Goal: Task Accomplishment & Management: Complete application form

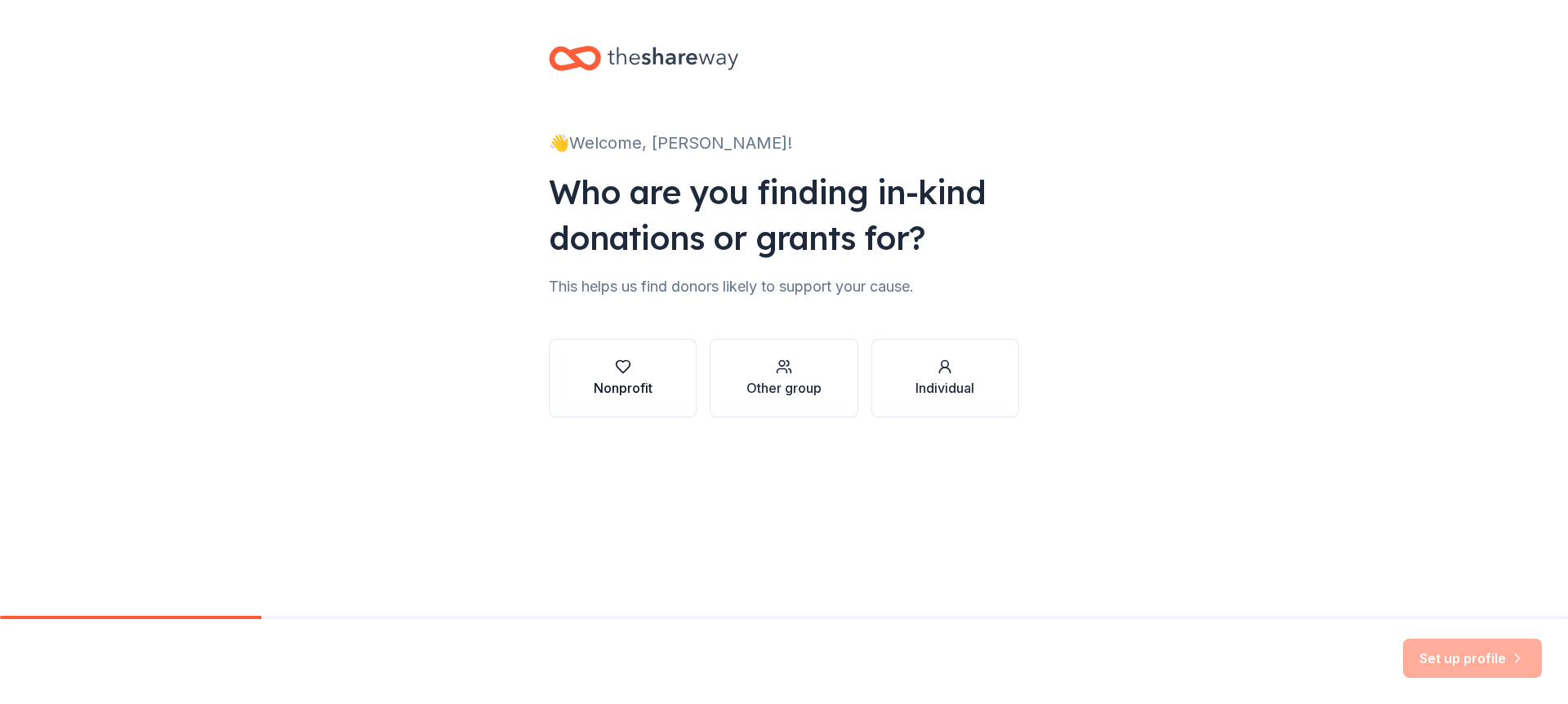
click at [619, 378] on div "Nonprofit" at bounding box center [623, 387] width 59 height 19
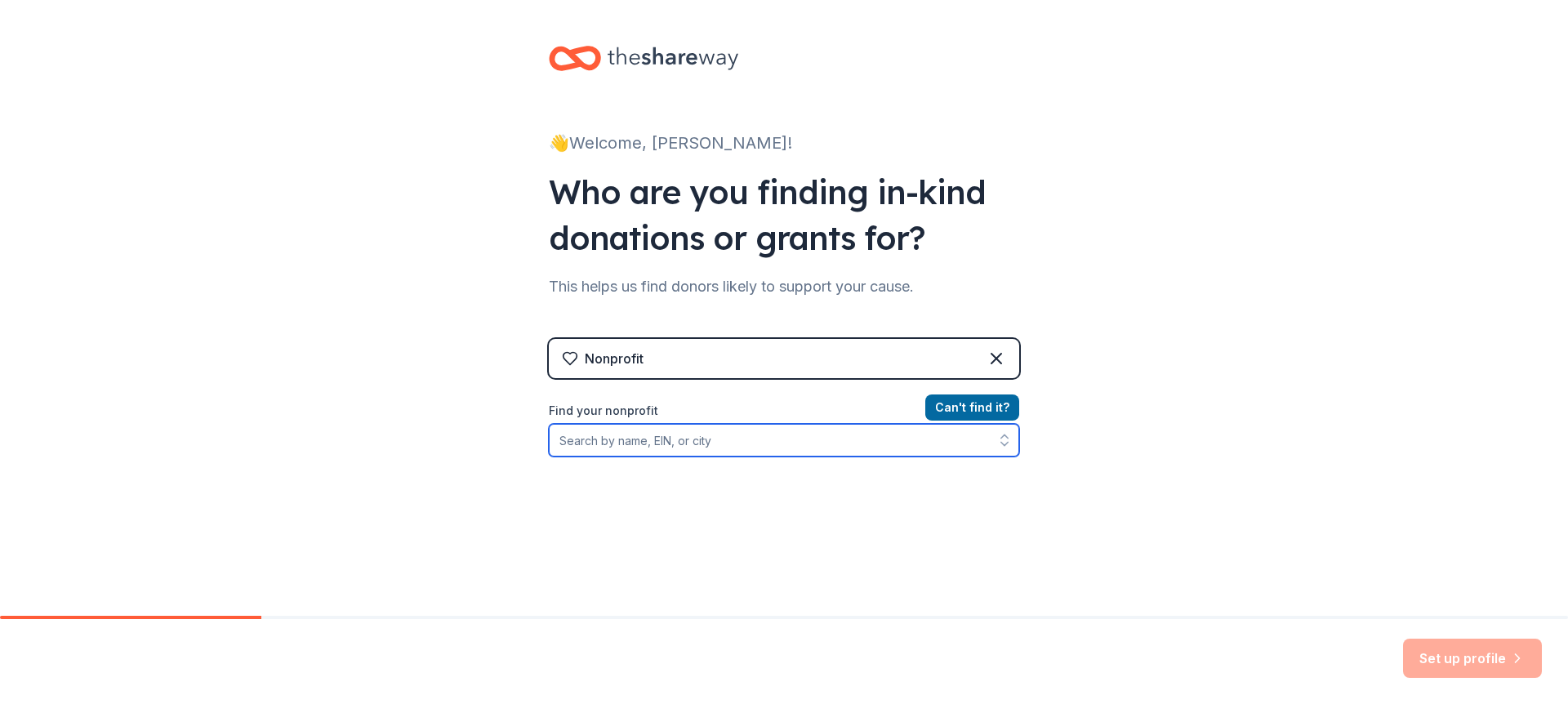
click at [714, 448] on input "Find your nonprofit" at bounding box center [784, 440] width 470 height 33
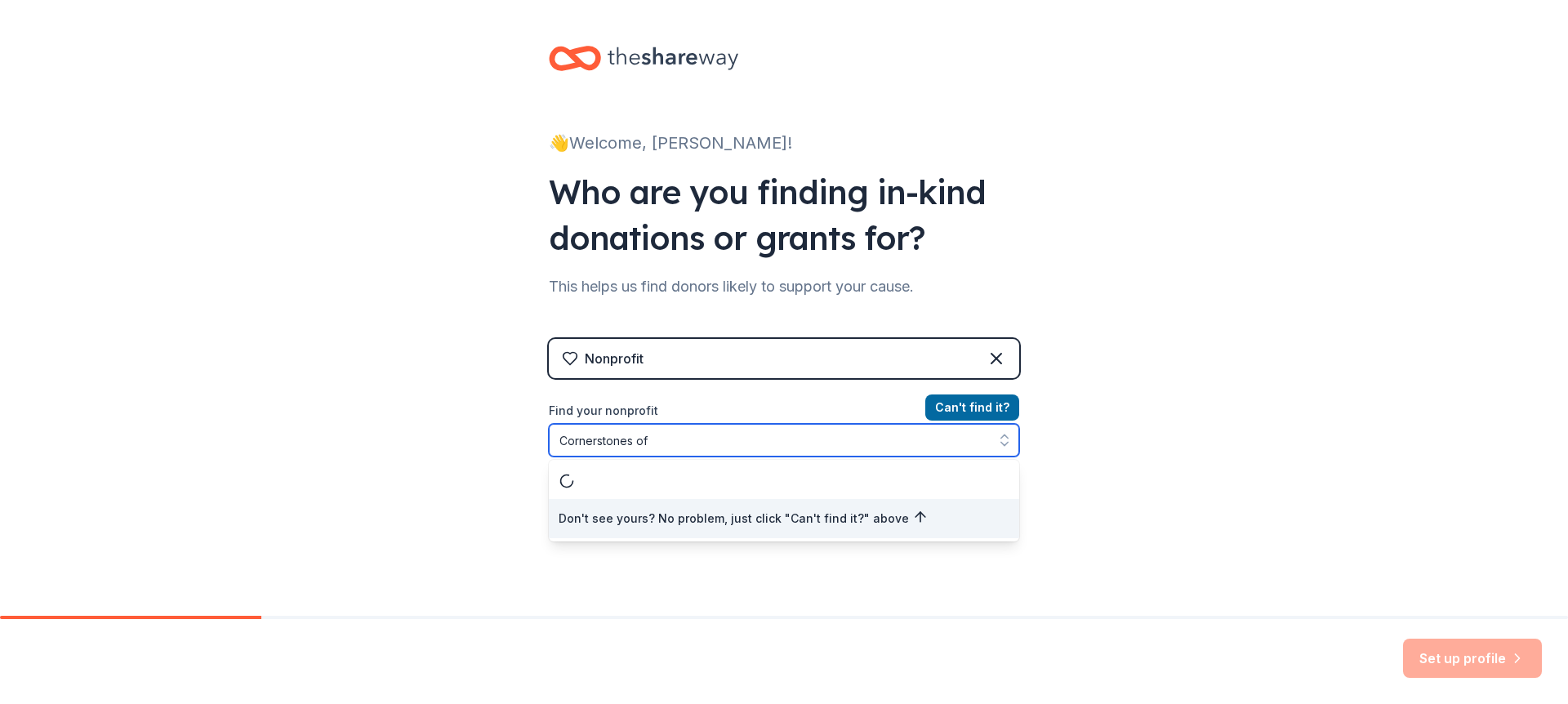
type input "Cornerstones of"
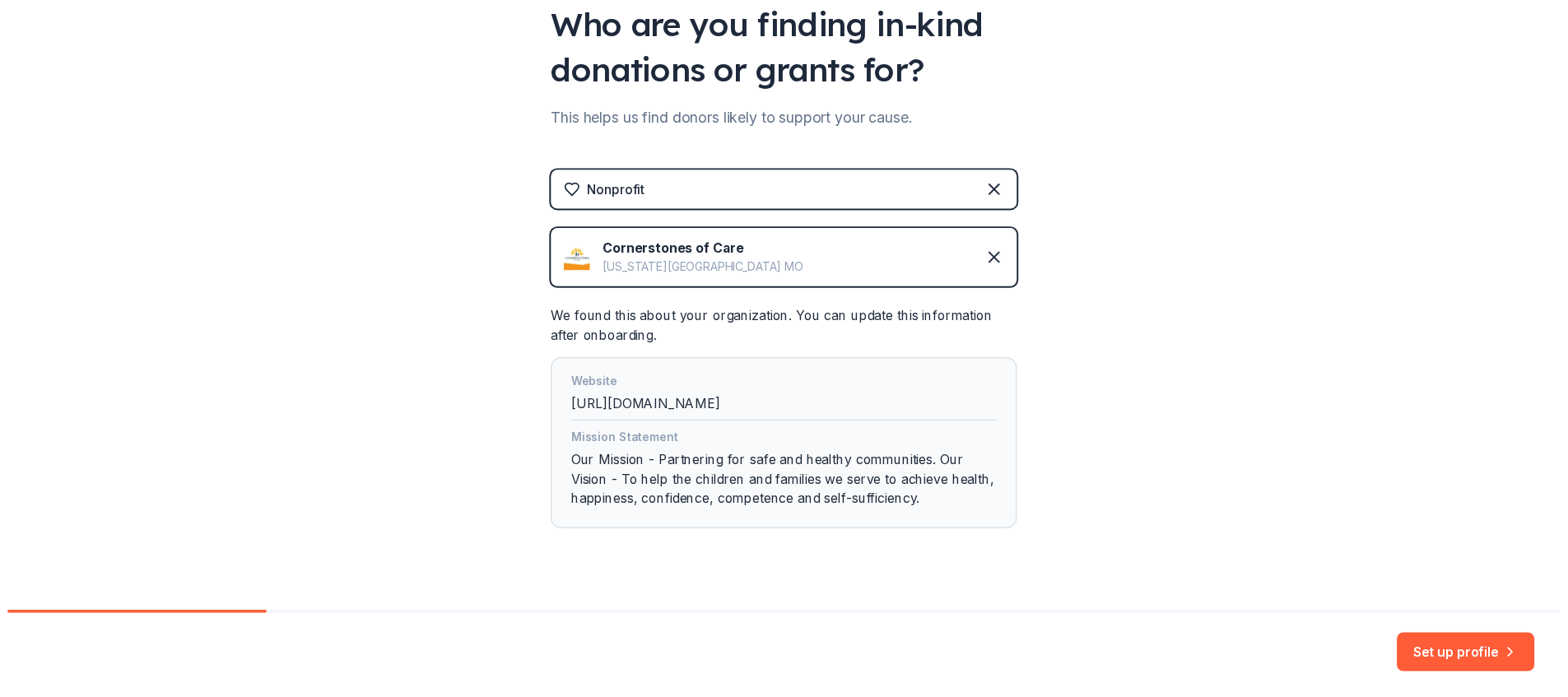
scroll to position [198, 0]
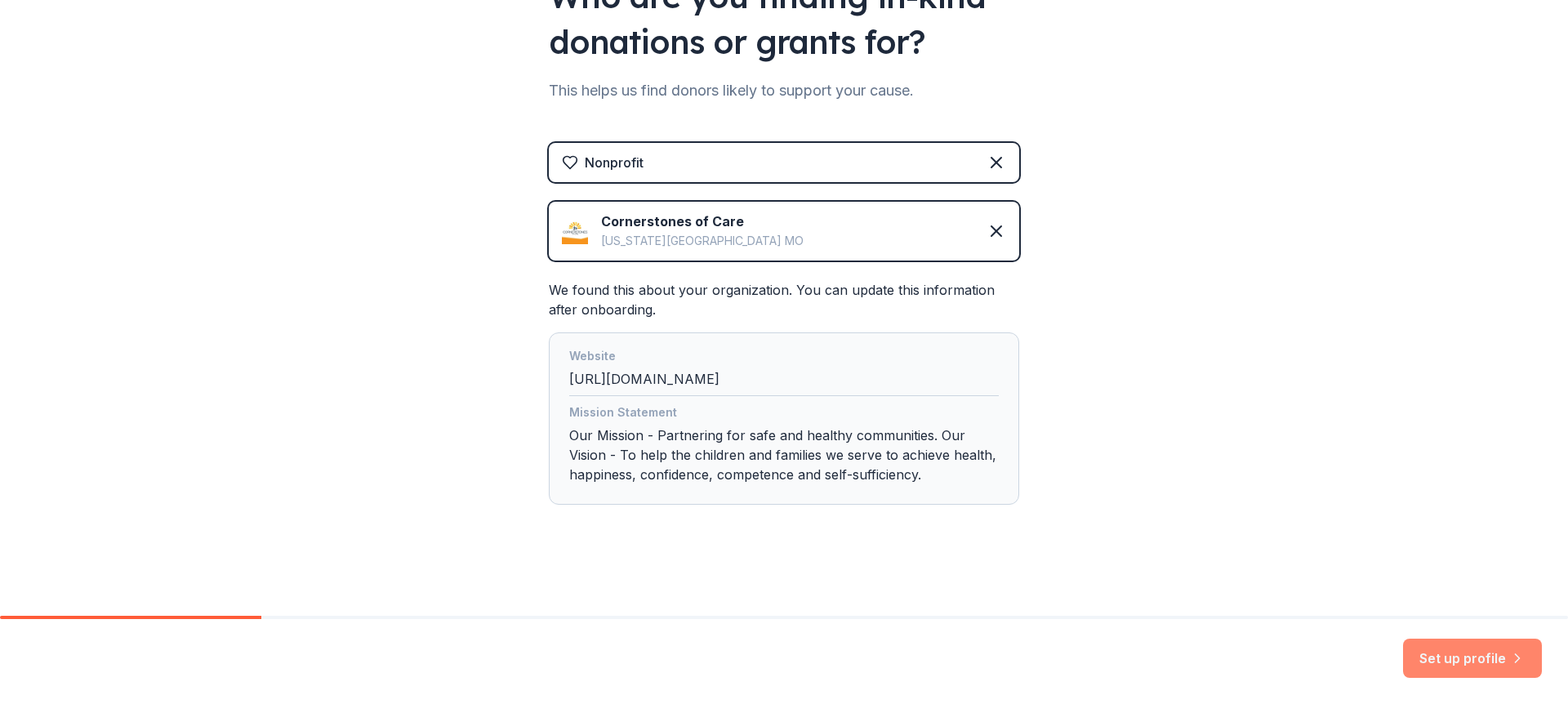
click at [1477, 669] on button "Set up profile" at bounding box center [1472, 659] width 139 height 40
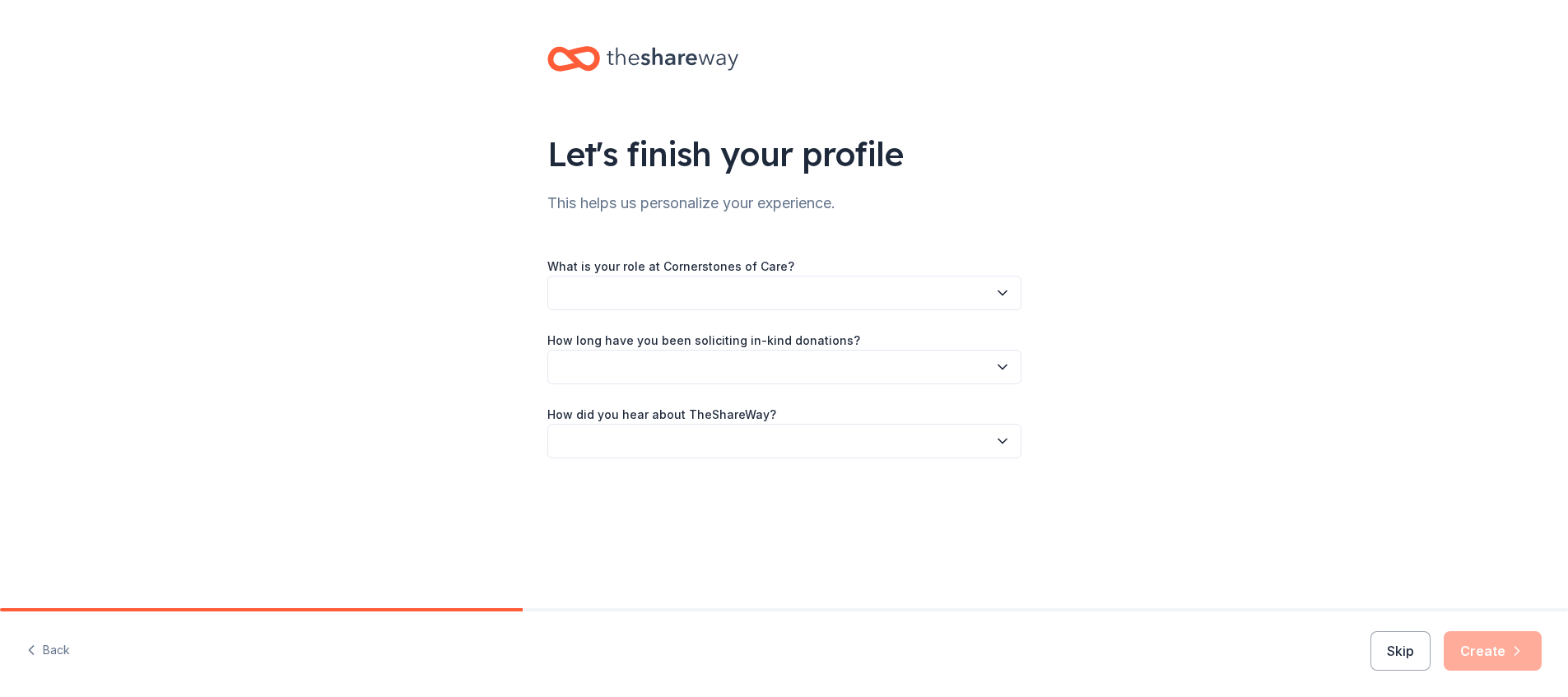
click at [999, 290] on icon "button" at bounding box center [1002, 293] width 16 height 16
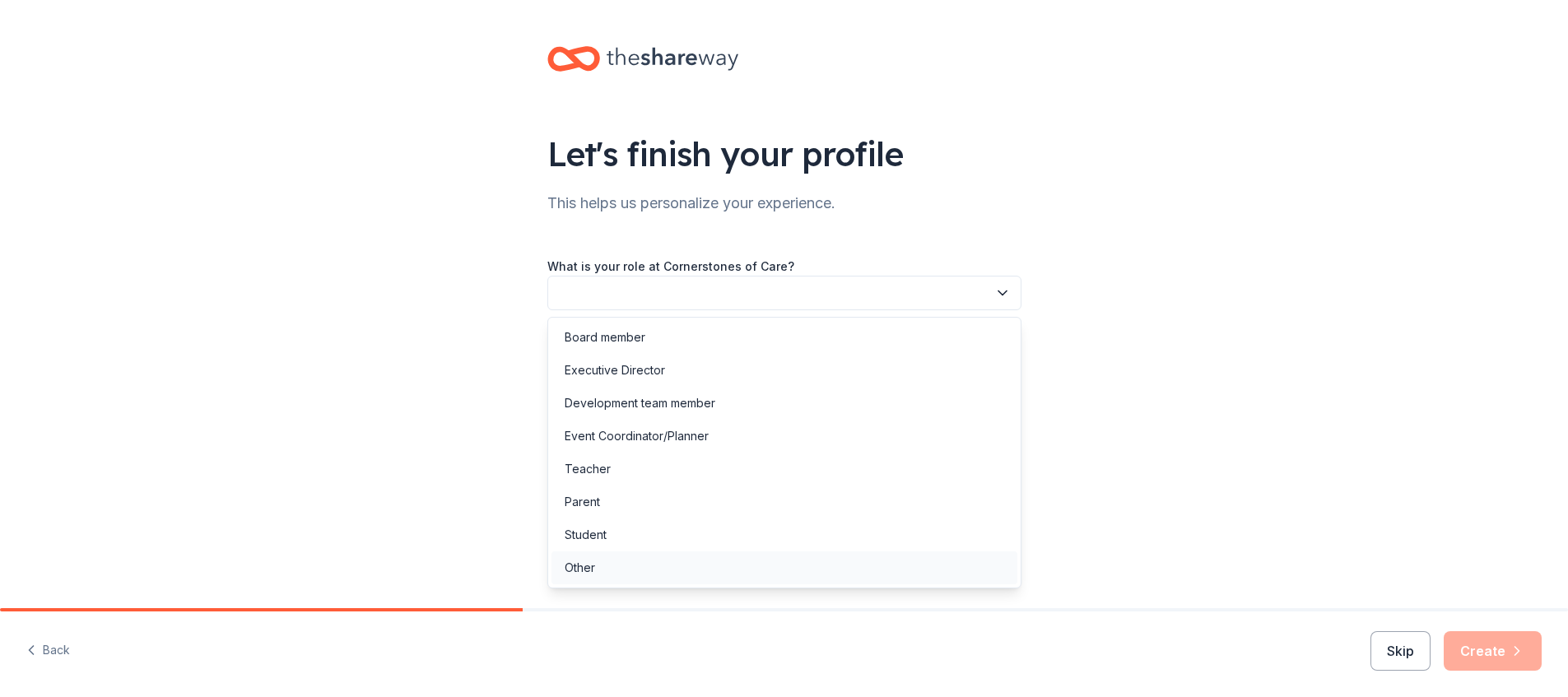
click at [574, 569] on div "Other" at bounding box center [580, 567] width 31 height 20
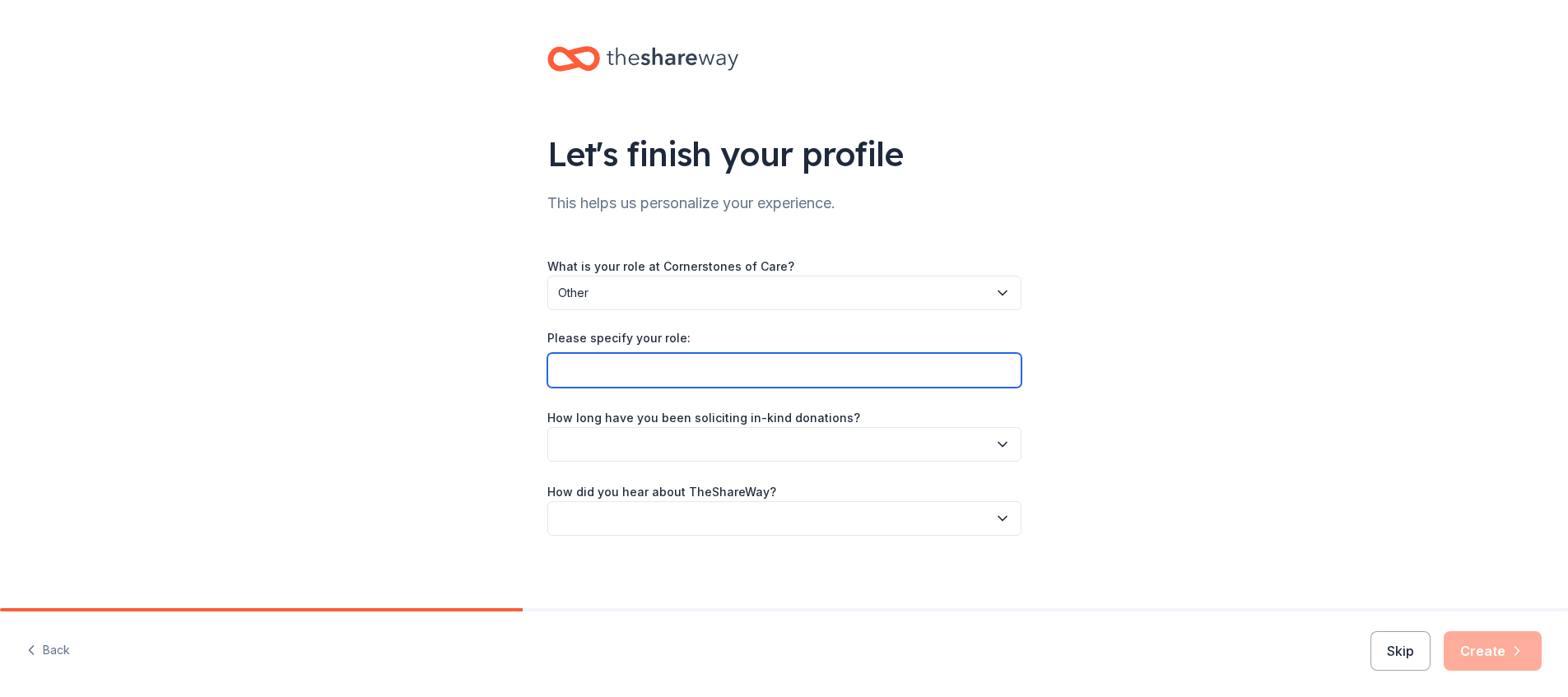
click at [943, 370] on input "Please specify your role:" at bounding box center [784, 370] width 474 height 35
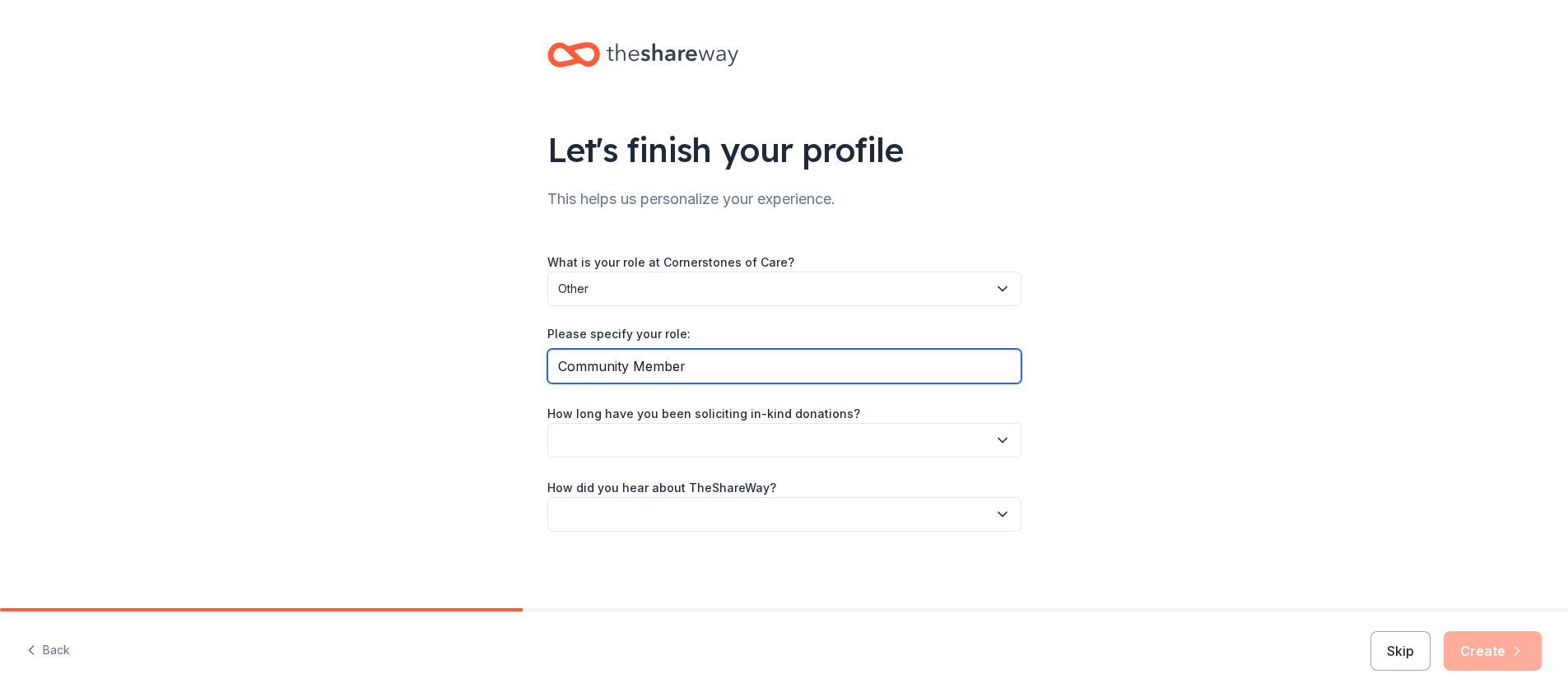
type input "Community Member"
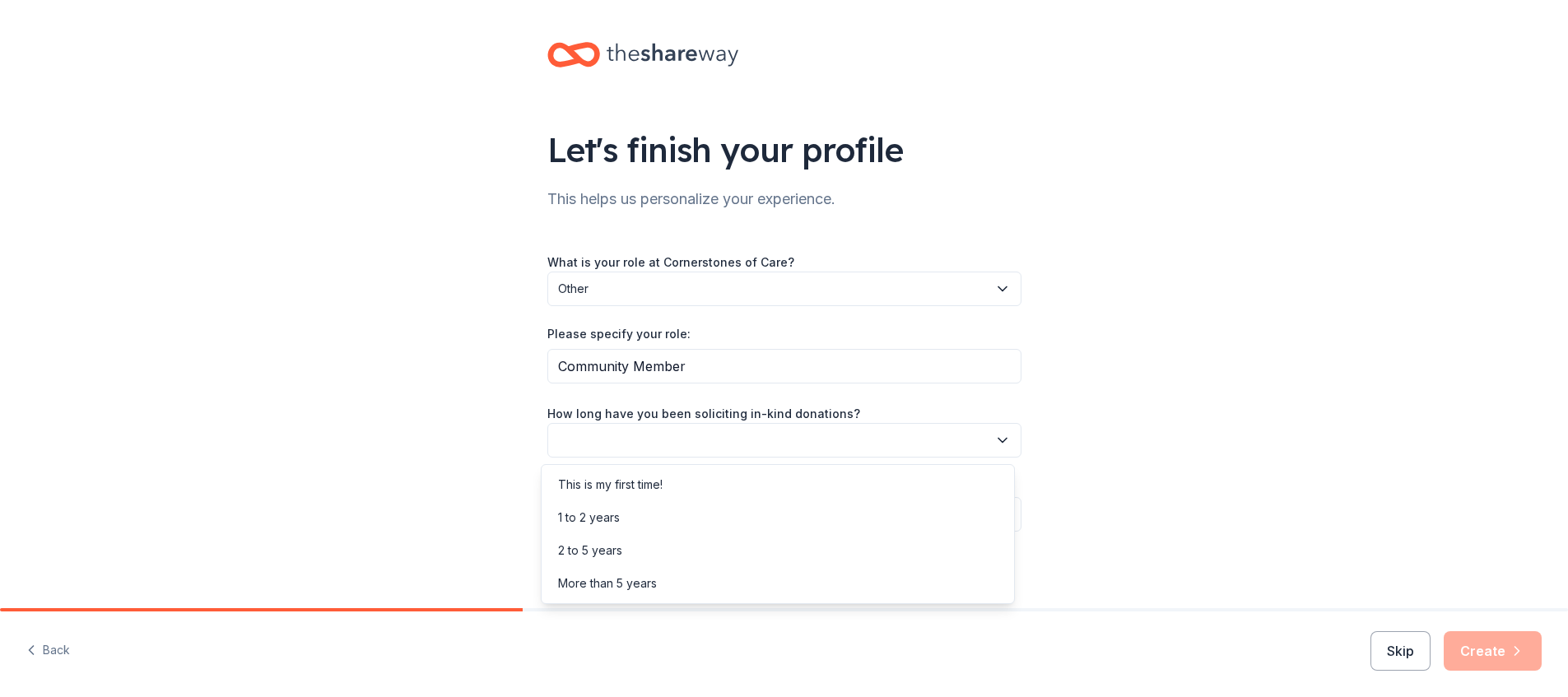
click at [971, 438] on button "button" at bounding box center [784, 440] width 474 height 35
click at [742, 485] on div "This is my first time!" at bounding box center [777, 484] width 466 height 33
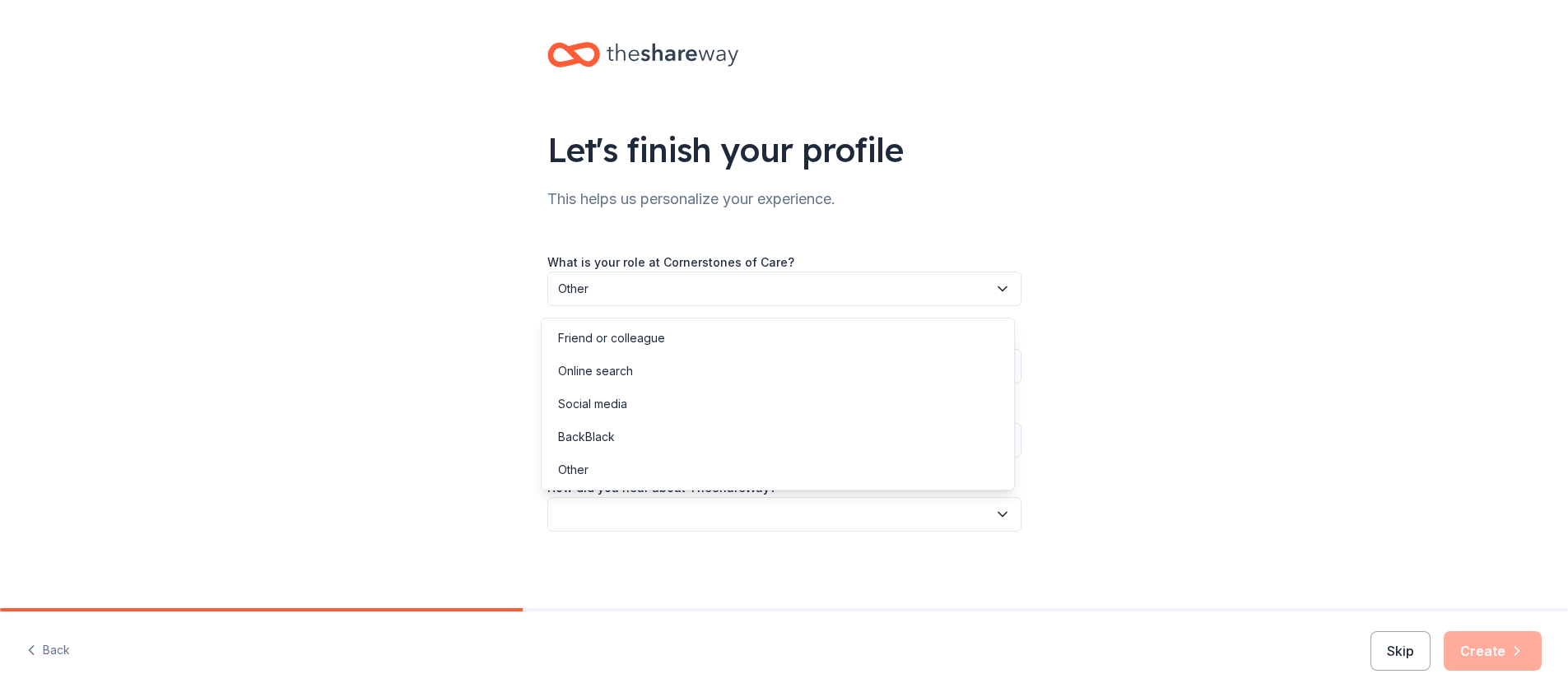
click at [756, 517] on button "button" at bounding box center [784, 514] width 474 height 35
click at [611, 373] on div "Online search" at bounding box center [596, 371] width 75 height 20
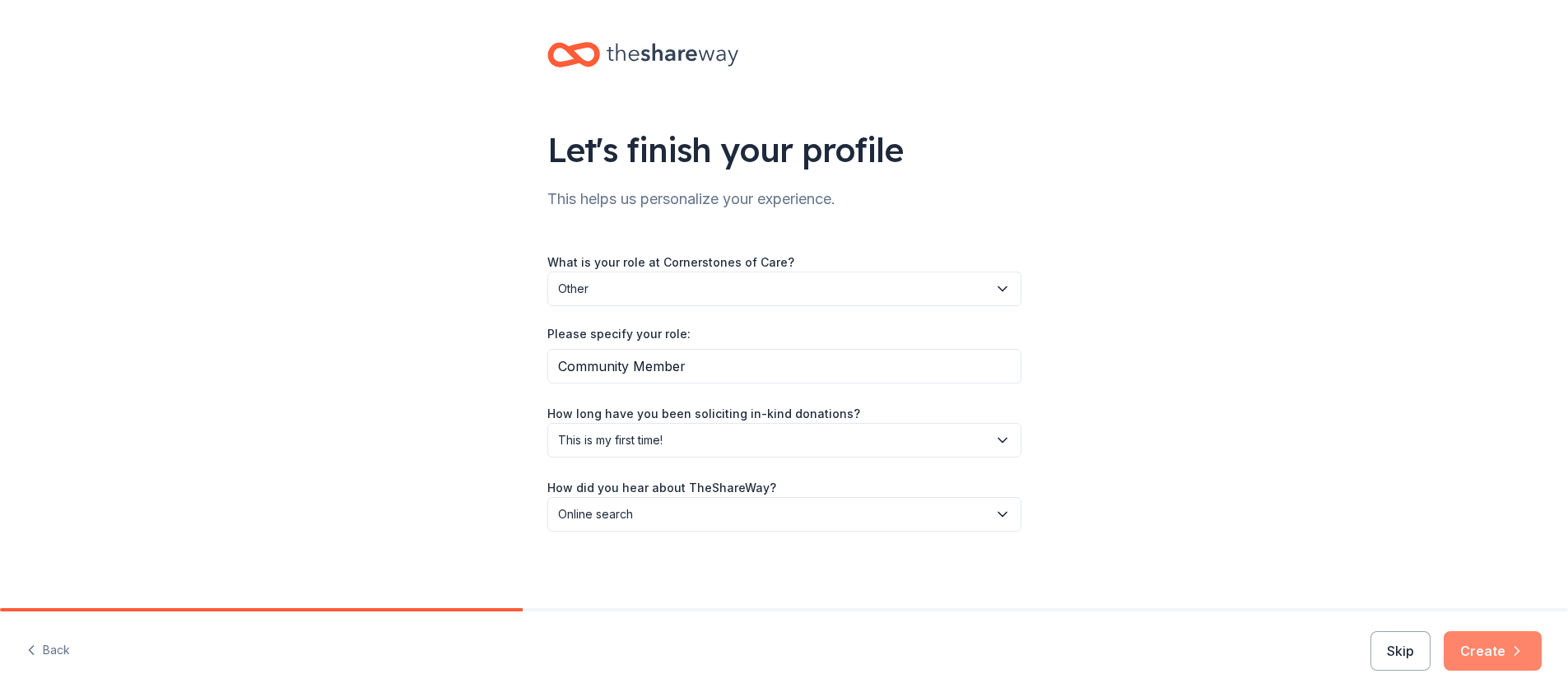
click at [1496, 658] on button "Create" at bounding box center [1492, 650] width 98 height 40
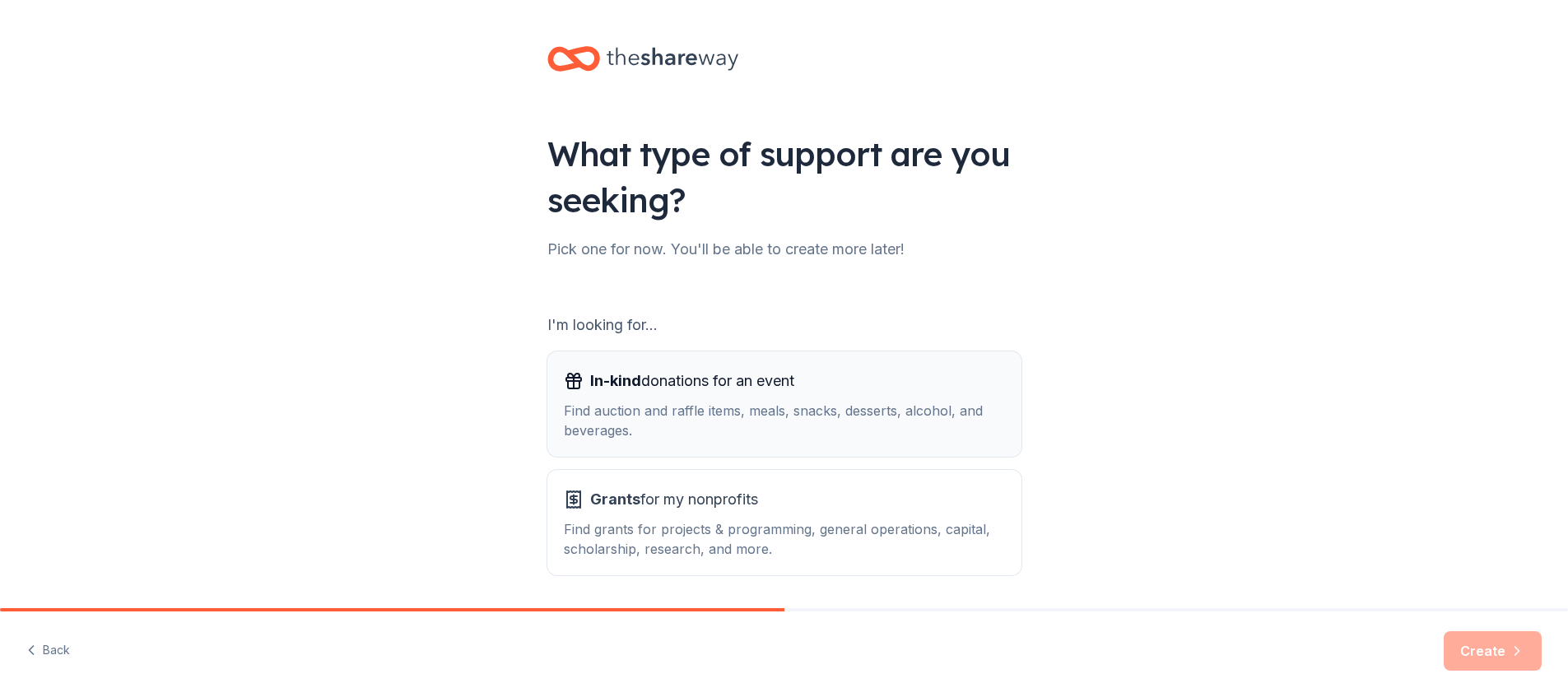
click at [817, 388] on div "In-kind donations for an event" at bounding box center [785, 381] width 441 height 26
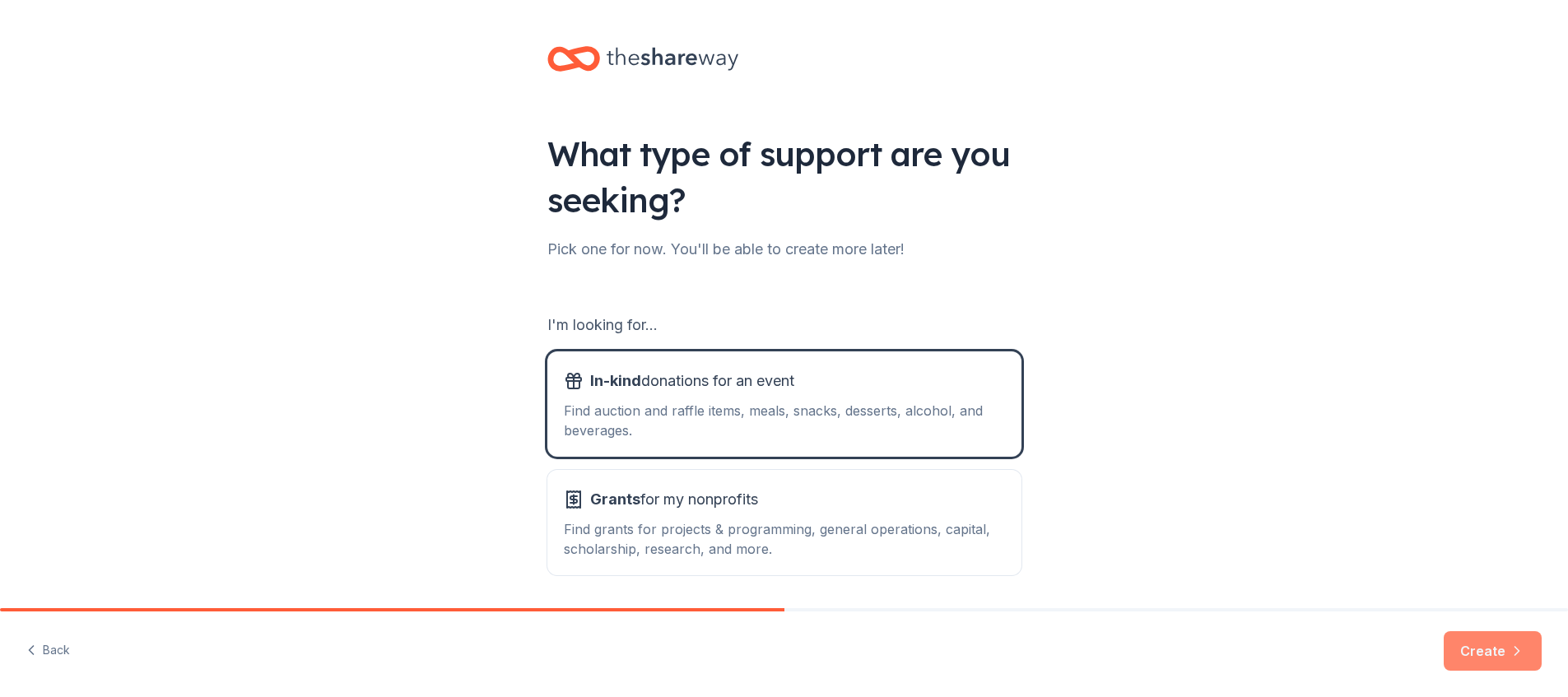
click at [1498, 642] on button "Create" at bounding box center [1492, 650] width 98 height 40
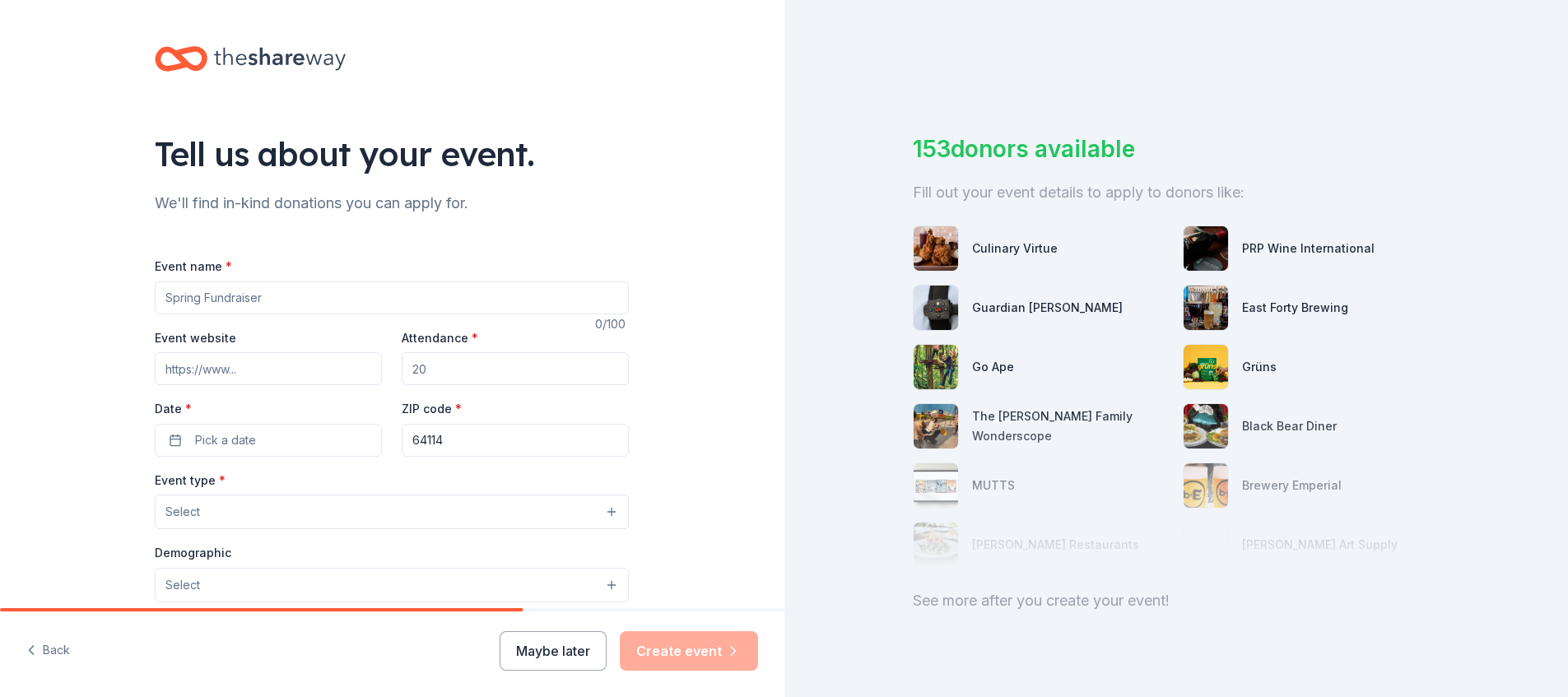
drag, startPoint x: 429, startPoint y: 303, endPoint x: 512, endPoint y: 294, distance: 83.5
click at [434, 302] on input "Event name *" at bounding box center [391, 298] width 474 height 33
type input "Turkey Fundraiser"
click at [481, 373] on input "Attendance *" at bounding box center [515, 368] width 227 height 33
type input "2"
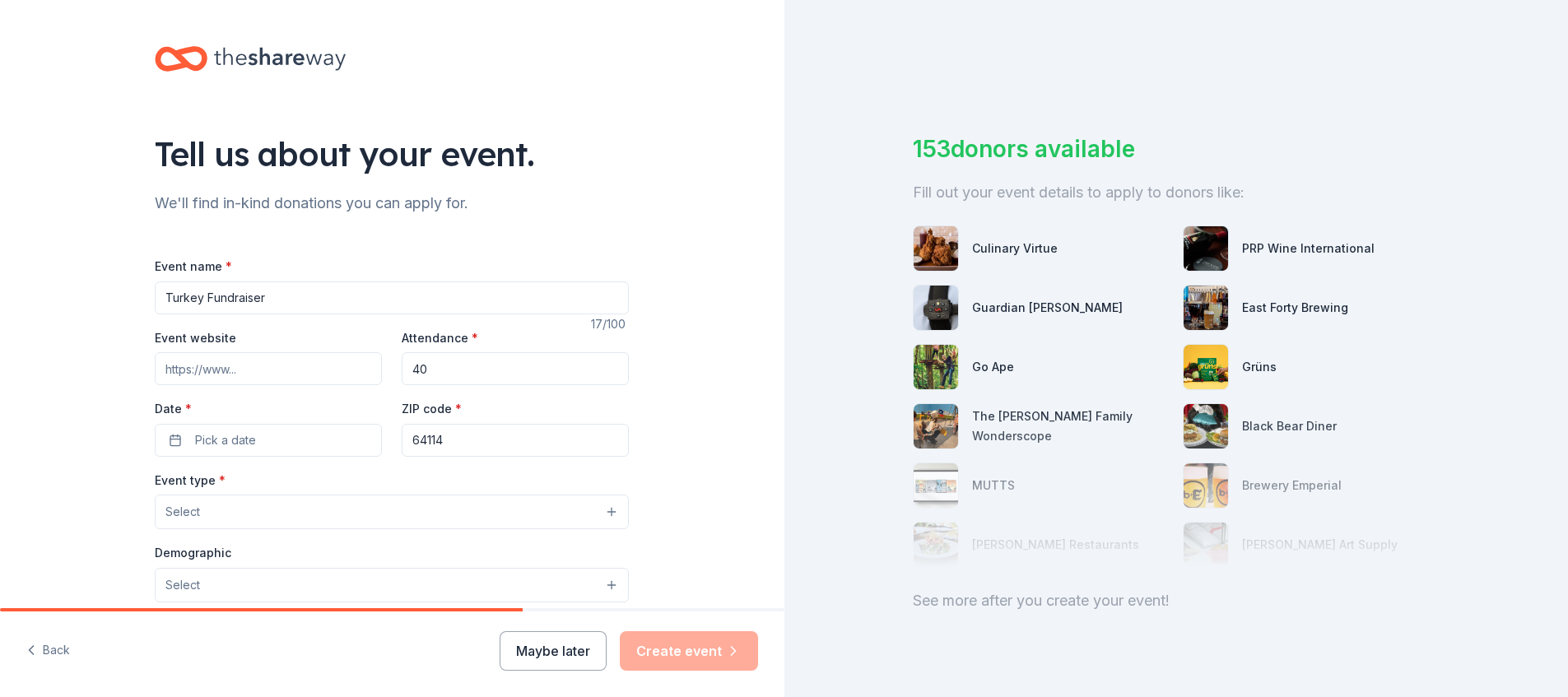
type input "4"
type input "30"
click at [160, 443] on button "Pick a date" at bounding box center [268, 440] width 227 height 33
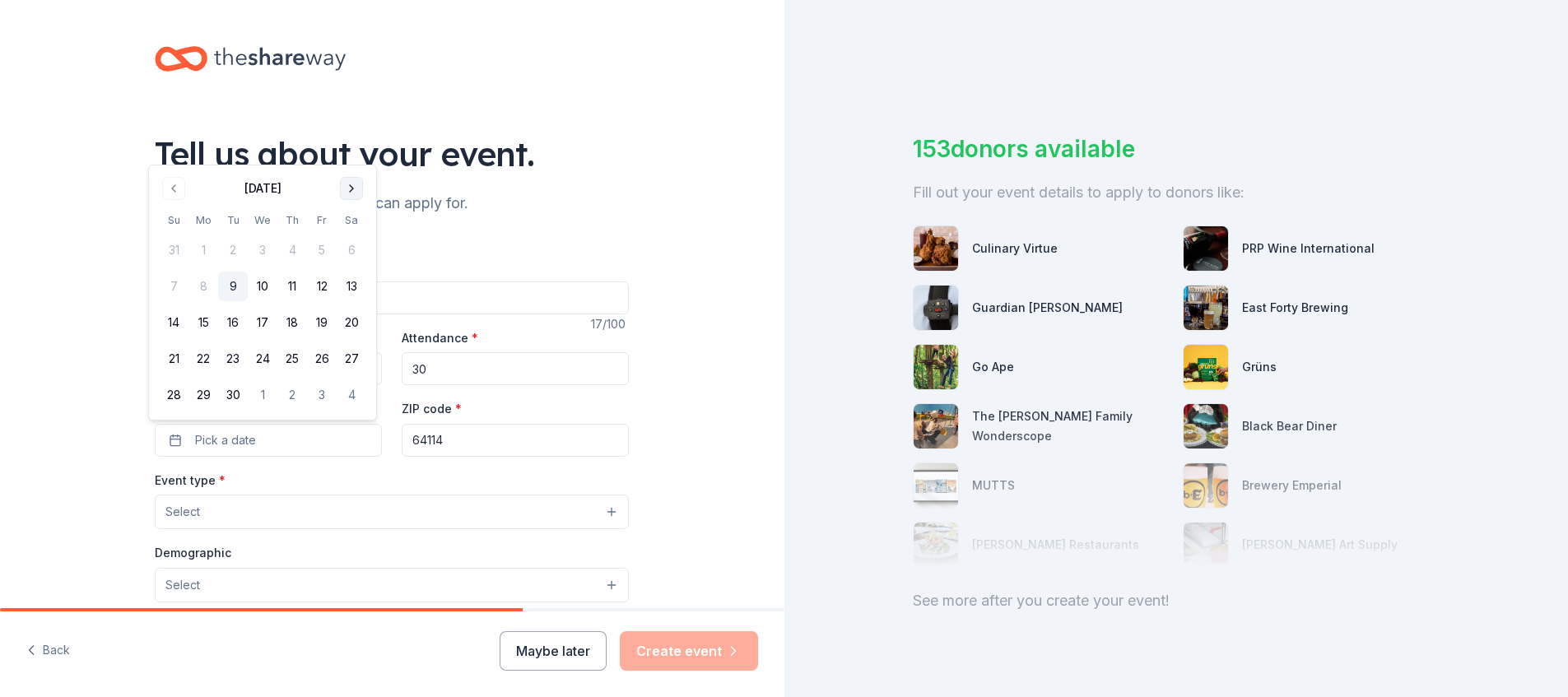
click at [355, 192] on button "Go to next month" at bounding box center [351, 188] width 23 height 23
click at [343, 194] on button "Go to next month" at bounding box center [351, 188] width 23 height 23
click at [349, 248] on button "8" at bounding box center [351, 249] width 30 height 30
click at [470, 443] on input "64114" at bounding box center [515, 440] width 227 height 33
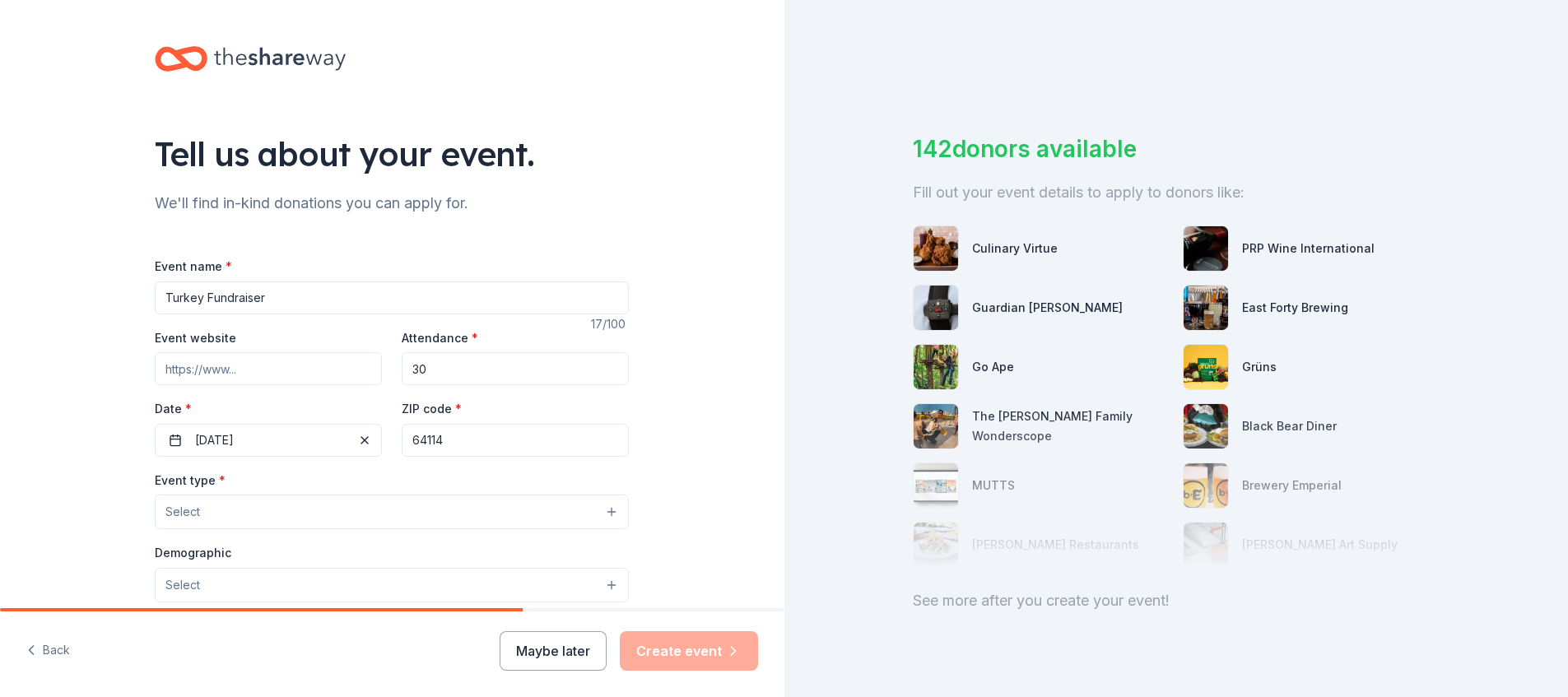
drag, startPoint x: 470, startPoint y: 443, endPoint x: 427, endPoint y: 443, distance: 43.0
click at [427, 443] on input "64114" at bounding box center [515, 440] width 227 height 33
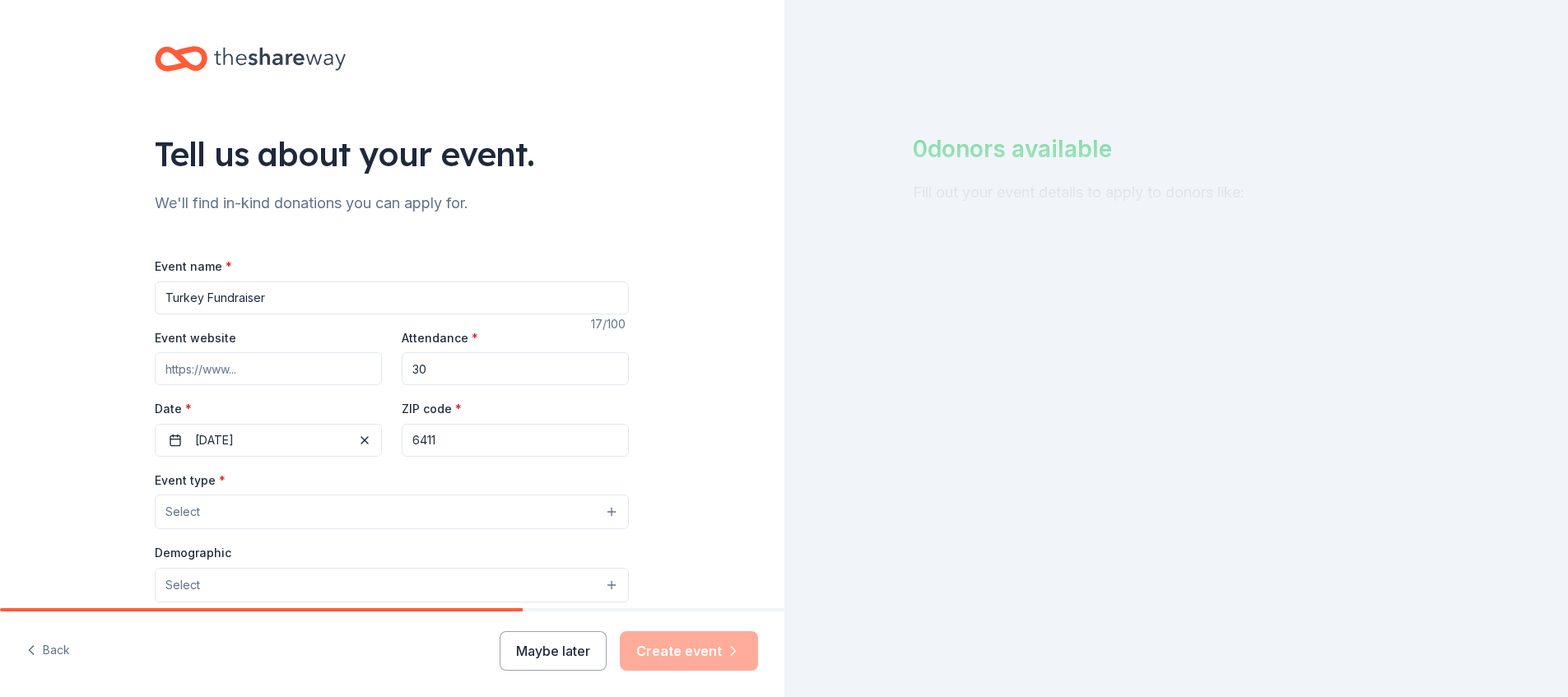
type input "64114"
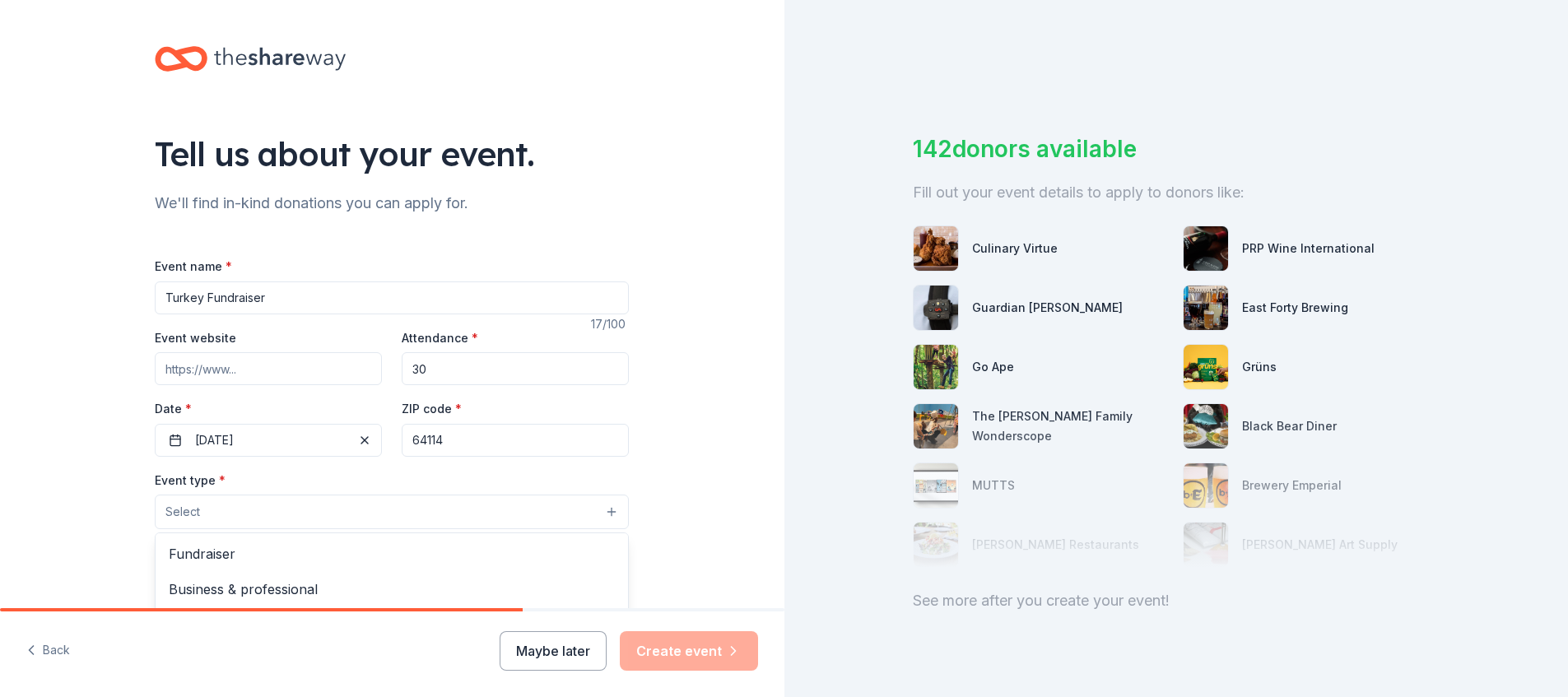
click at [335, 510] on button "Select" at bounding box center [391, 511] width 474 height 35
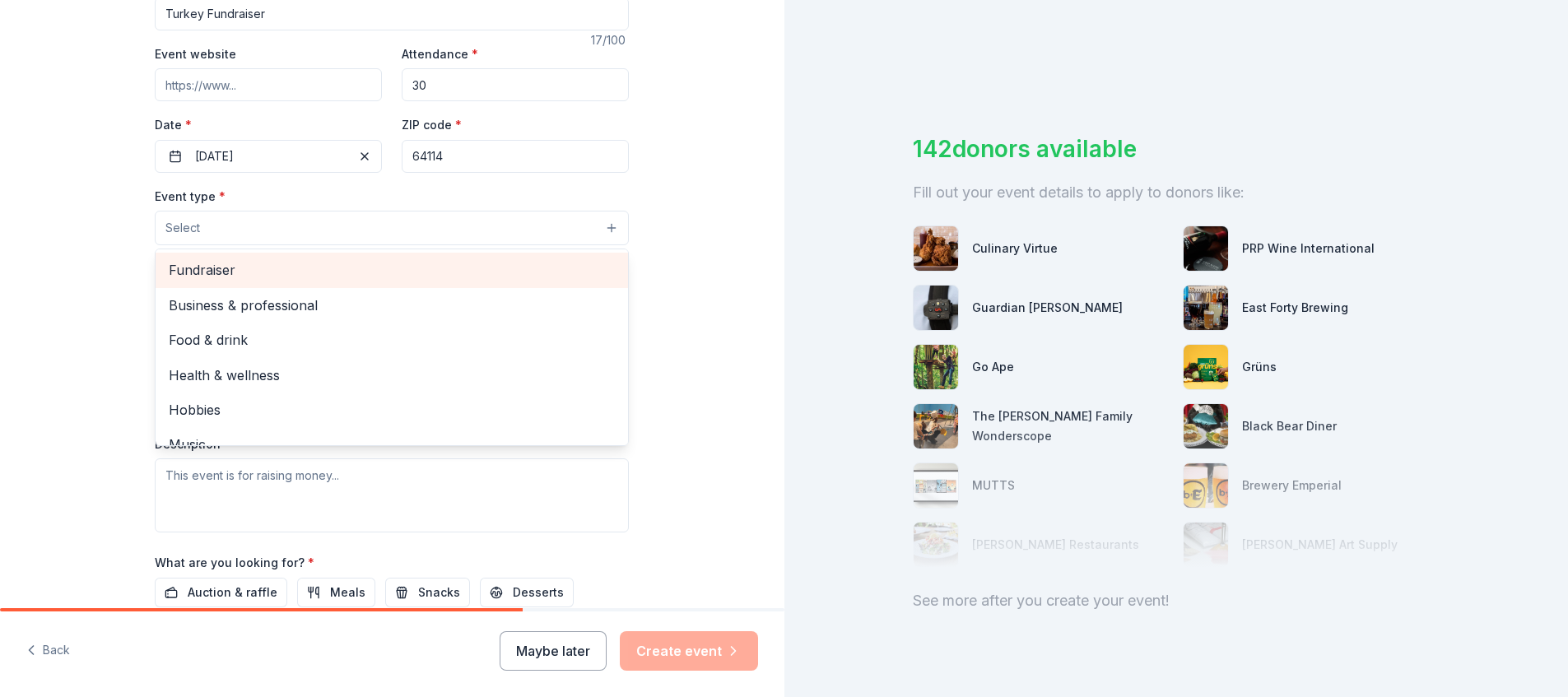
click at [191, 269] on span "Fundraiser" at bounding box center [392, 270] width 446 height 21
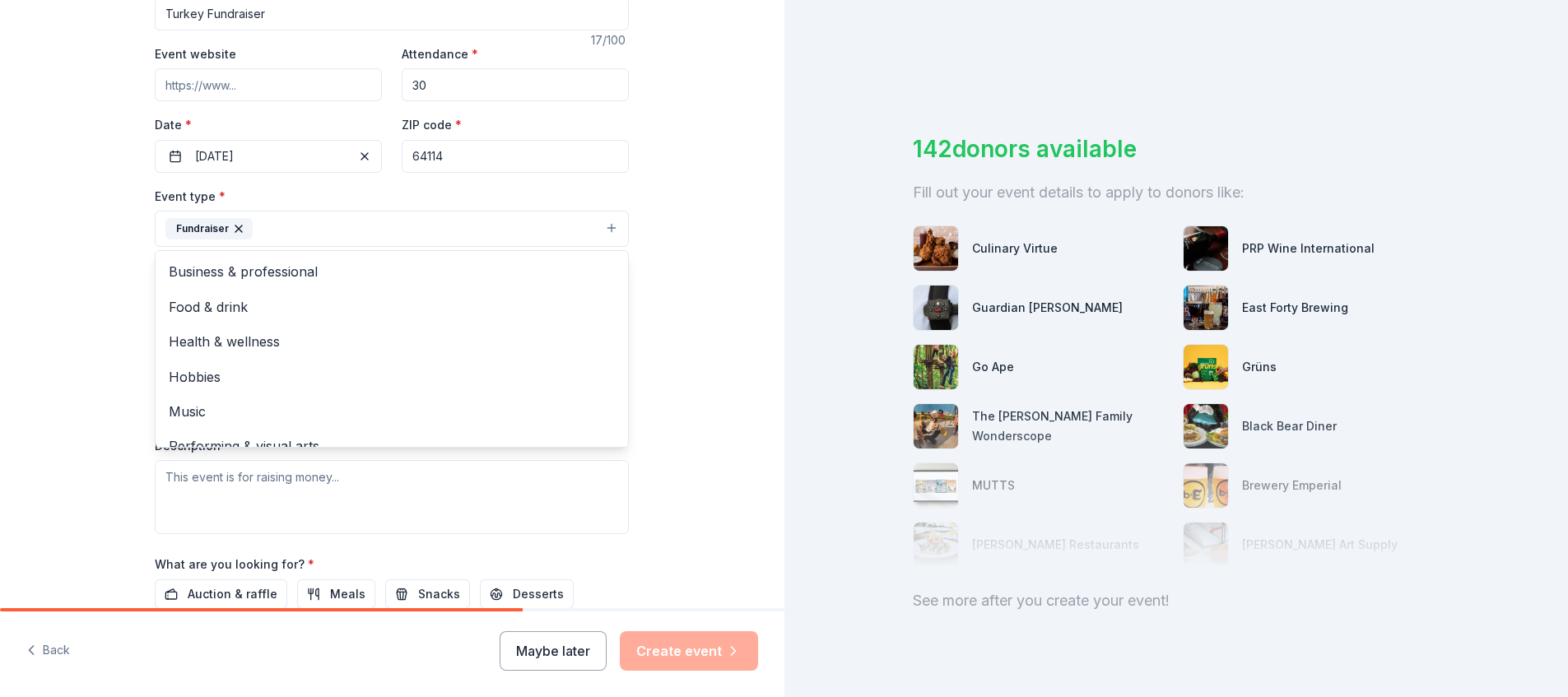
click at [703, 349] on div "Tell us about your event. We'll find in-kind donations you can apply for. Event…" at bounding box center [392, 264] width 785 height 1096
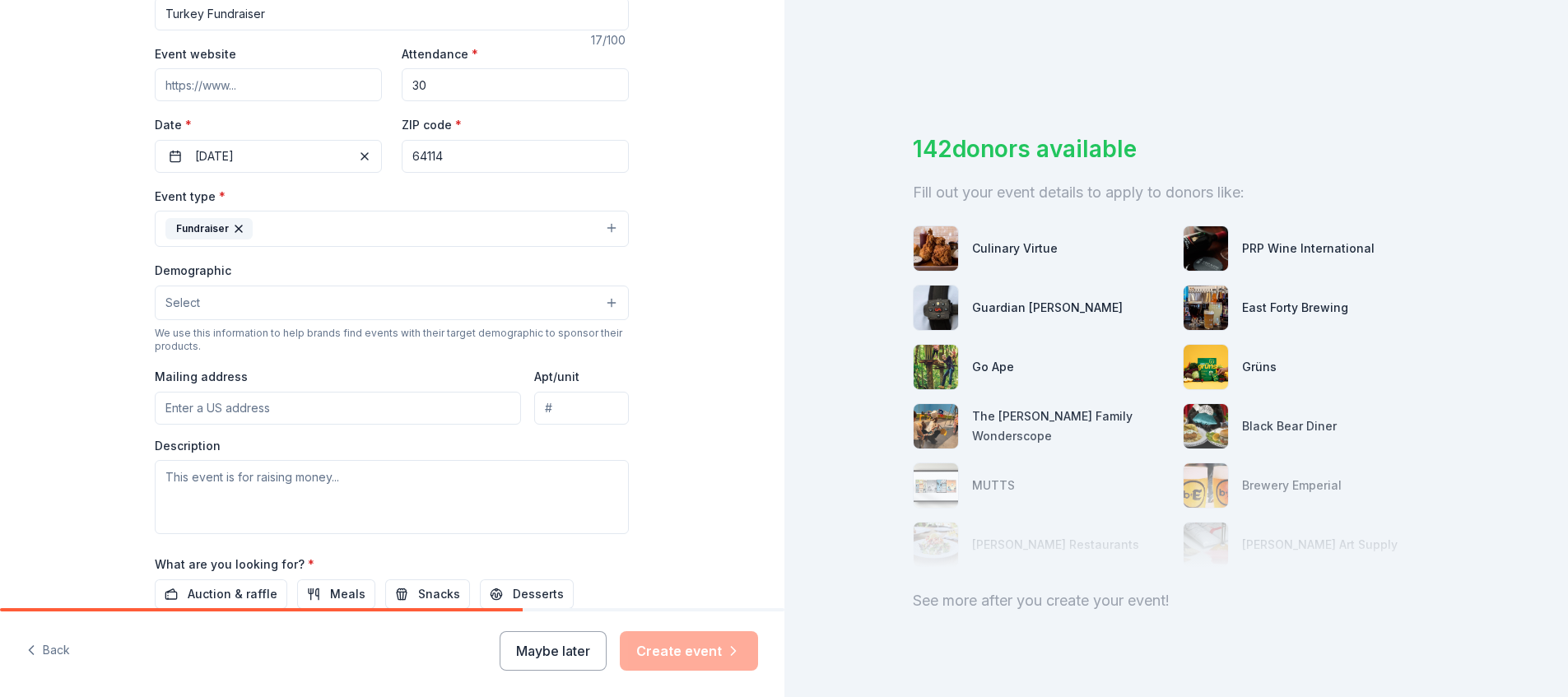
click at [319, 309] on button "Select" at bounding box center [391, 303] width 474 height 35
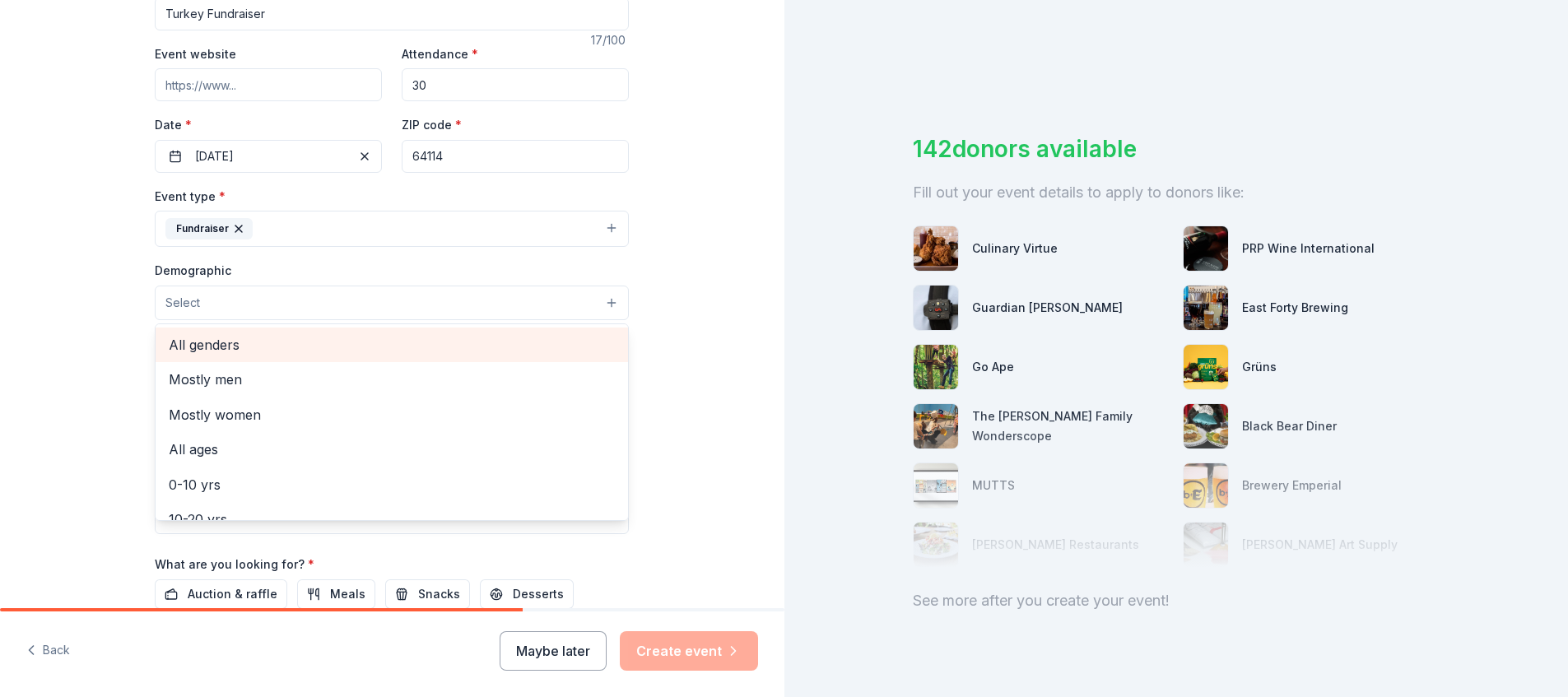
click at [237, 344] on span "All genders" at bounding box center [392, 344] width 446 height 21
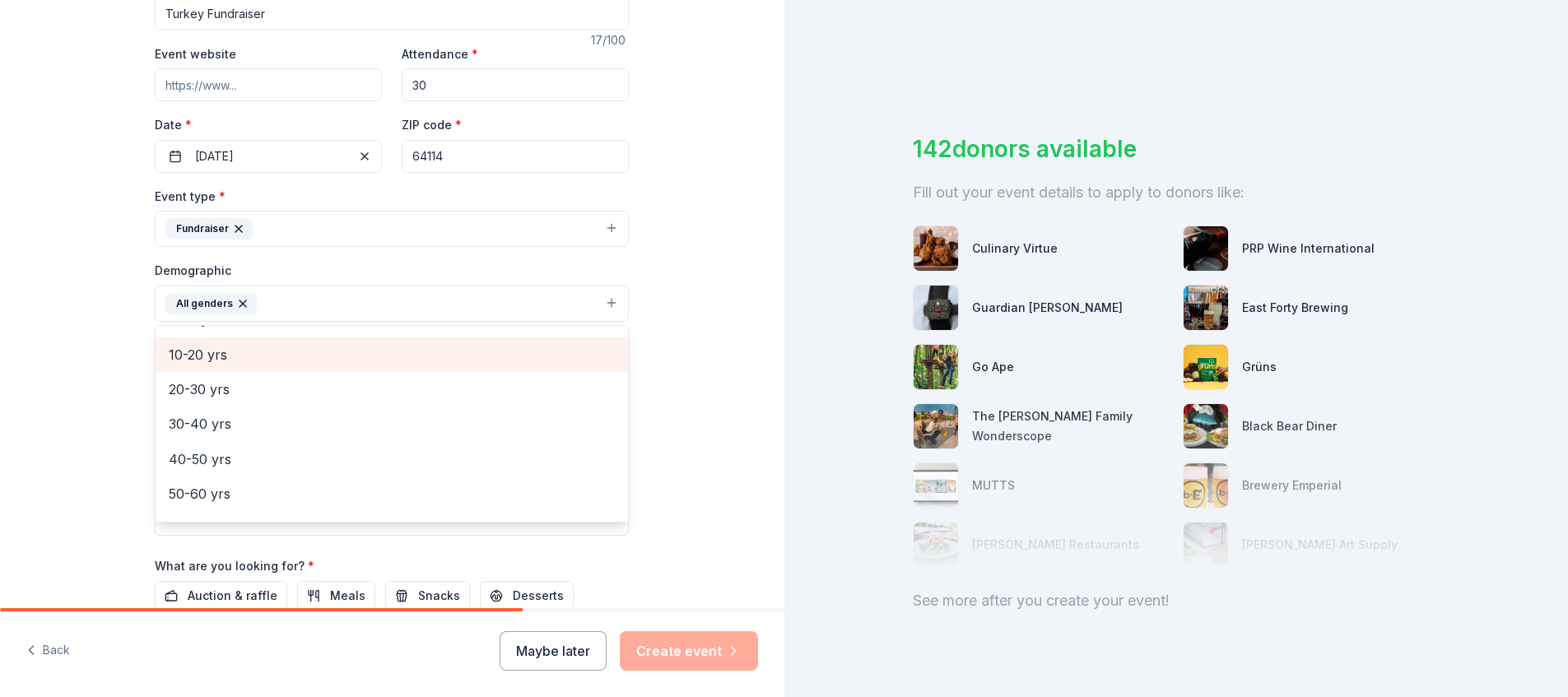
scroll to position [132, 0]
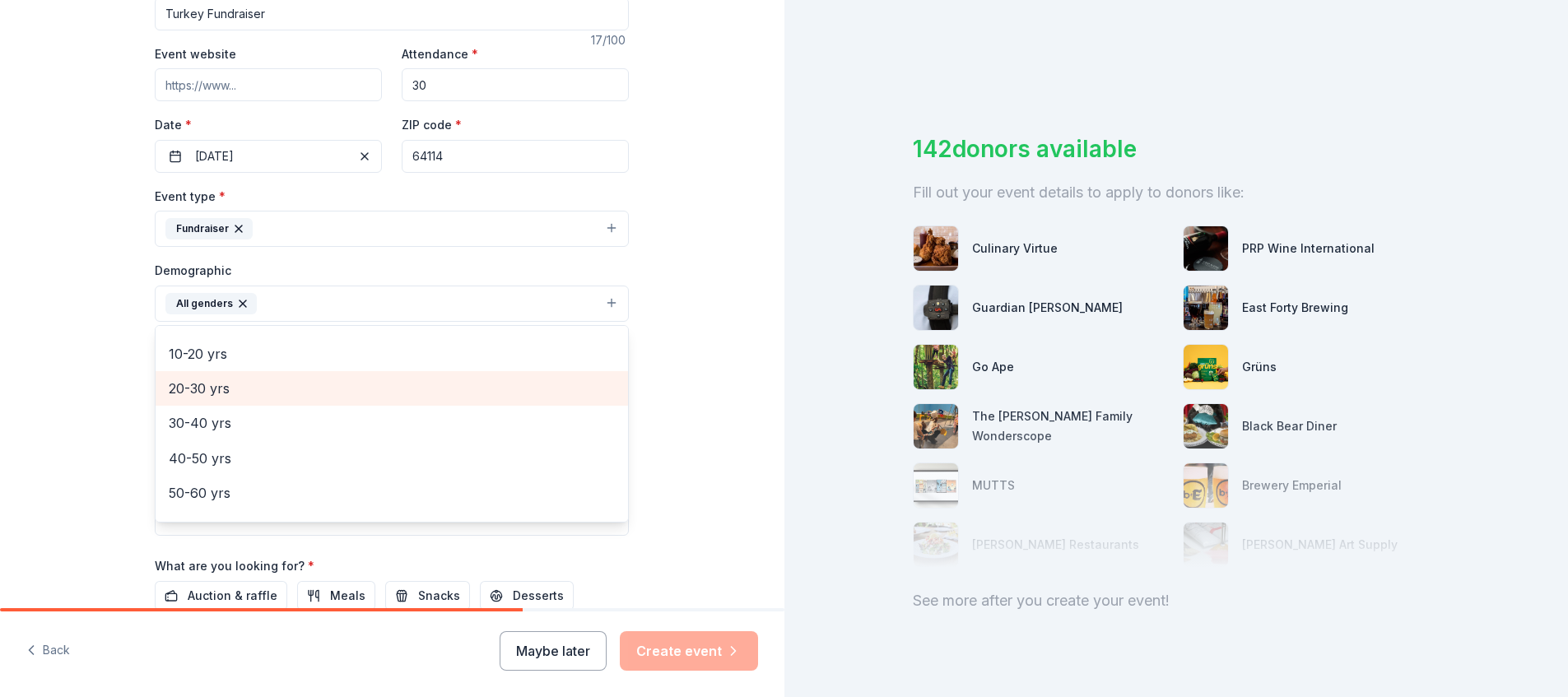
click at [294, 388] on span "20-30 yrs" at bounding box center [392, 388] width 446 height 21
click at [275, 397] on span "30-40 yrs" at bounding box center [392, 388] width 446 height 21
click at [283, 391] on span "40-50 yrs" at bounding box center [392, 388] width 446 height 21
click at [278, 394] on span "50-60 yrs" at bounding box center [392, 395] width 446 height 21
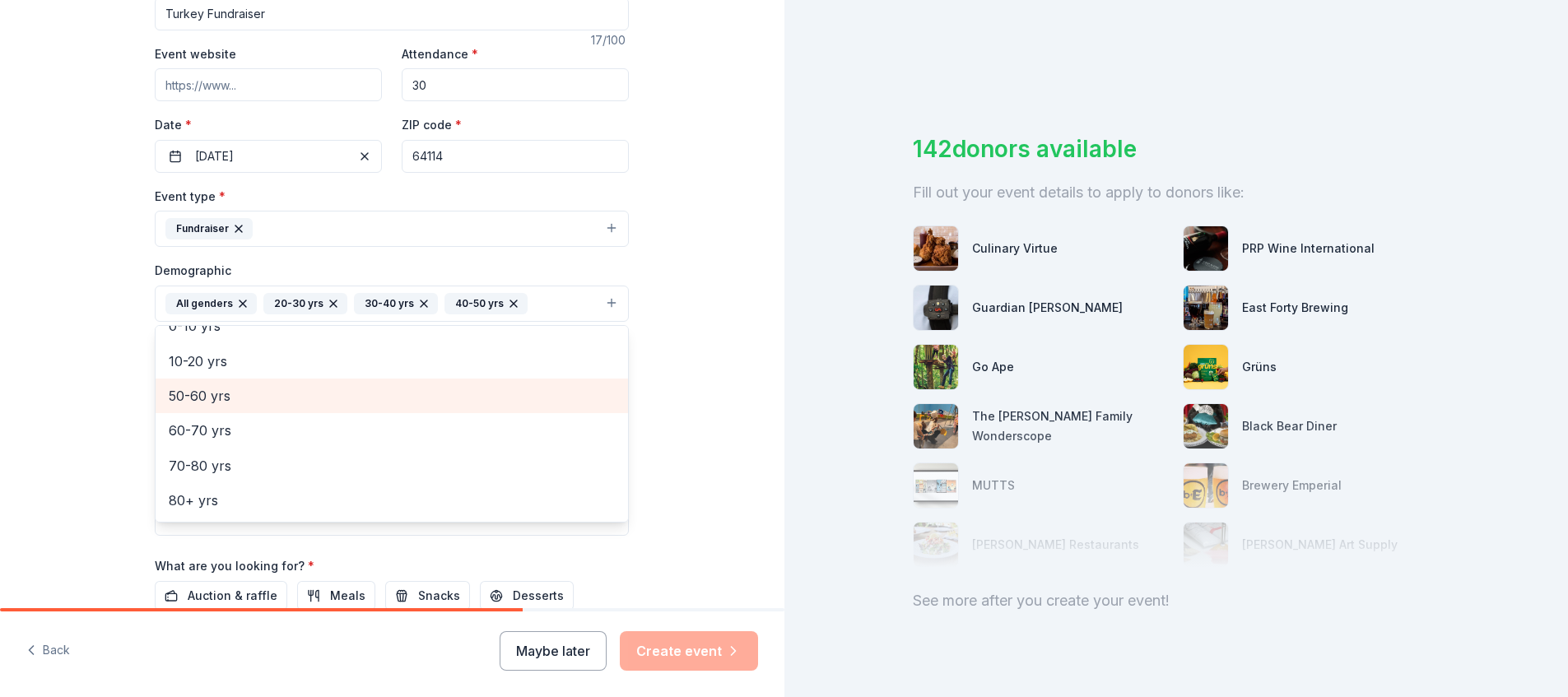
scroll to position [90, 0]
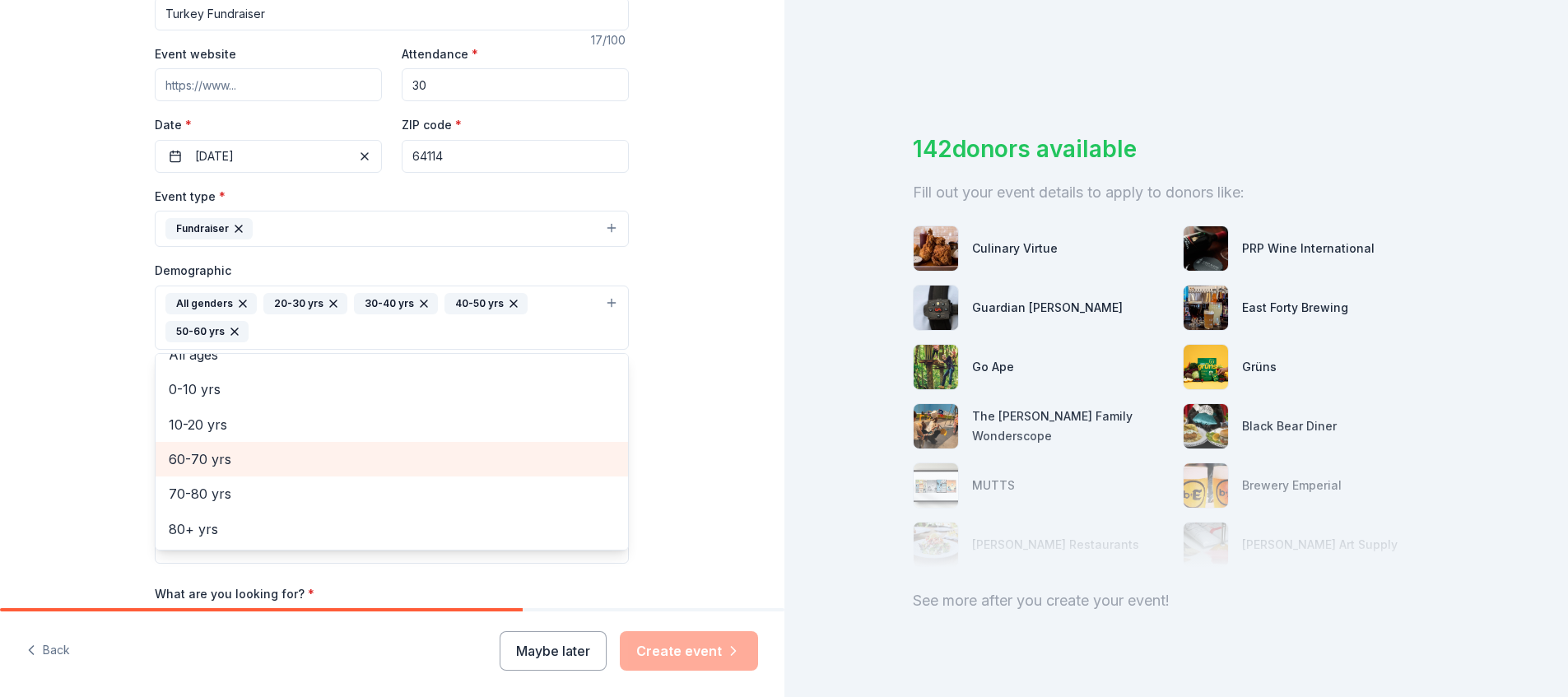
click at [266, 455] on span "60-70 yrs" at bounding box center [392, 459] width 446 height 21
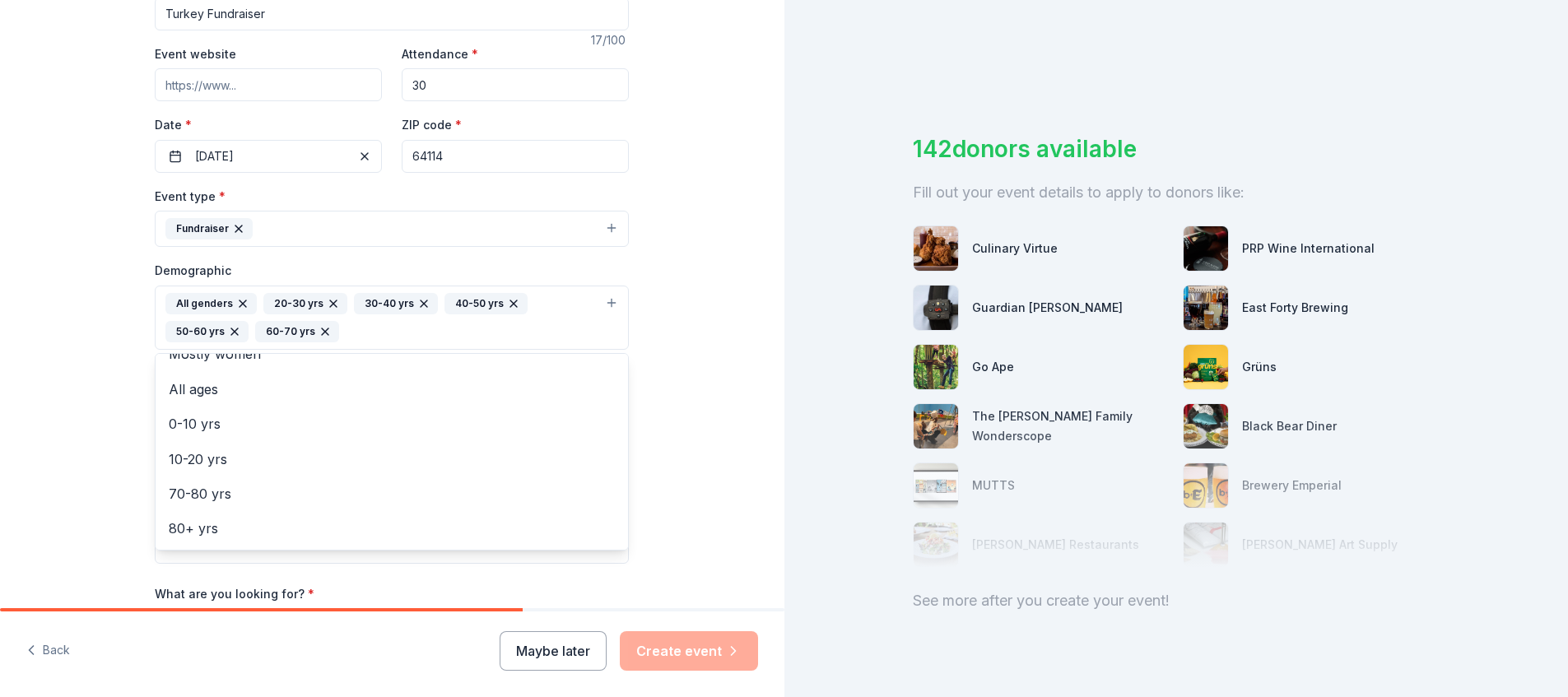
click at [693, 403] on div "Tell us about your event. We'll find in-kind donations you can apply for. Event…" at bounding box center [392, 279] width 785 height 1126
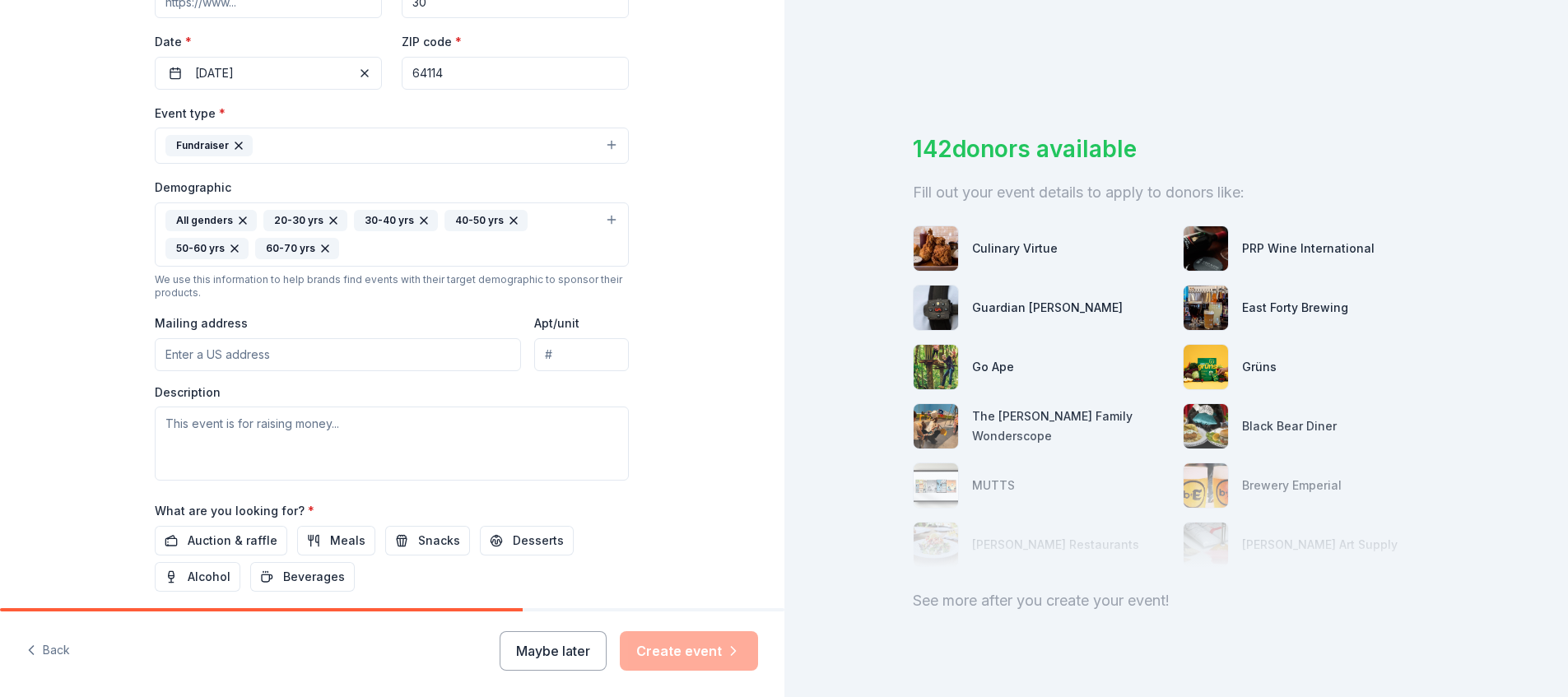
scroll to position [361, 0]
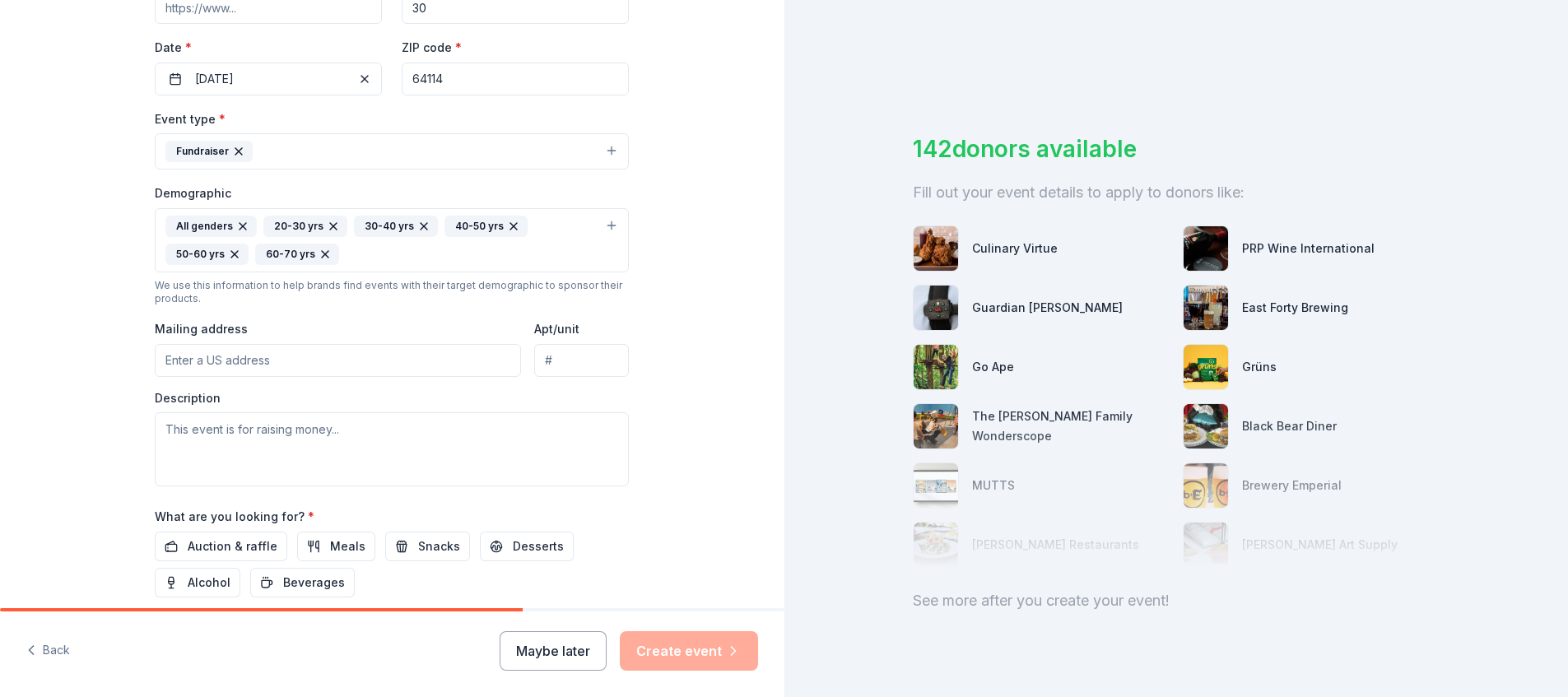
click at [233, 354] on input "Mailing address" at bounding box center [338, 360] width 367 height 33
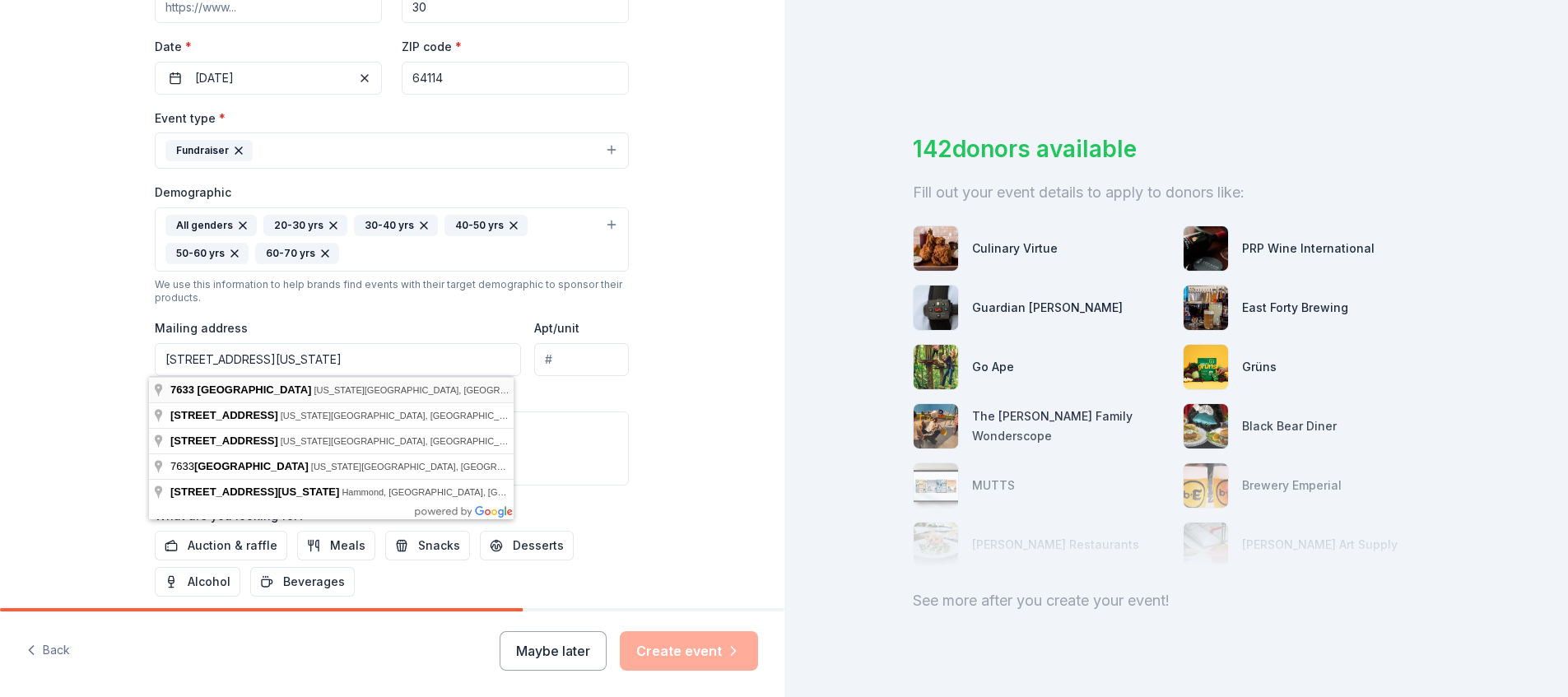
type input "7633 Northwest Rhode Avenue, Kansas City, MO, 64152"
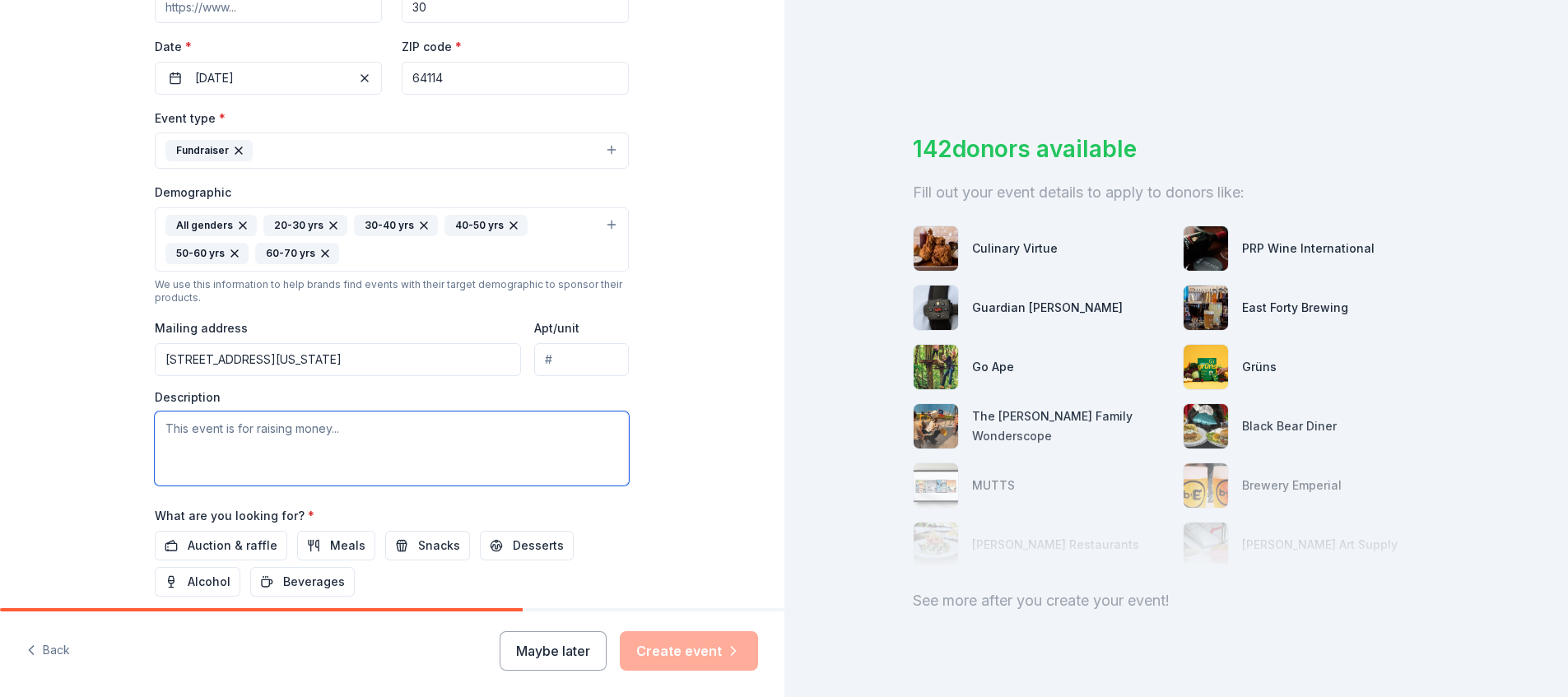
click at [200, 427] on textarea at bounding box center [391, 448] width 474 height 74
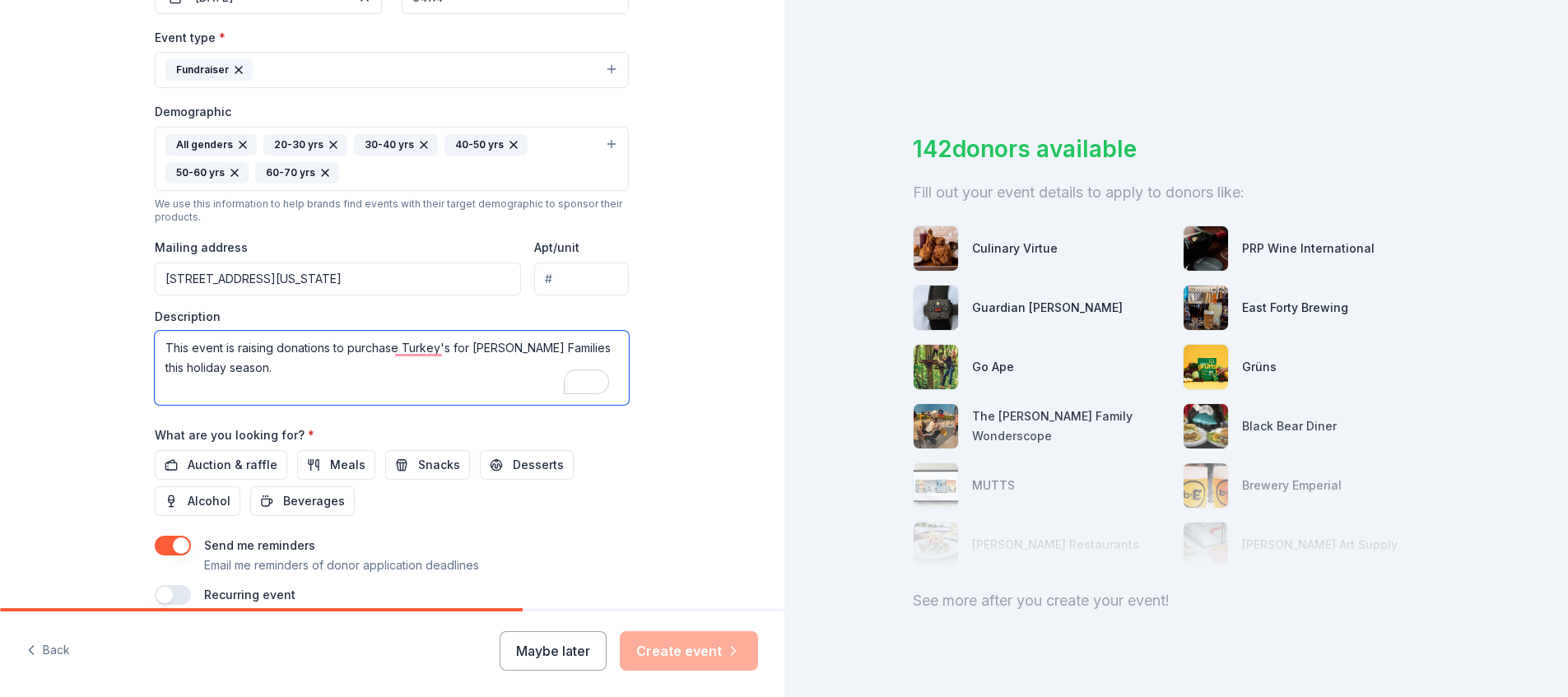
scroll to position [0, 0]
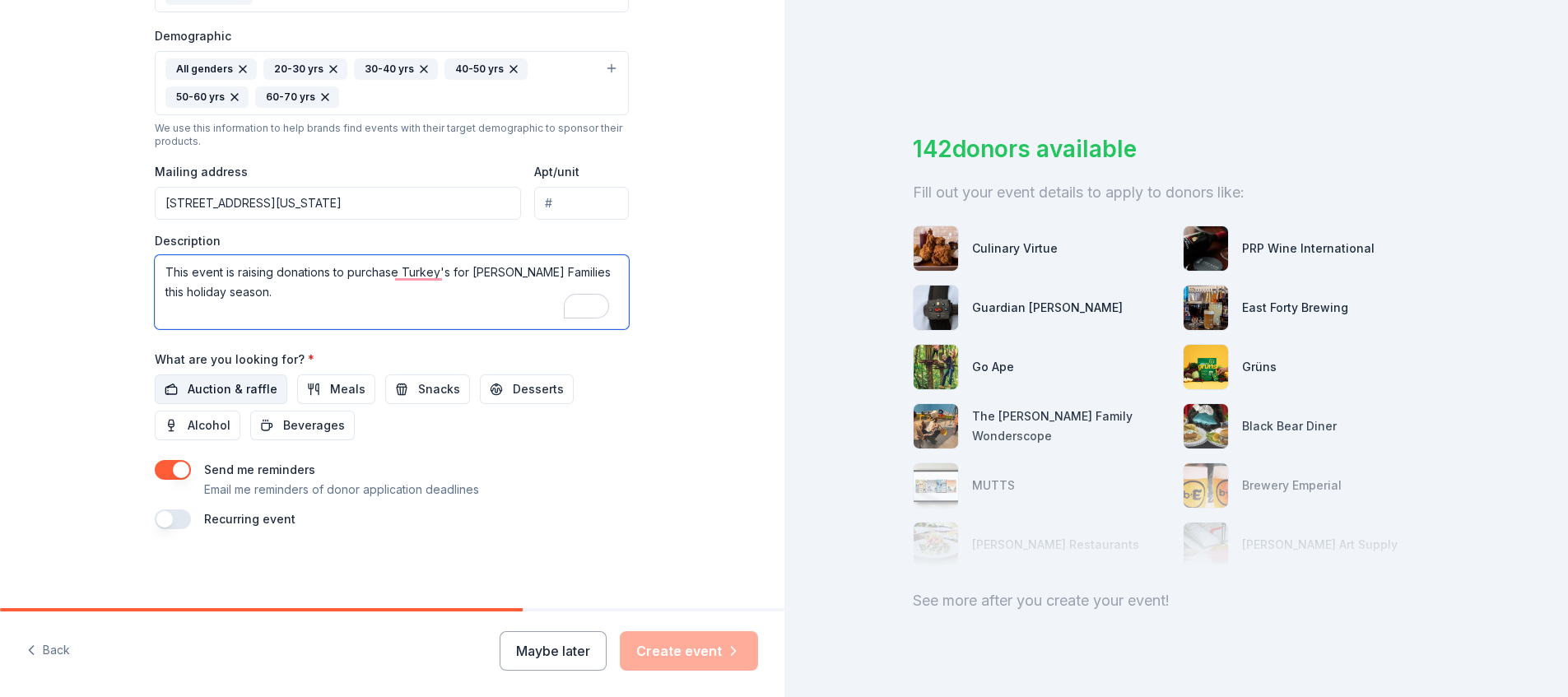
type textarea "This event is raising donations to purchase Turkey's for Foster Families this h…"
click at [211, 388] on span "Auction & raffle" at bounding box center [232, 388] width 90 height 20
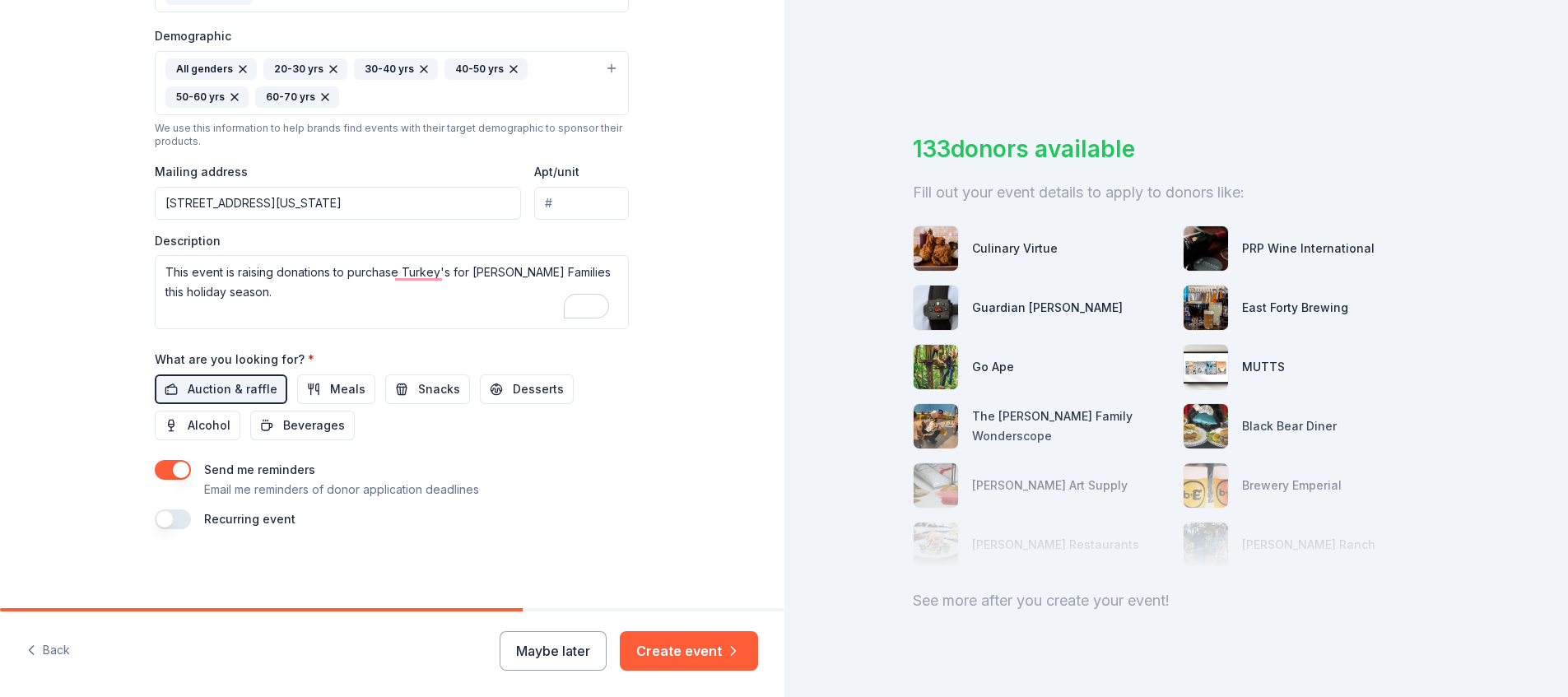
click at [154, 469] on button "button" at bounding box center [172, 469] width 36 height 20
click at [671, 657] on button "Create event" at bounding box center [689, 650] width 138 height 40
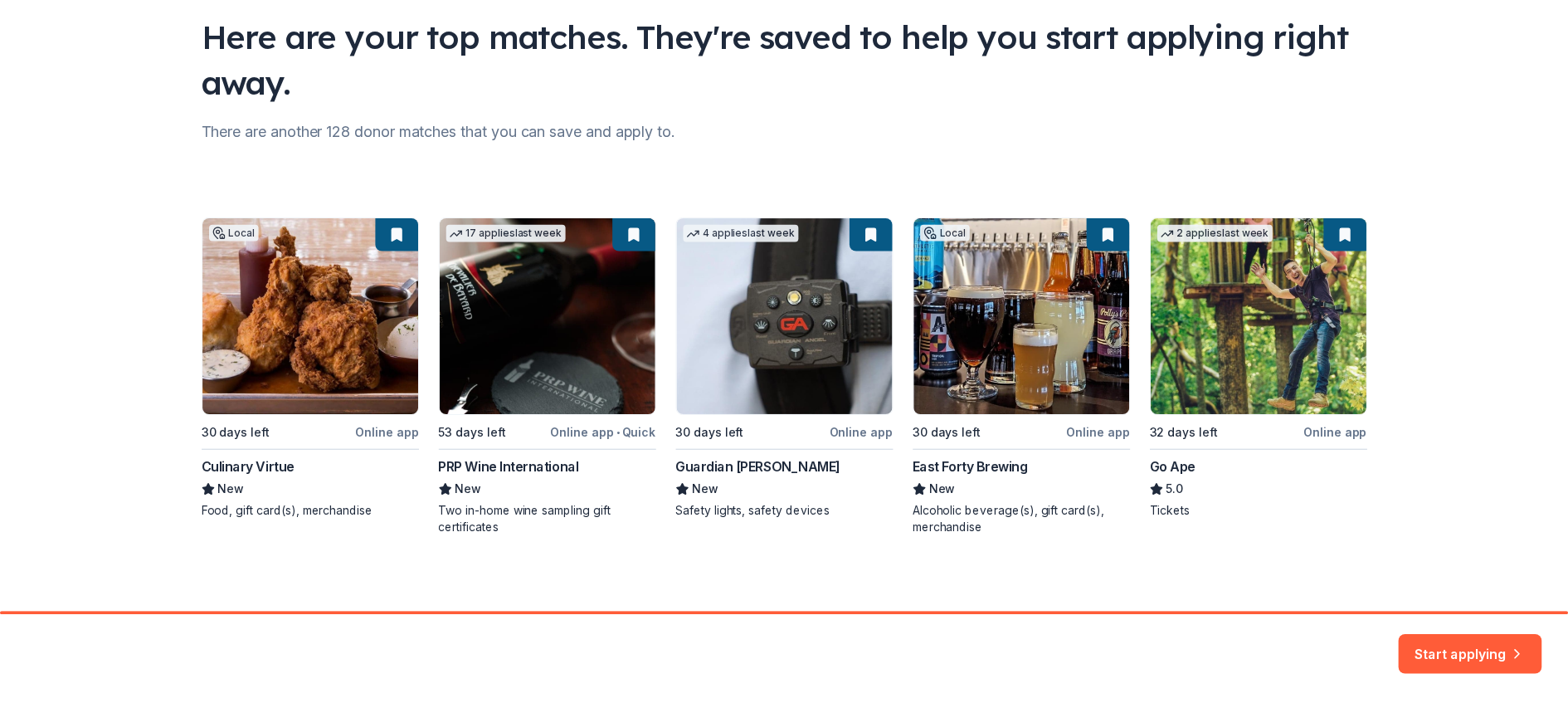
scroll to position [125, 0]
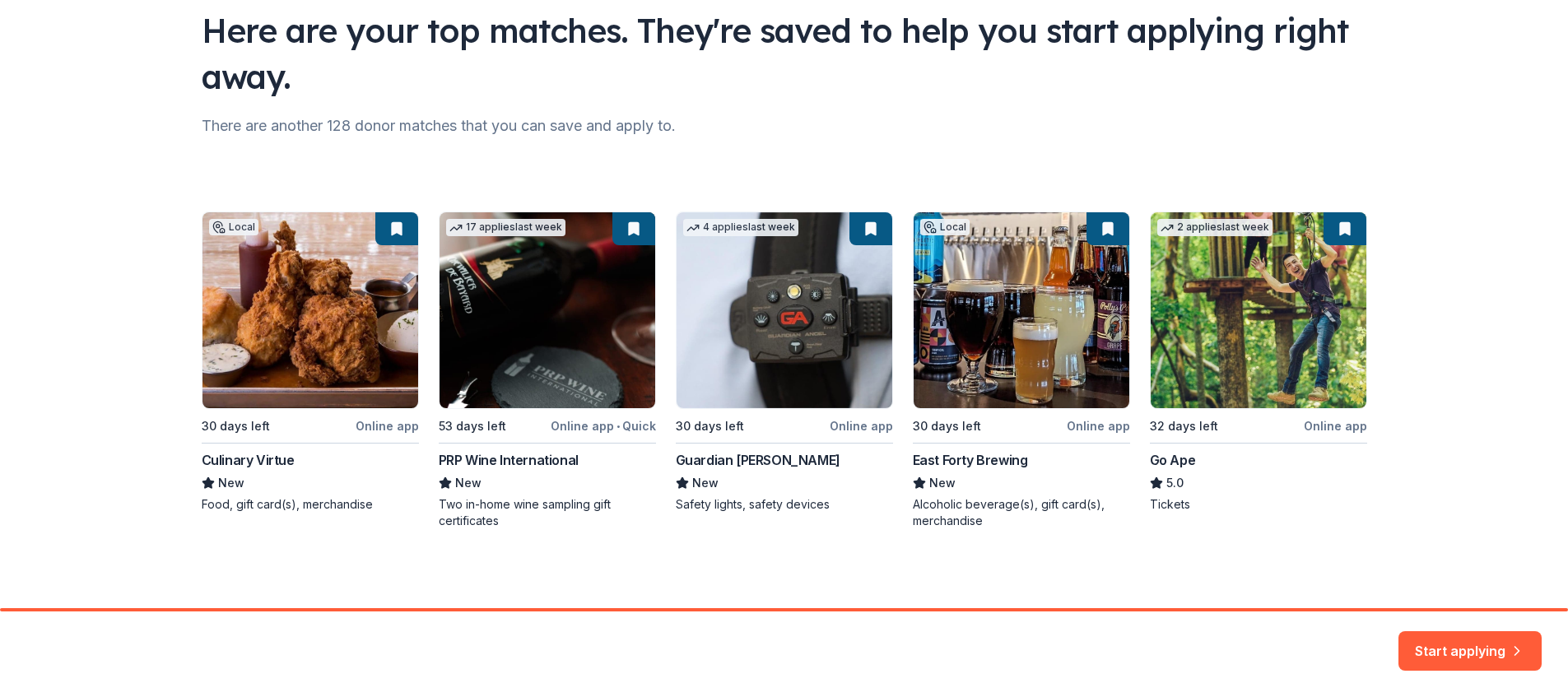
drag, startPoint x: 1479, startPoint y: 645, endPoint x: 1470, endPoint y: 625, distance: 21.9
click at [1479, 645] on button "Start applying" at bounding box center [1470, 641] width 143 height 40
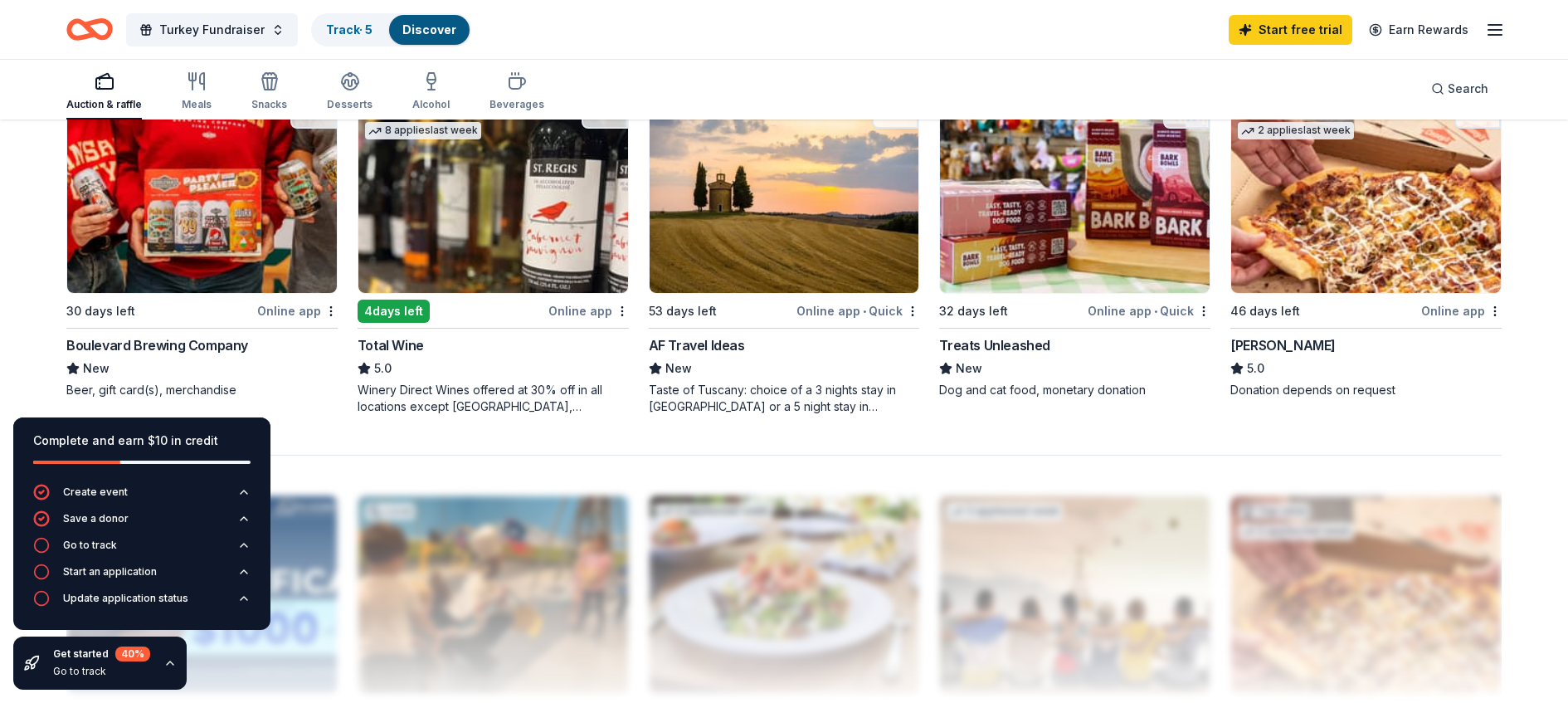
scroll to position [1293, 0]
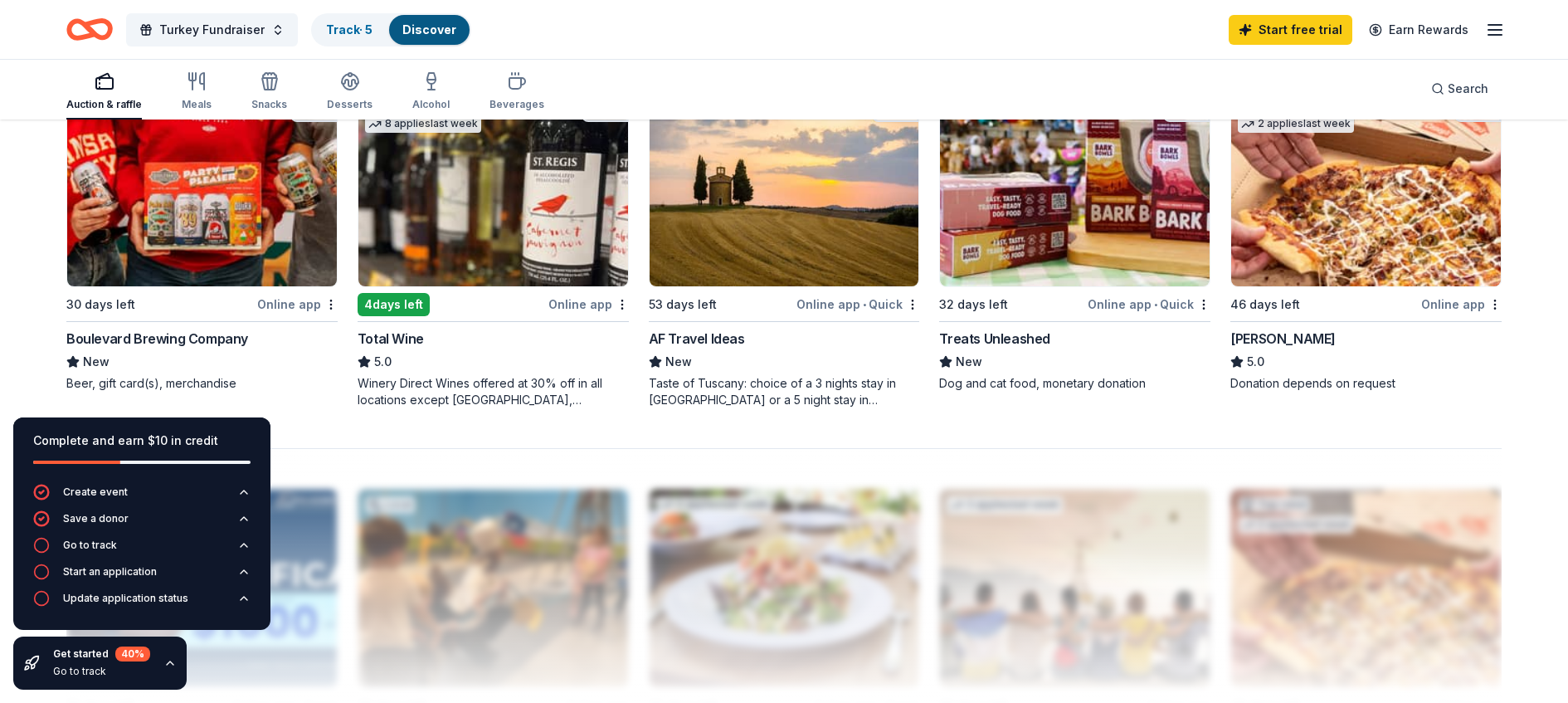
click at [239, 438] on div "Complete and earn $10 in credit" at bounding box center [142, 440] width 217 height 20
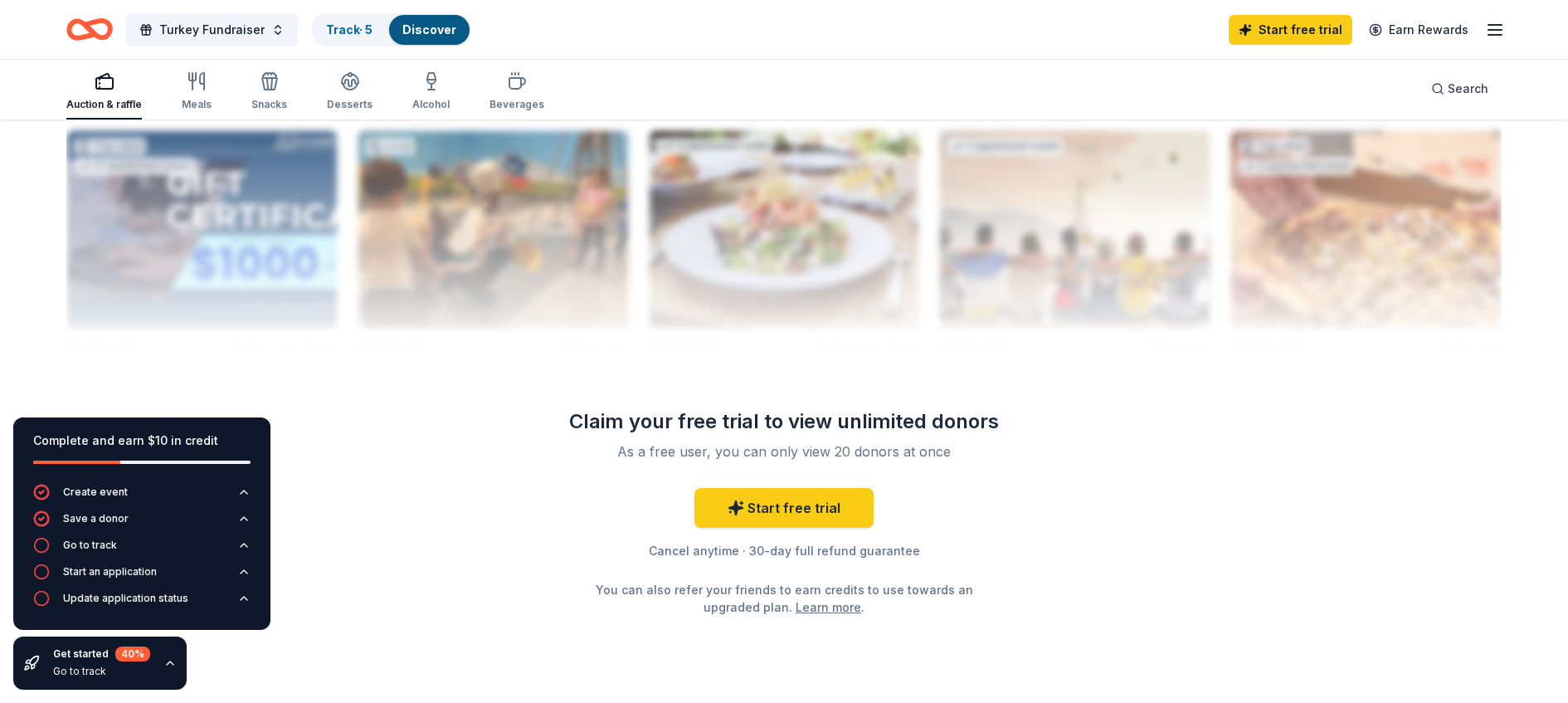
scroll to position [1652, 0]
click at [789, 503] on link "Start free trial" at bounding box center [784, 507] width 180 height 40
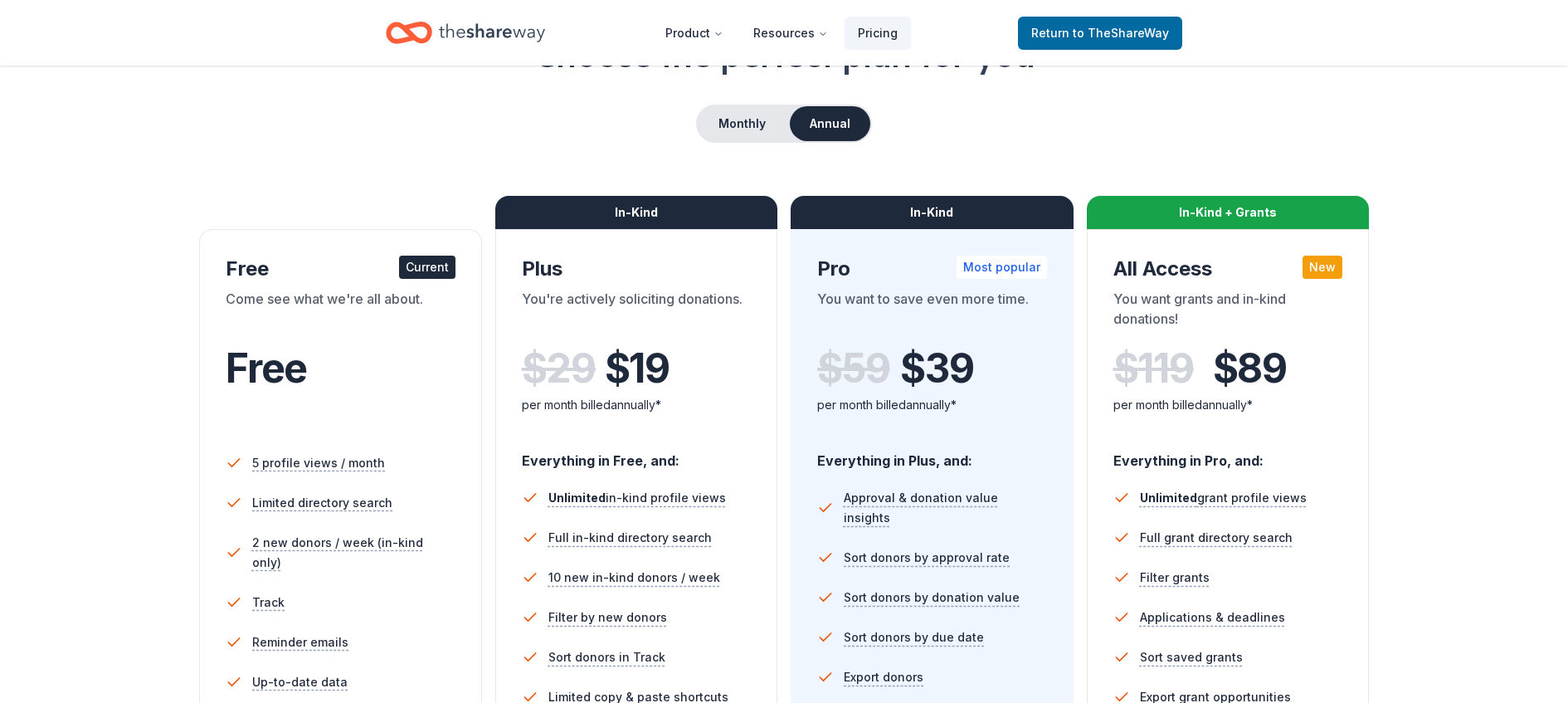
scroll to position [131, 0]
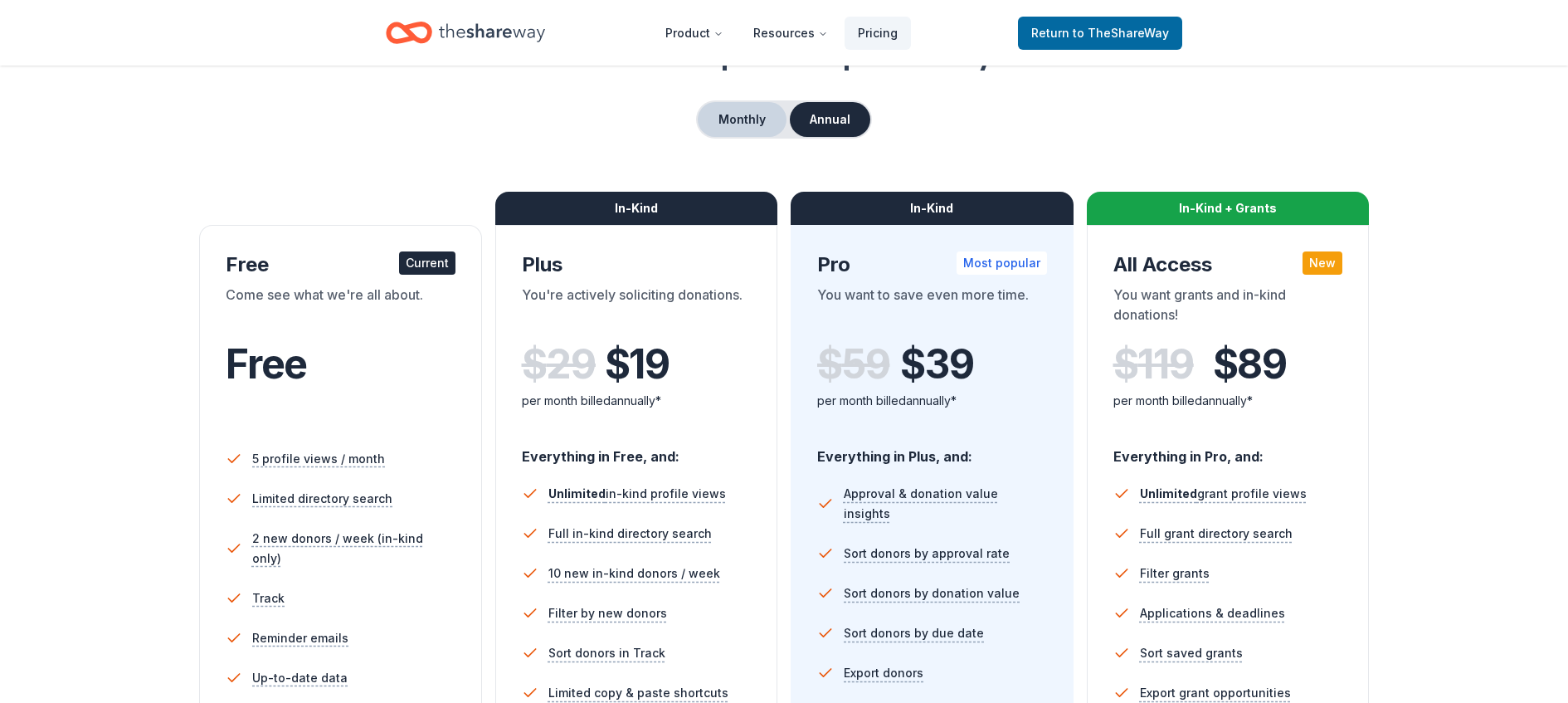
click at [737, 116] on button "Monthly" at bounding box center [742, 119] width 89 height 35
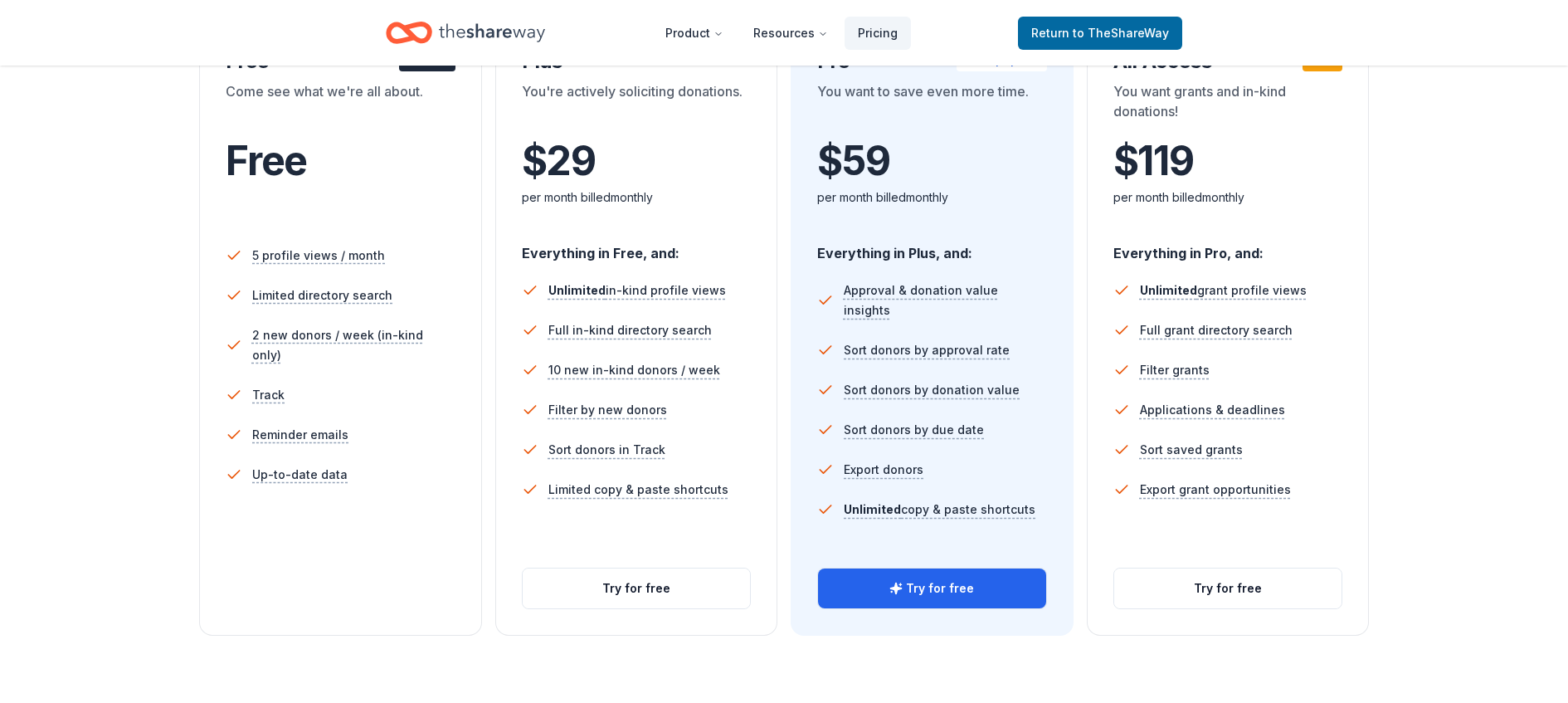
scroll to position [315, 0]
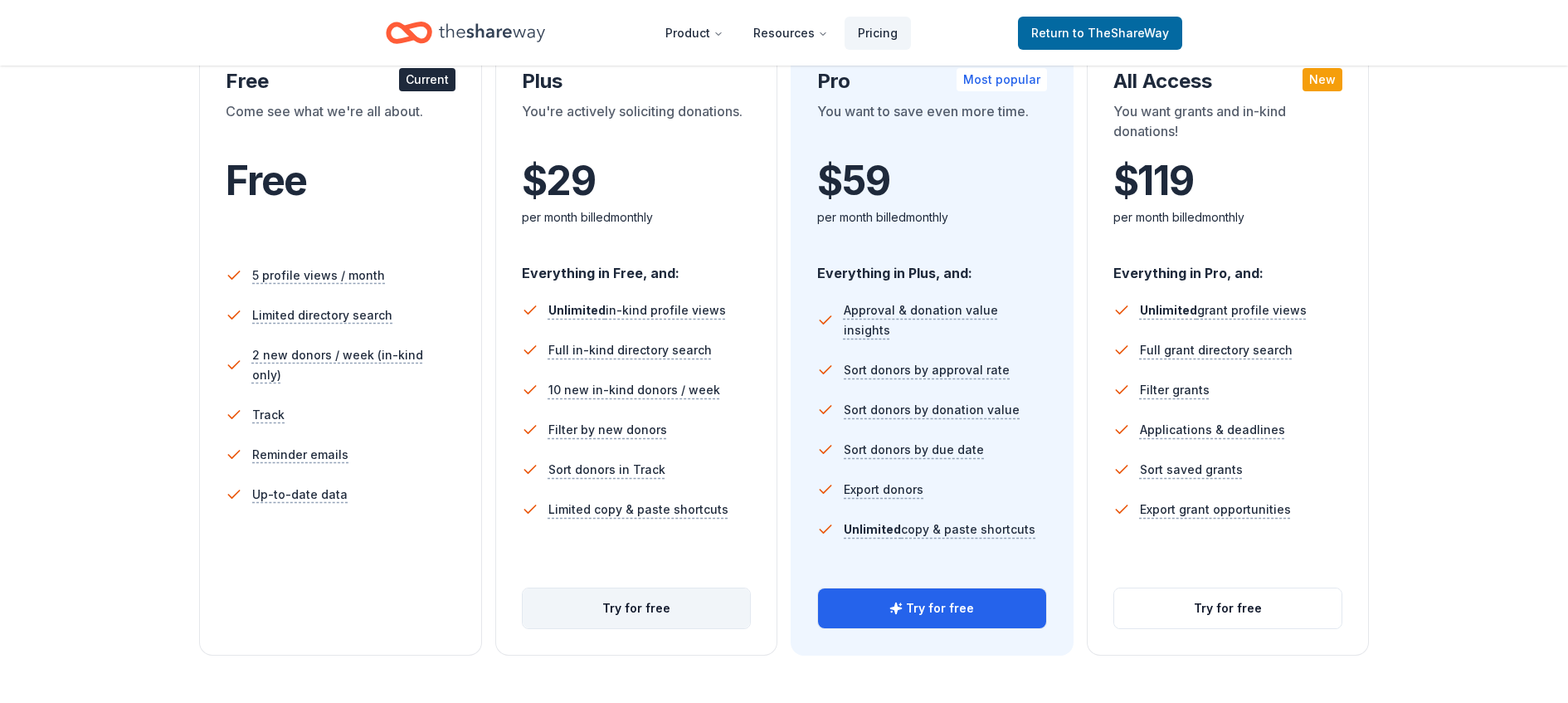
click at [621, 607] on button "Try for free" at bounding box center [636, 608] width 228 height 40
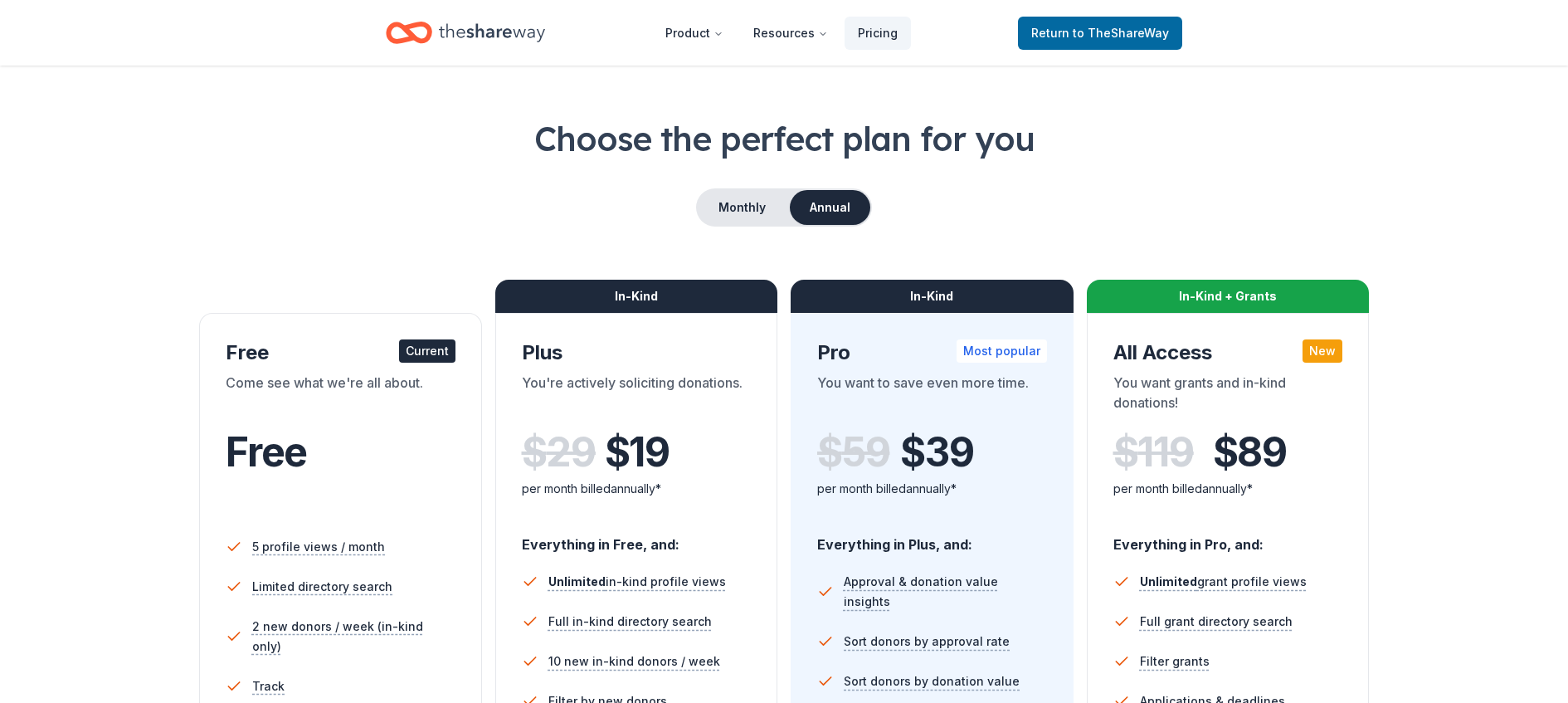
scroll to position [59, 0]
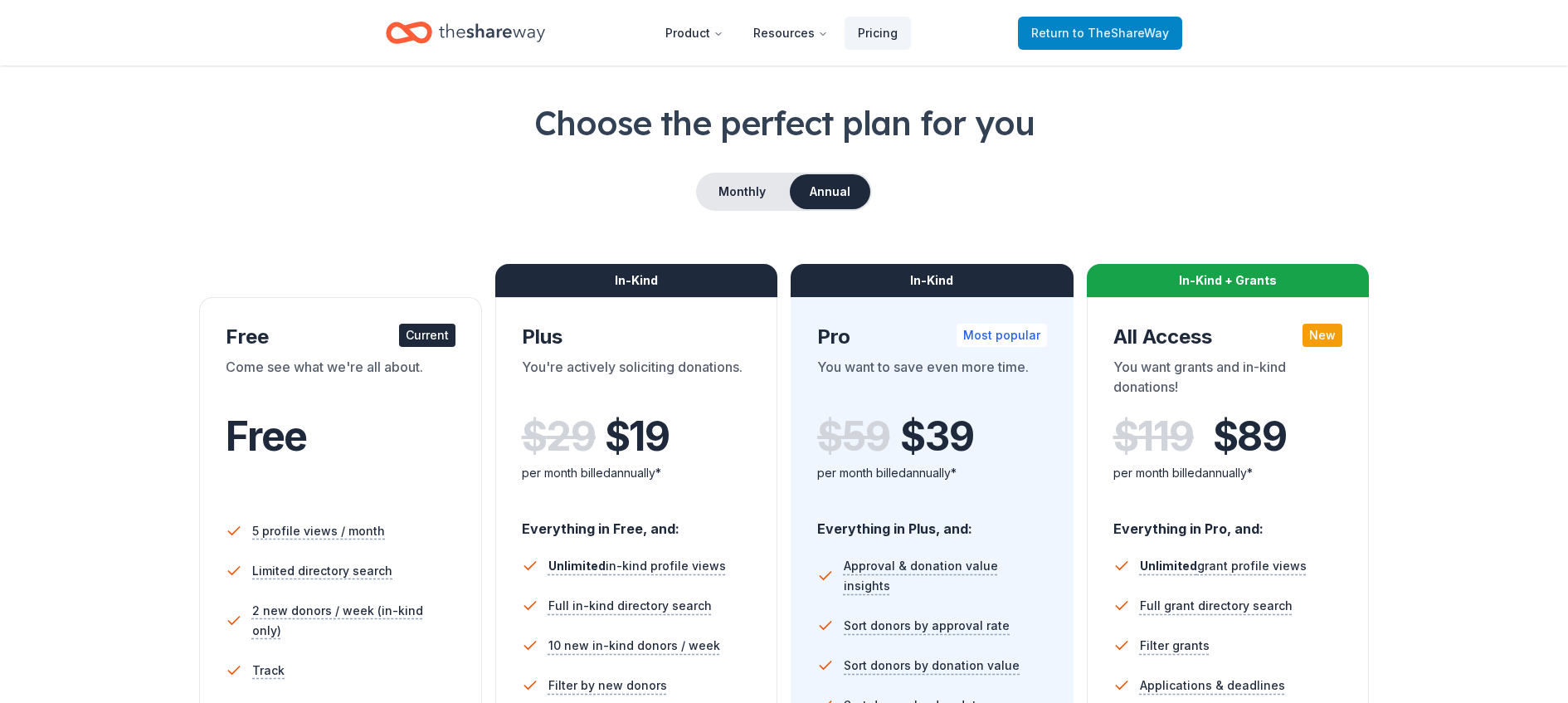
click at [1092, 42] on span "Return to TheShareWay" at bounding box center [1099, 32] width 138 height 20
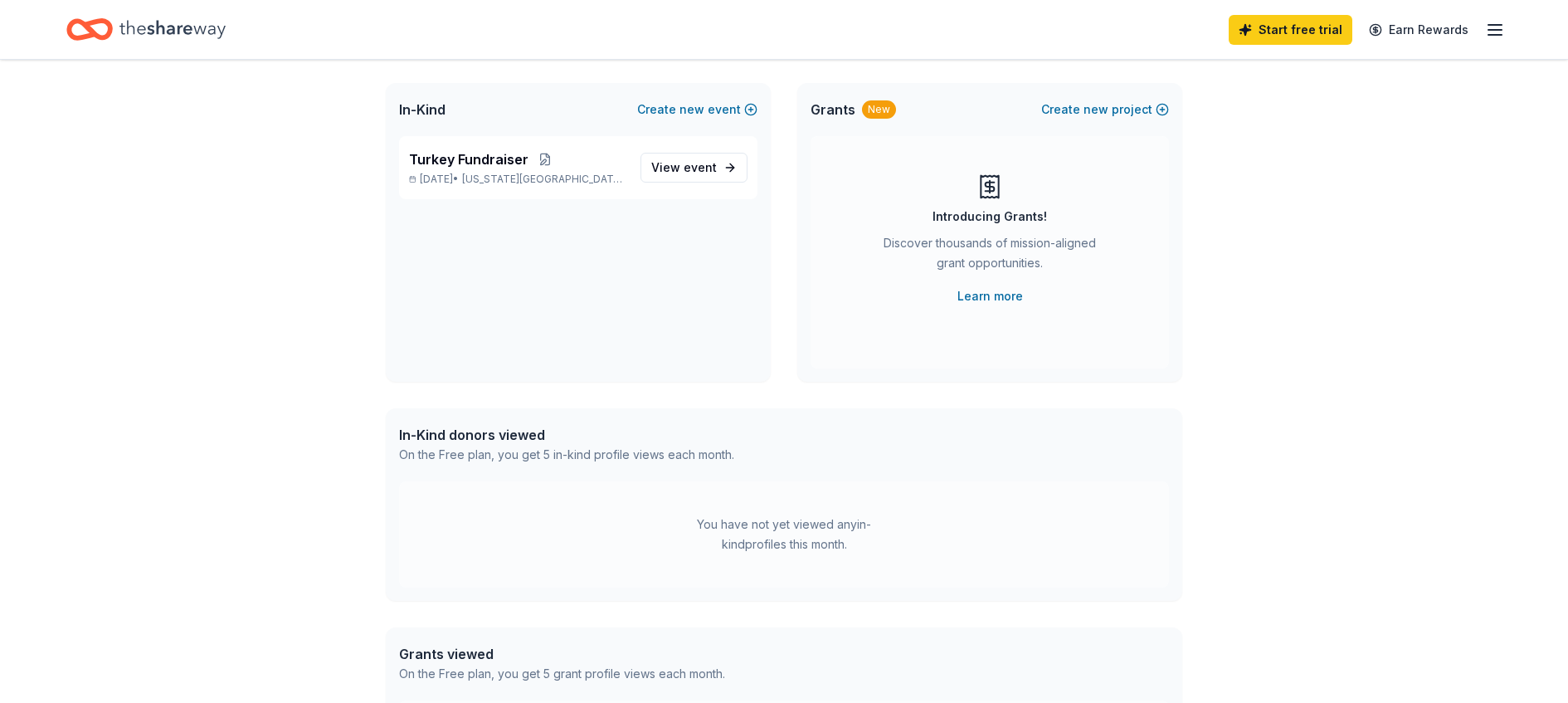
scroll to position [96, 0]
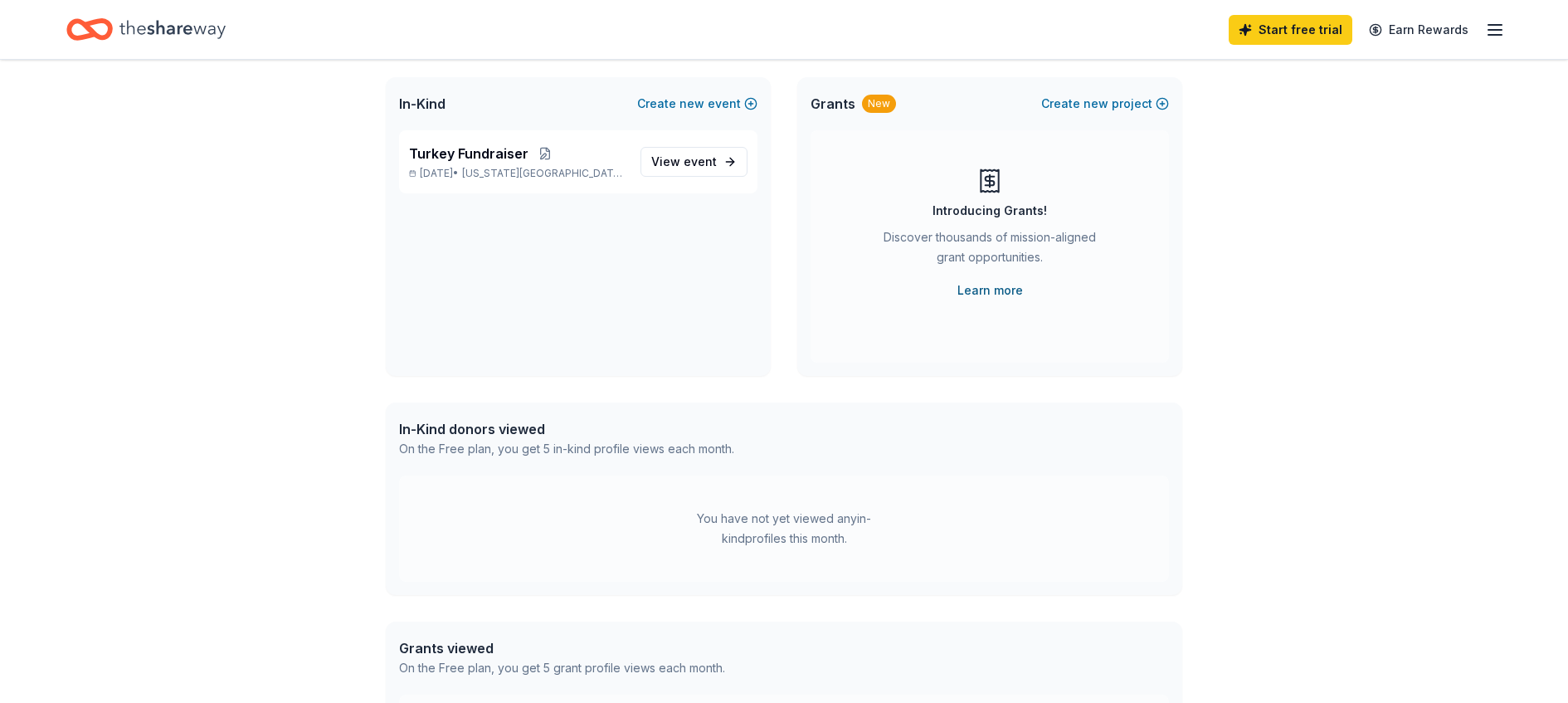
click at [975, 289] on link "Learn more" at bounding box center [990, 290] width 66 height 20
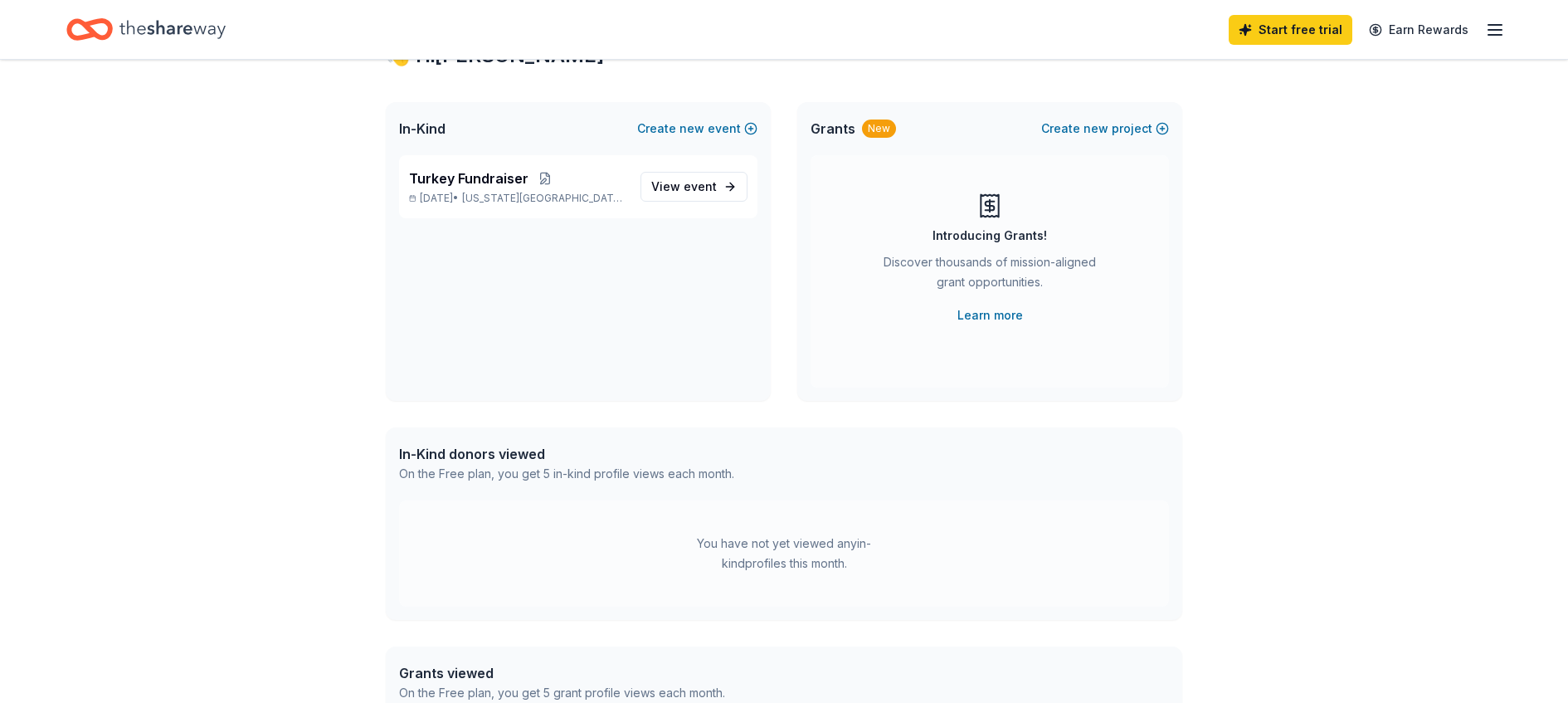
scroll to position [68, 0]
click at [683, 188] on span "View event" at bounding box center [684, 189] width 66 height 20
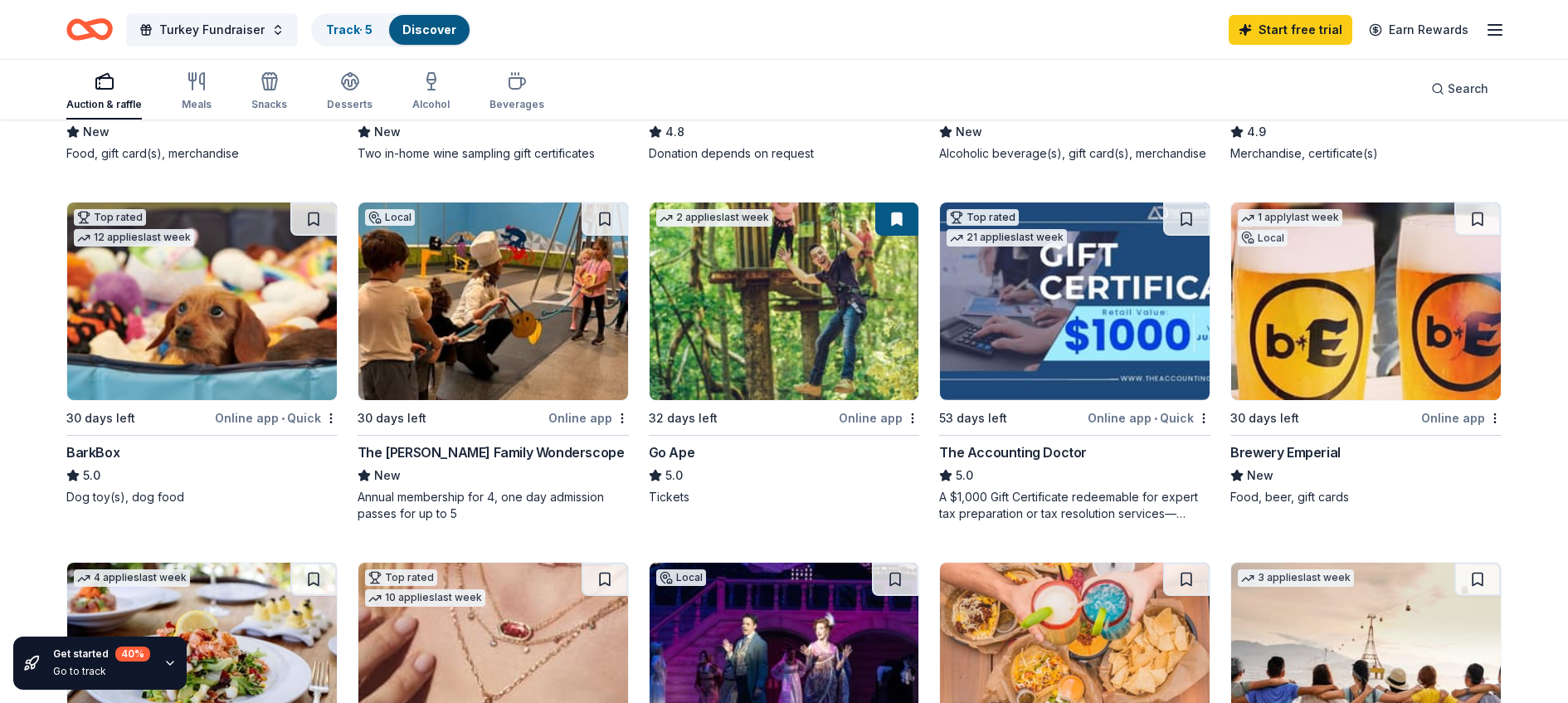
scroll to position [456, 0]
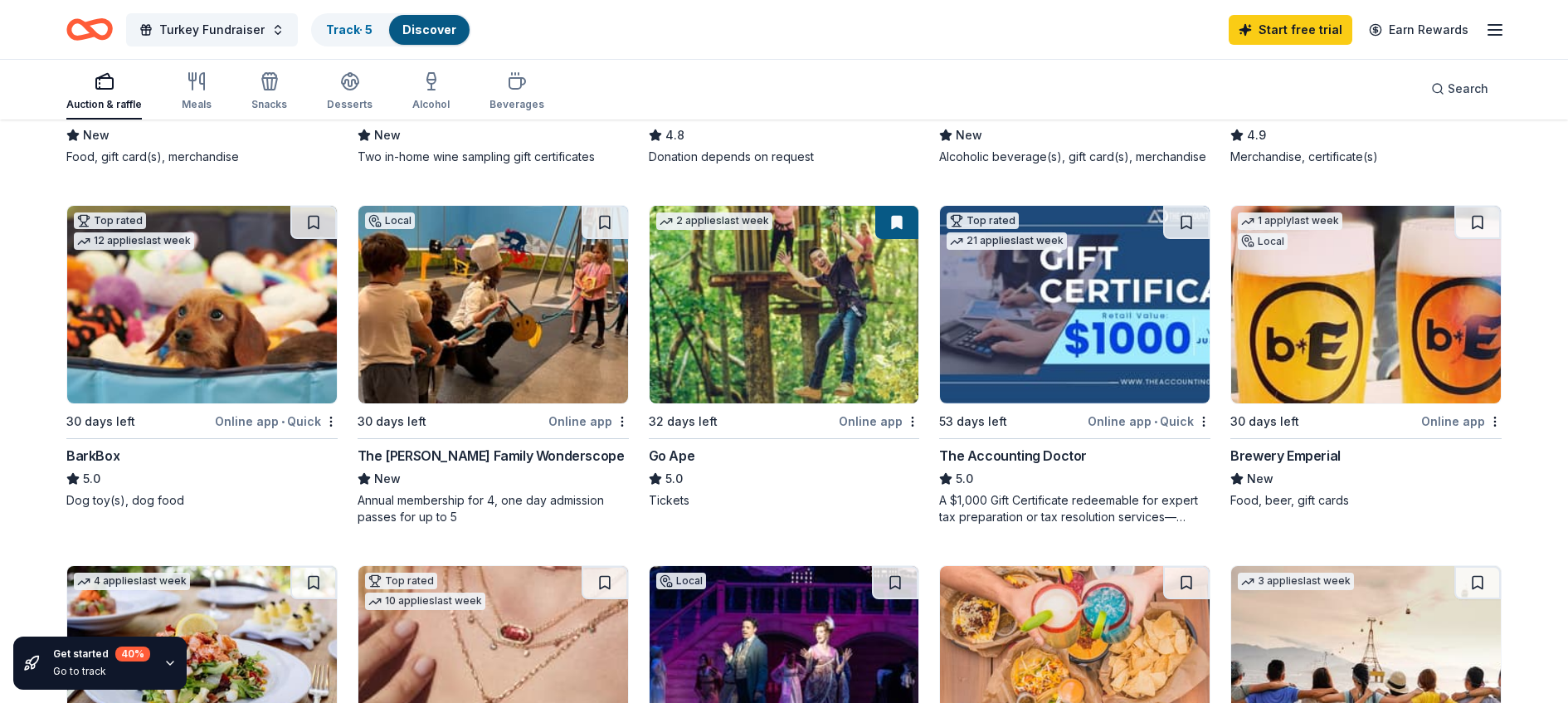
click at [461, 320] on img at bounding box center [492, 304] width 269 height 198
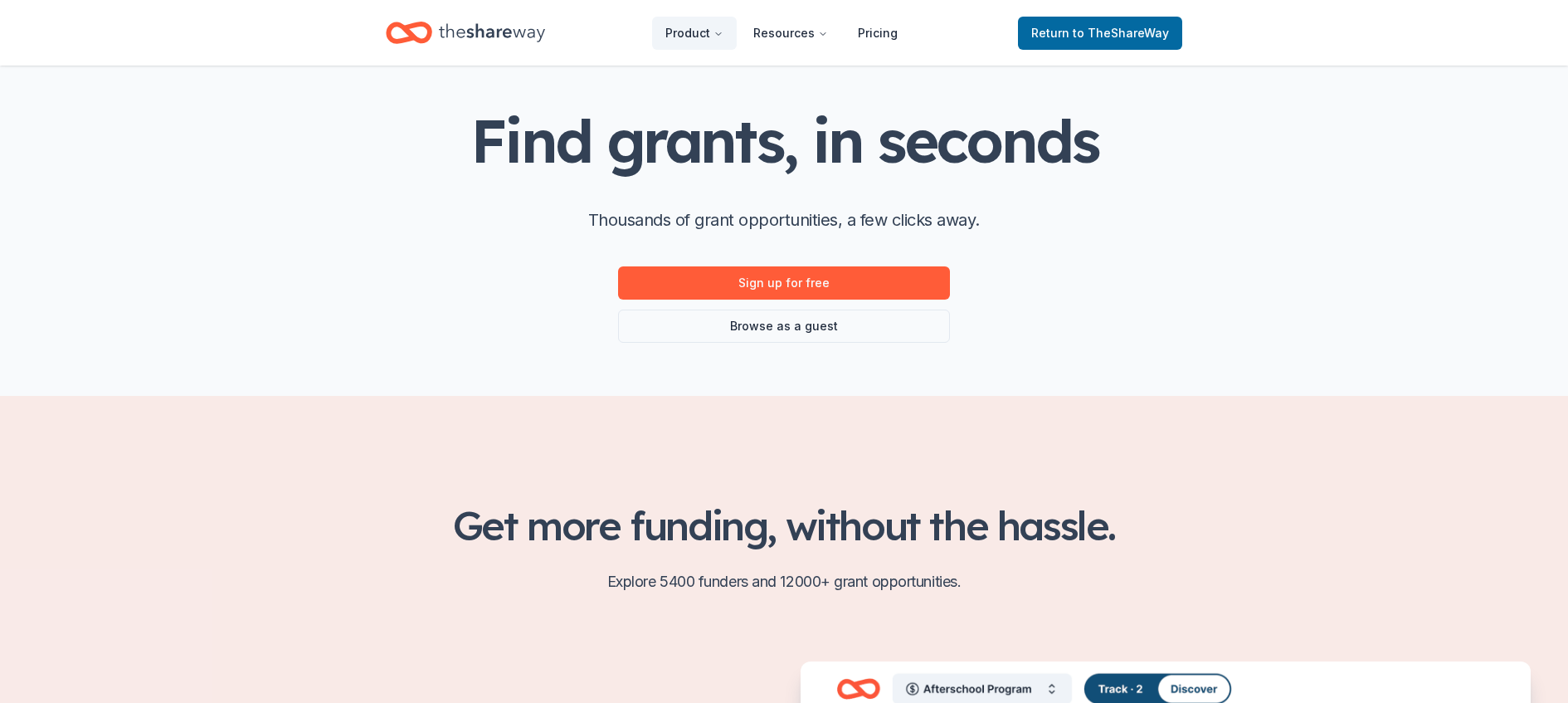
scroll to position [66, 0]
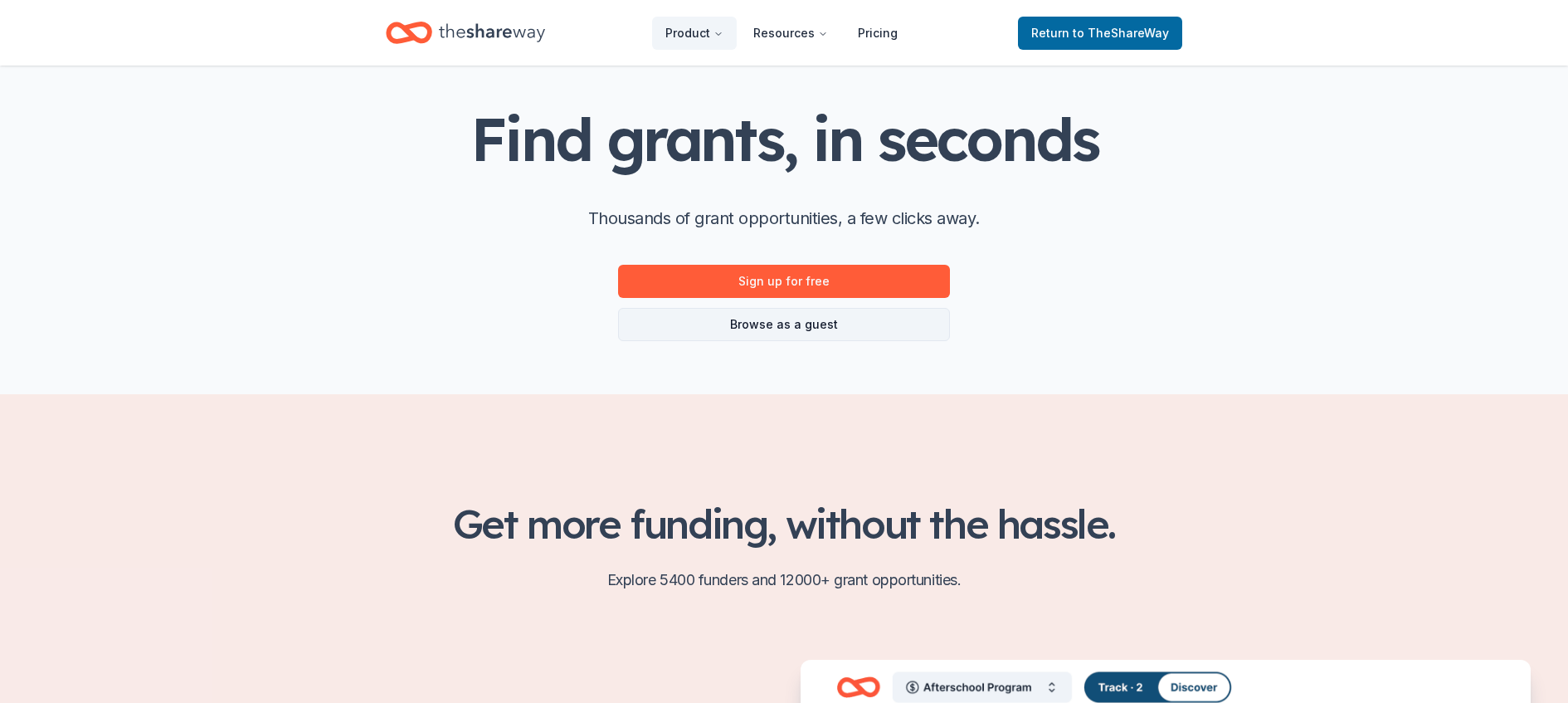
click at [797, 334] on link "Browse as a guest" at bounding box center [784, 324] width 332 height 33
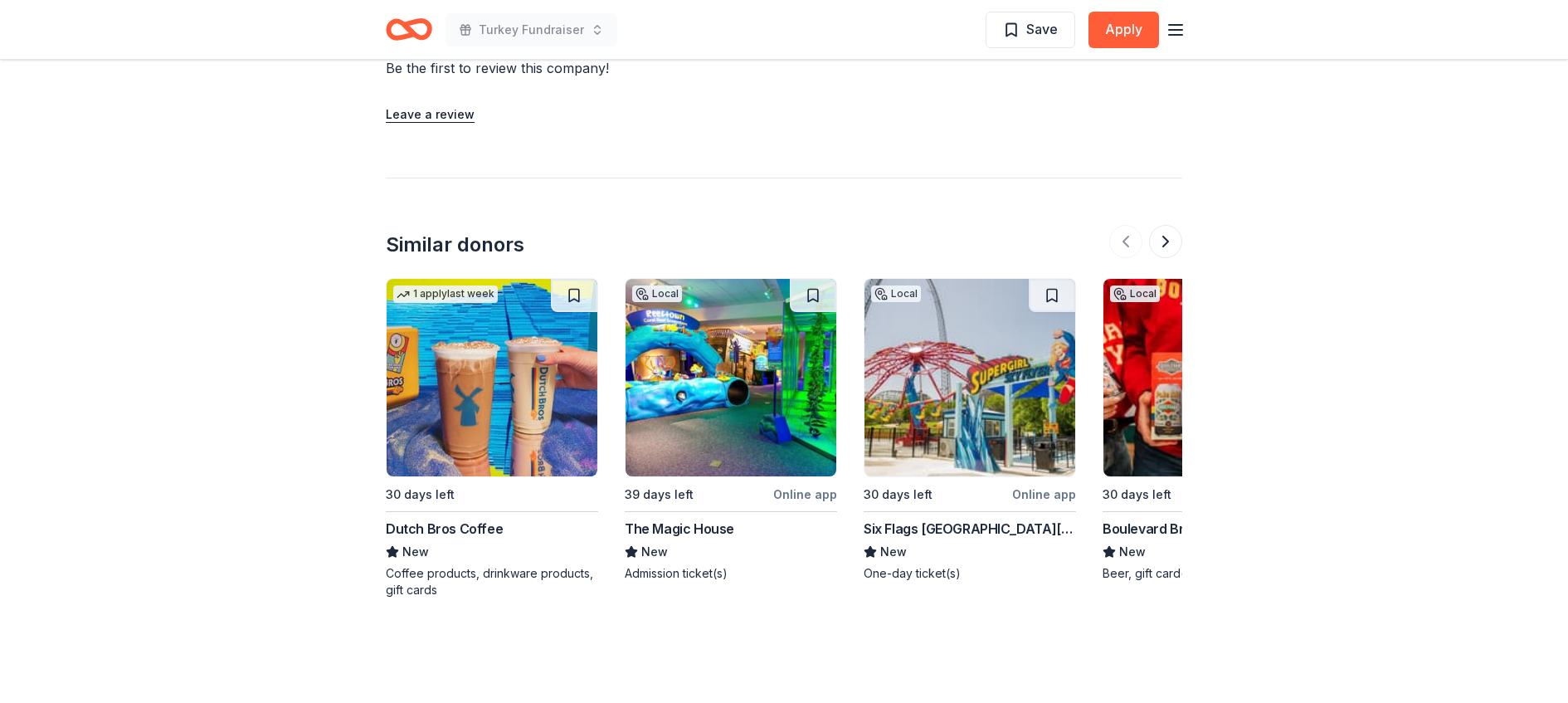
scroll to position [1455, 0]
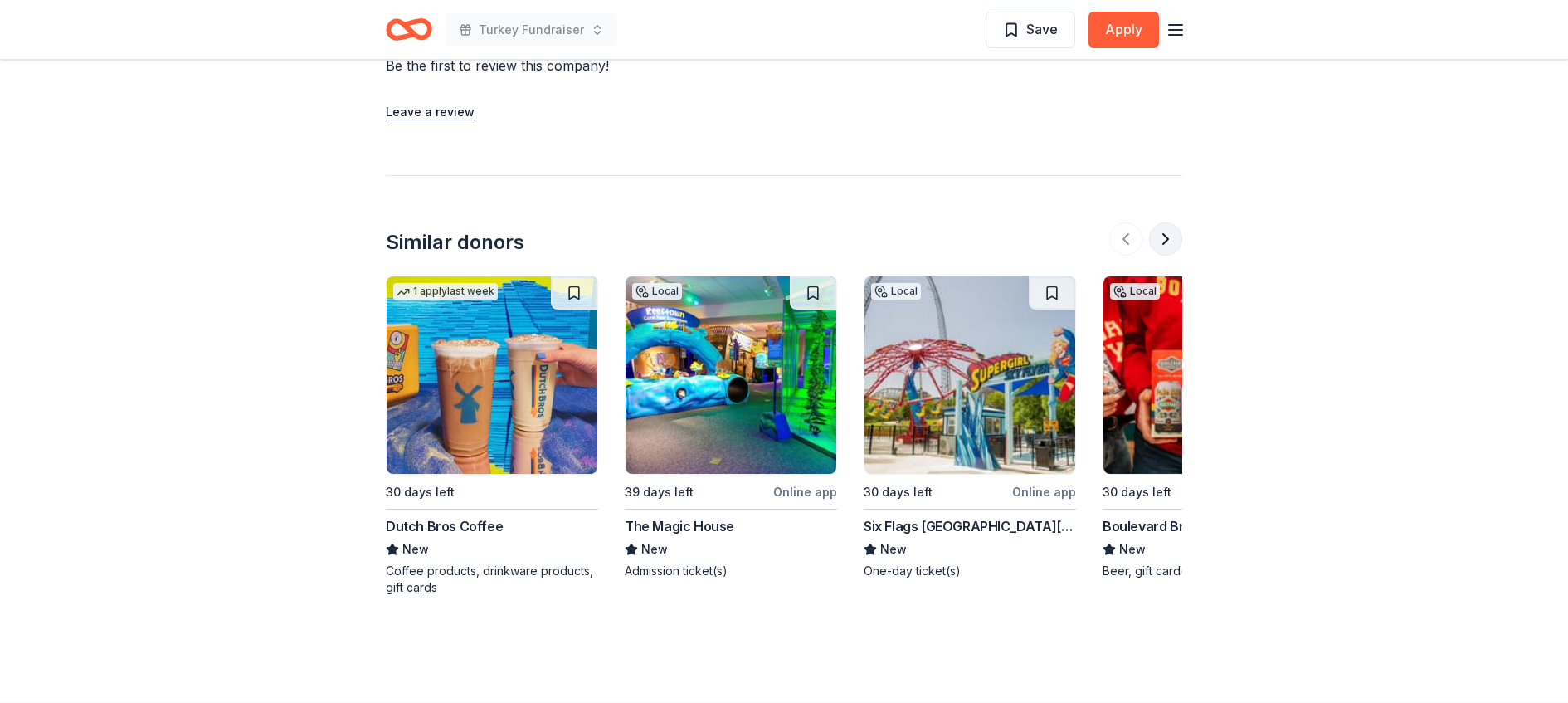
click at [1170, 239] on button at bounding box center [1165, 239] width 33 height 33
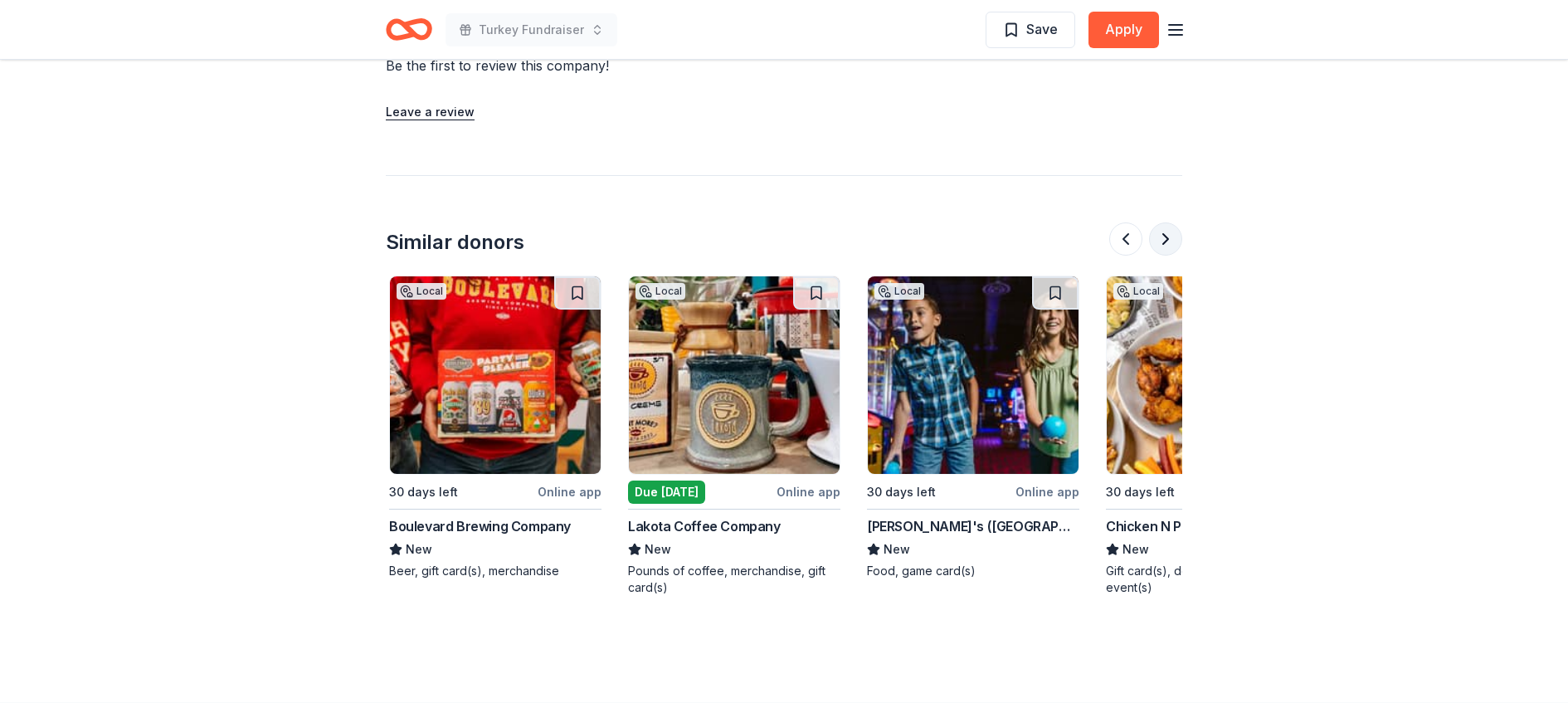
scroll to position [0, 716]
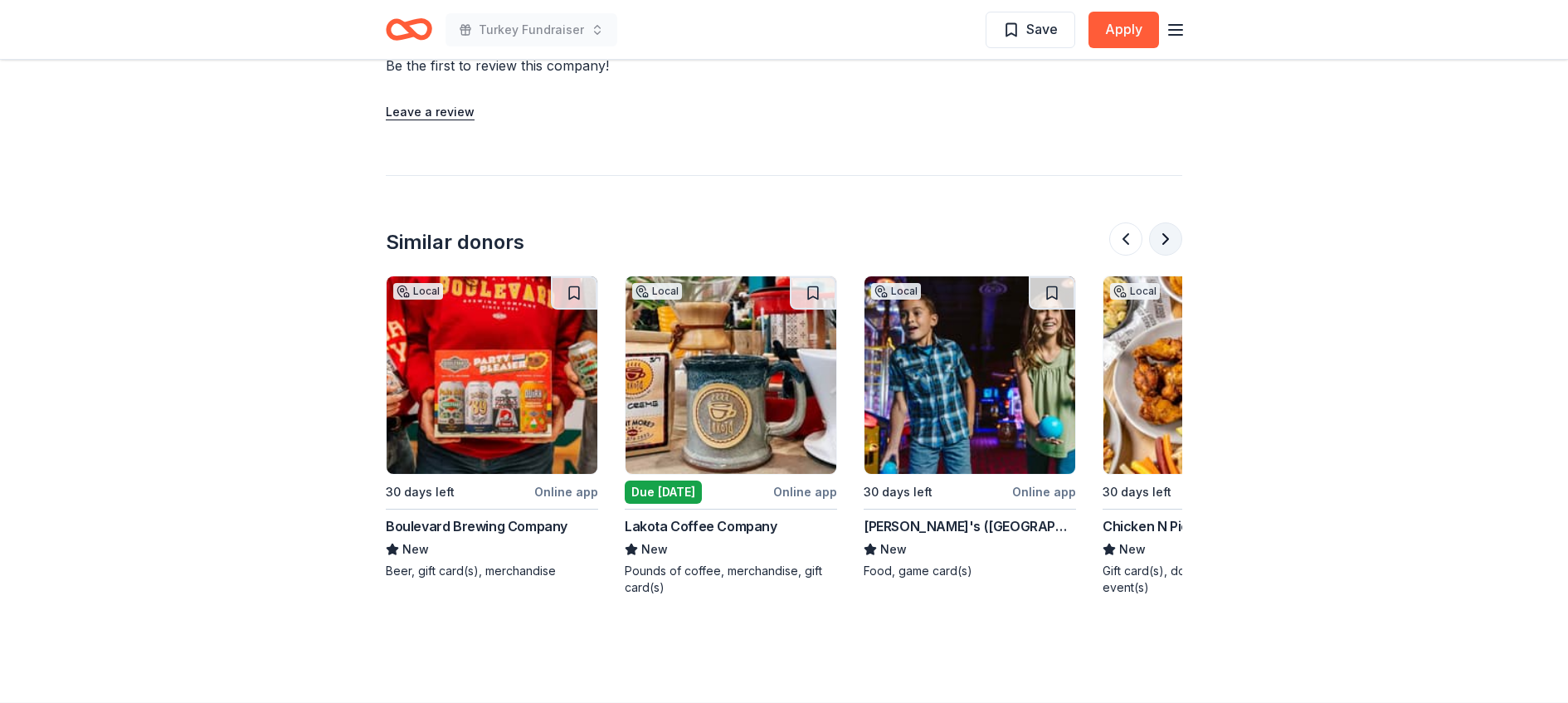
click at [1170, 239] on button at bounding box center [1165, 239] width 33 height 33
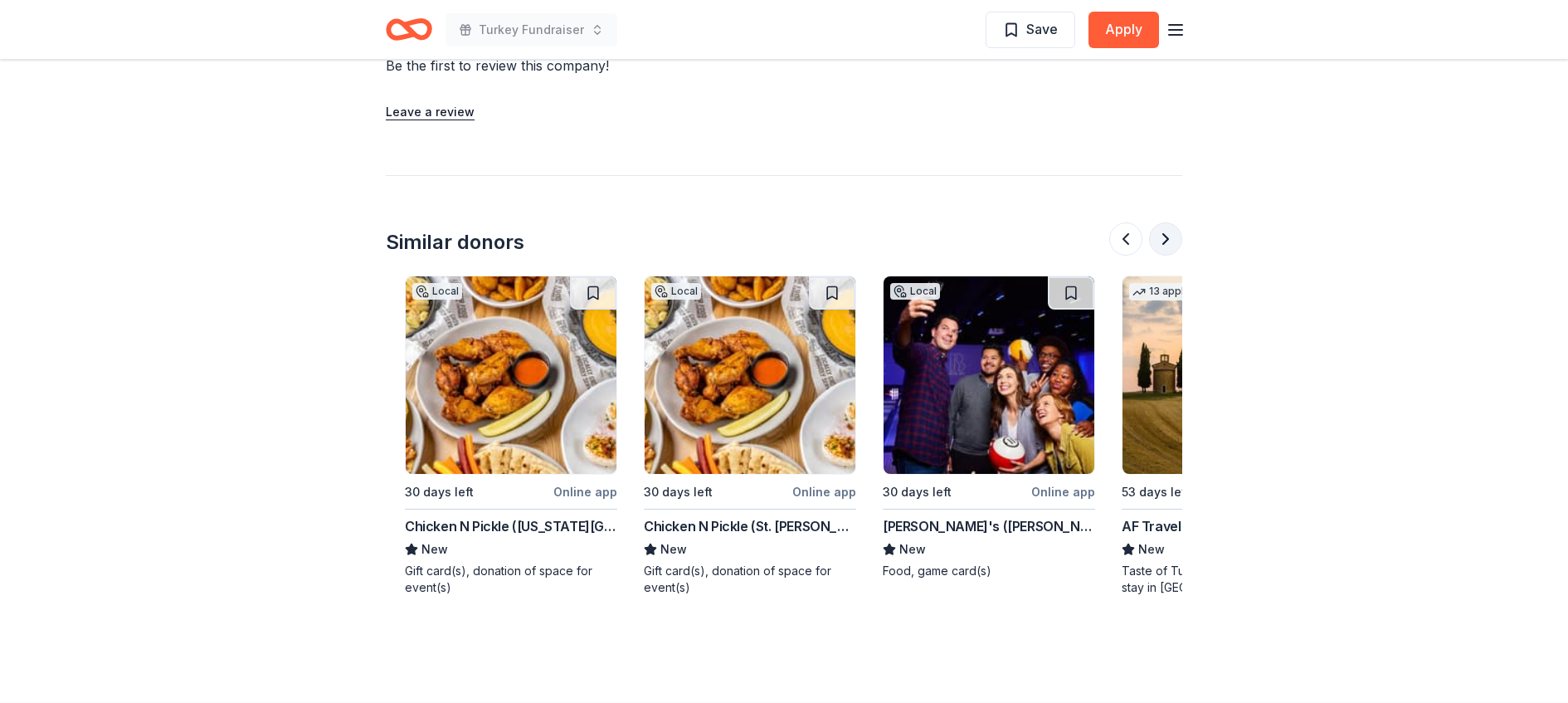
scroll to position [0, 1434]
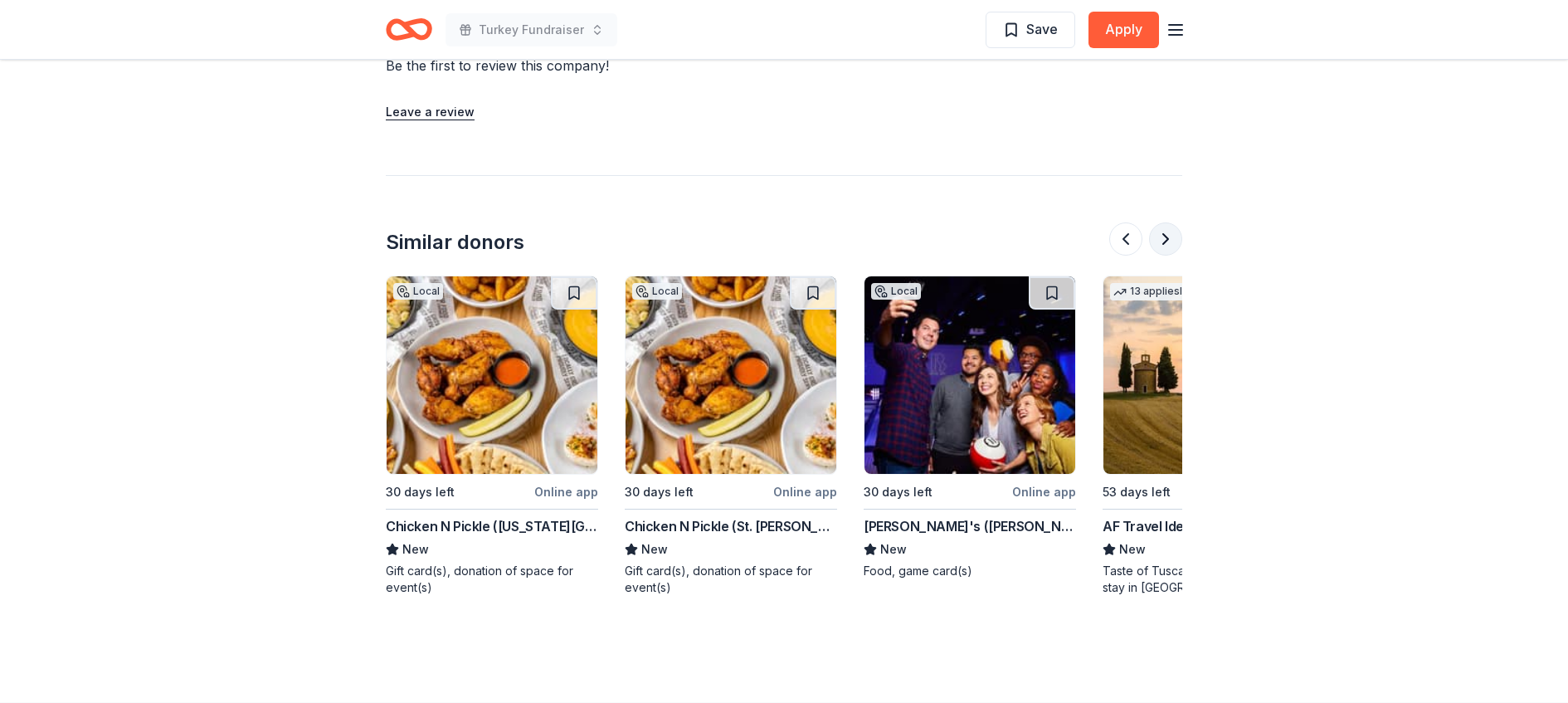
click at [1170, 239] on button at bounding box center [1165, 239] width 33 height 33
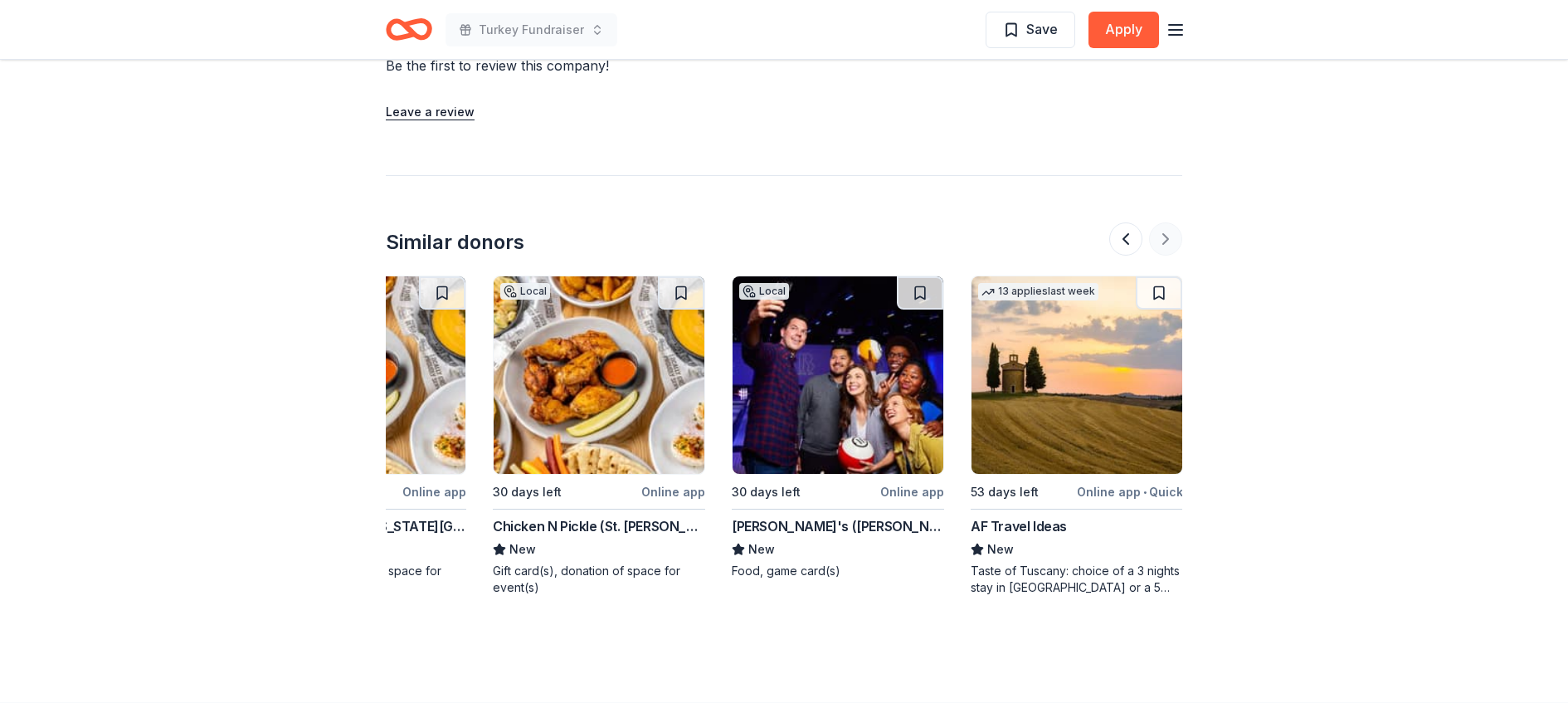
scroll to position [0, 1566]
click at [1073, 381] on img at bounding box center [1076, 375] width 210 height 198
click at [1122, 247] on button at bounding box center [1125, 239] width 33 height 33
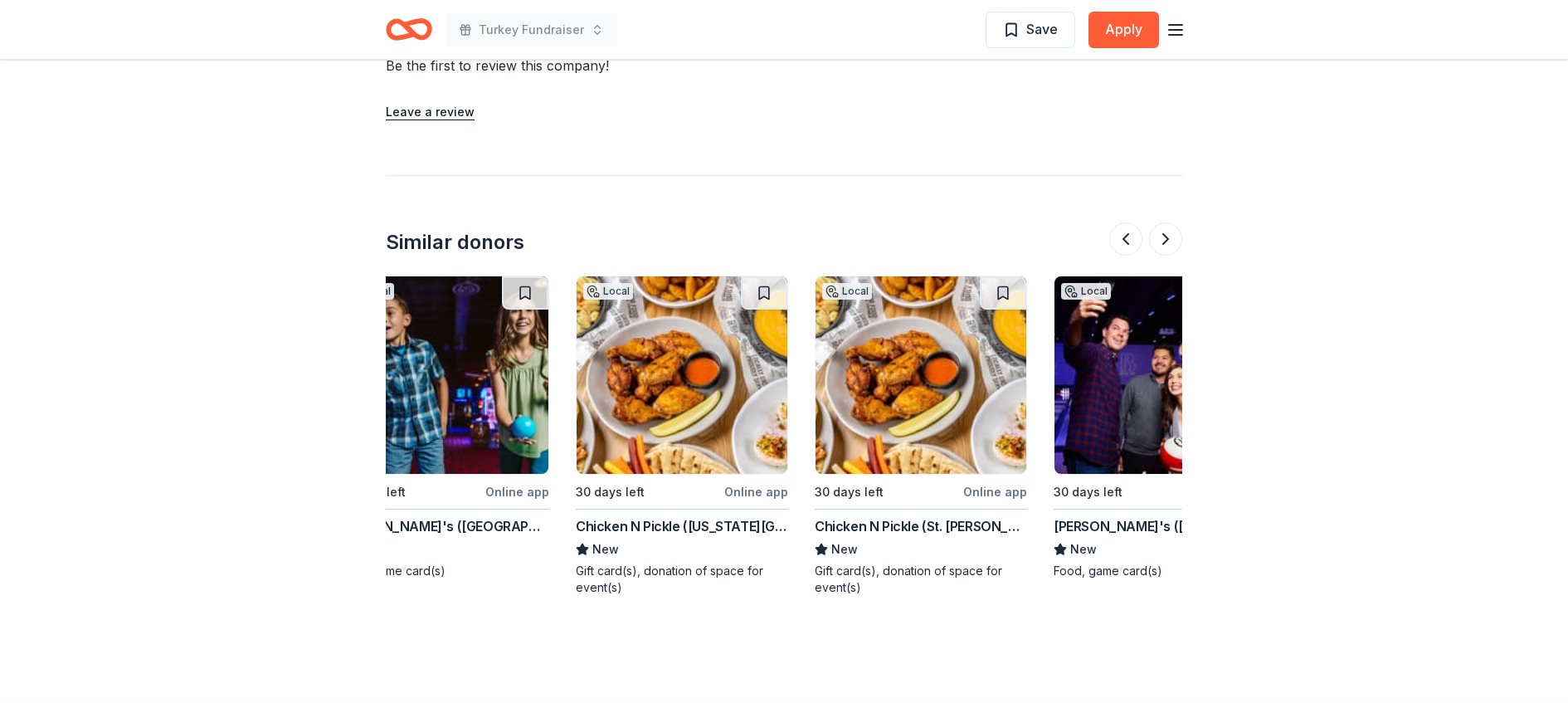
scroll to position [0, 956]
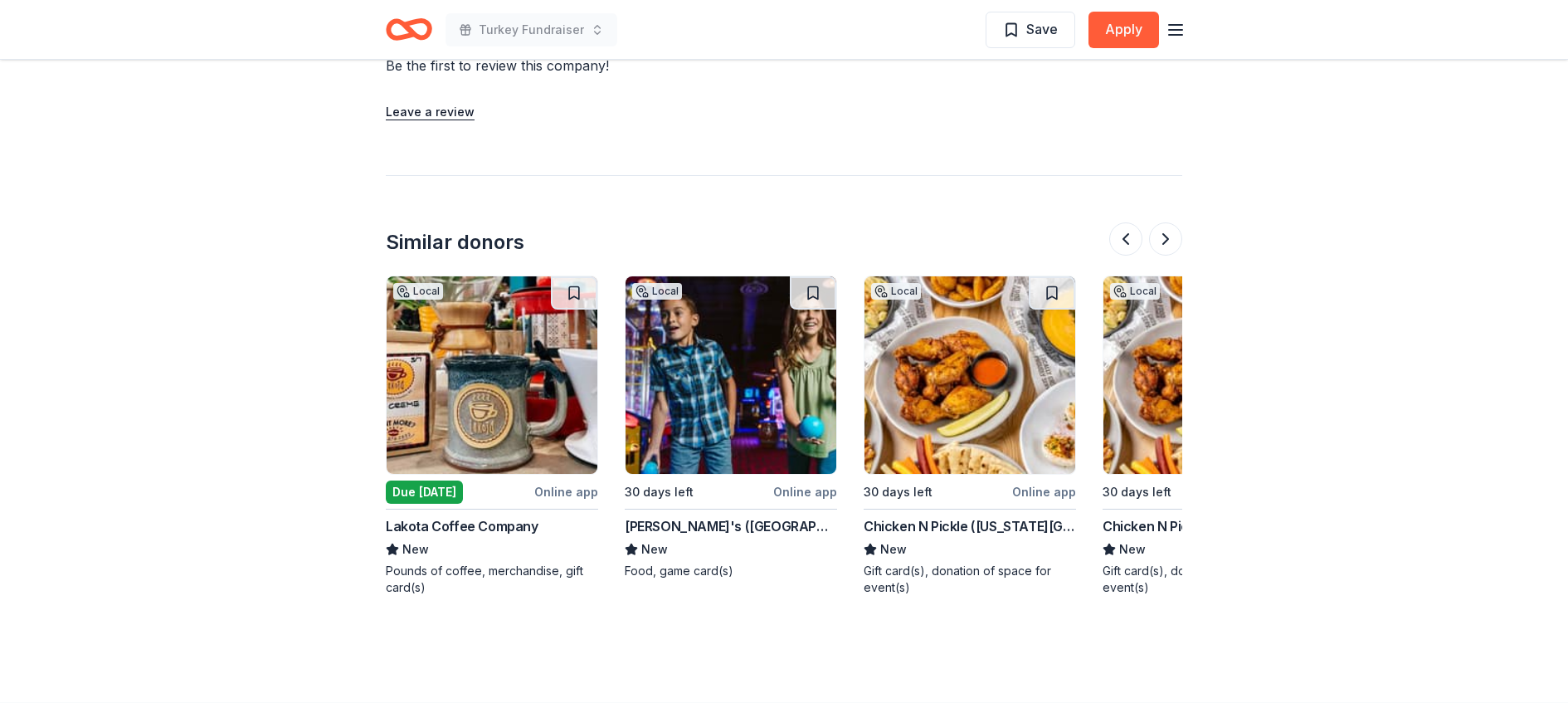
click at [965, 395] on img at bounding box center [970, 375] width 210 height 198
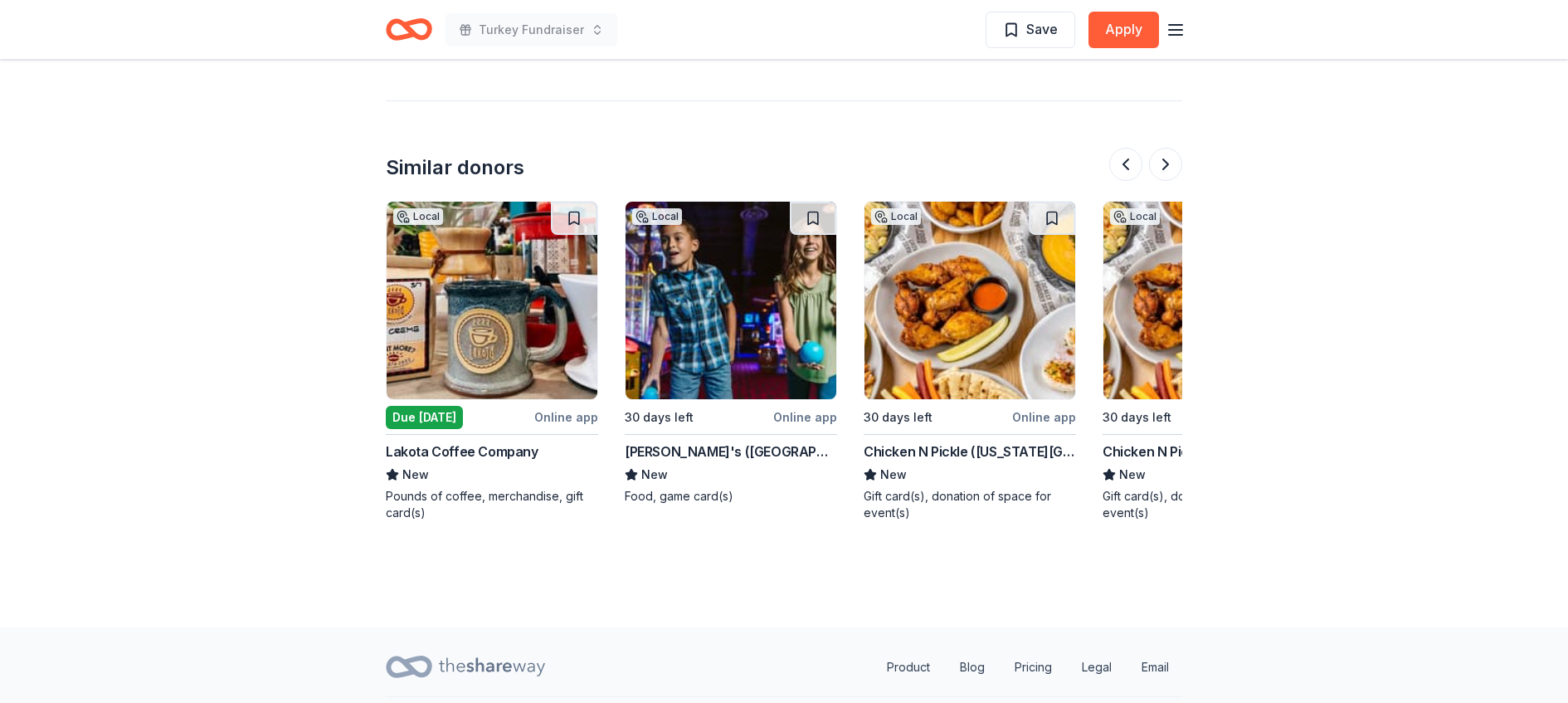
scroll to position [1536, 0]
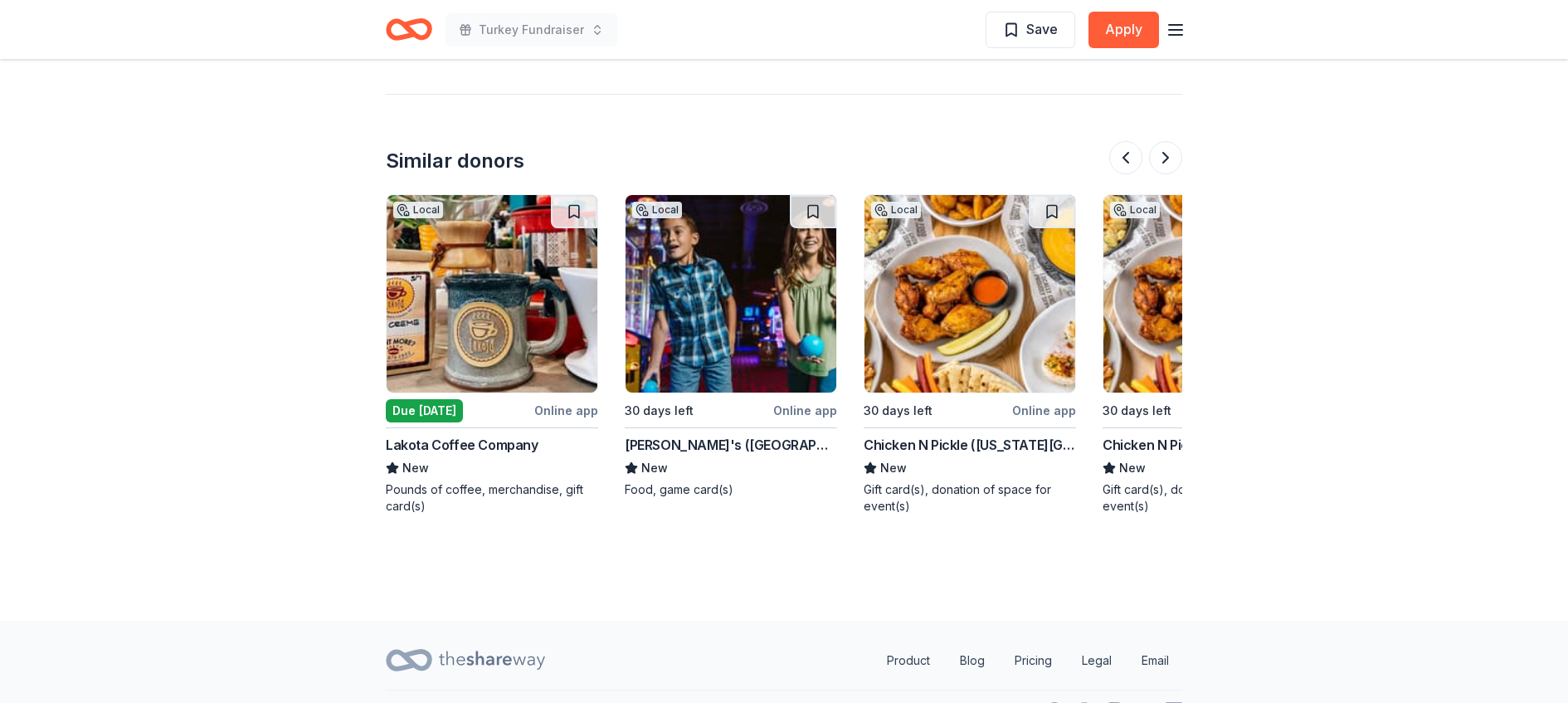
drag, startPoint x: 1120, startPoint y: 160, endPoint x: 986, endPoint y: 169, distance: 134.3
click at [1120, 160] on button at bounding box center [1125, 157] width 33 height 33
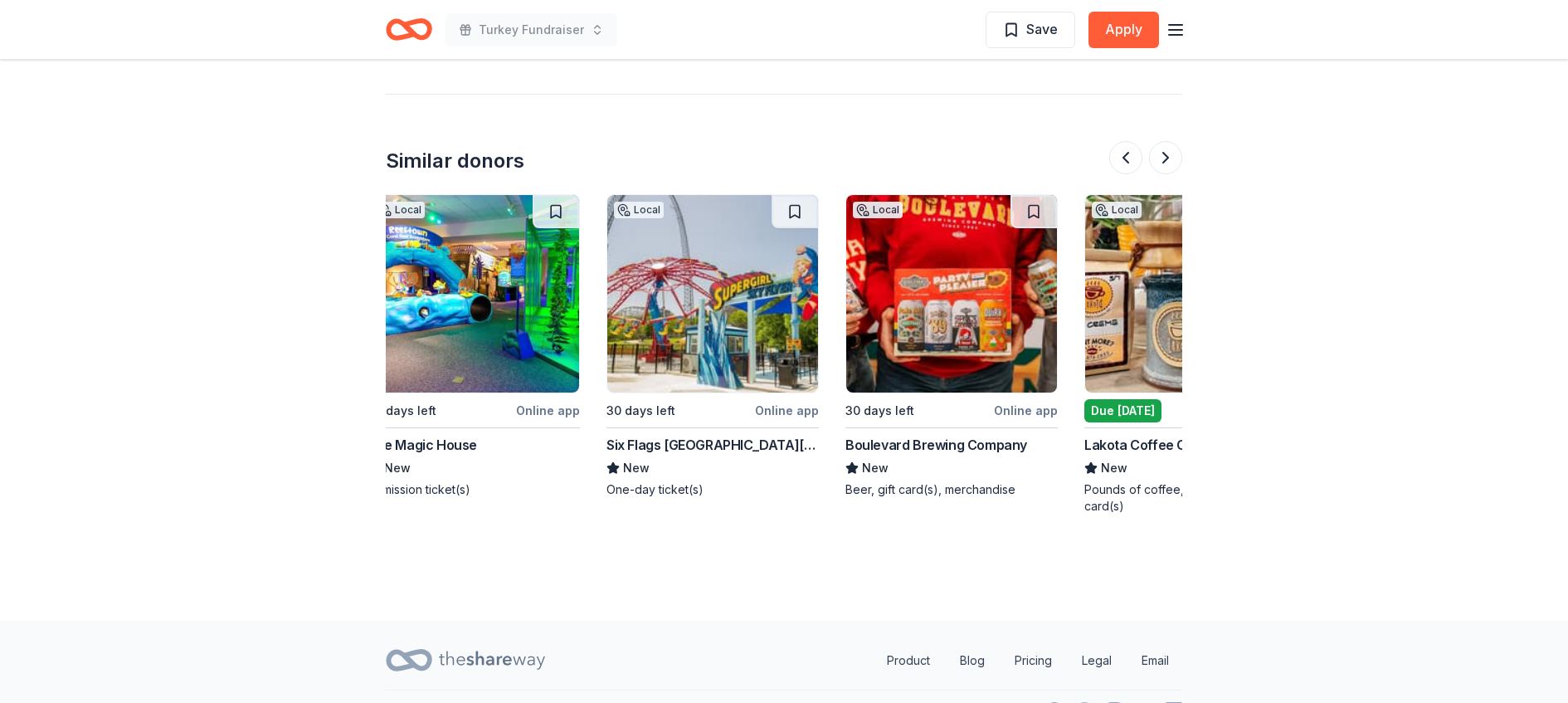
scroll to position [0, 239]
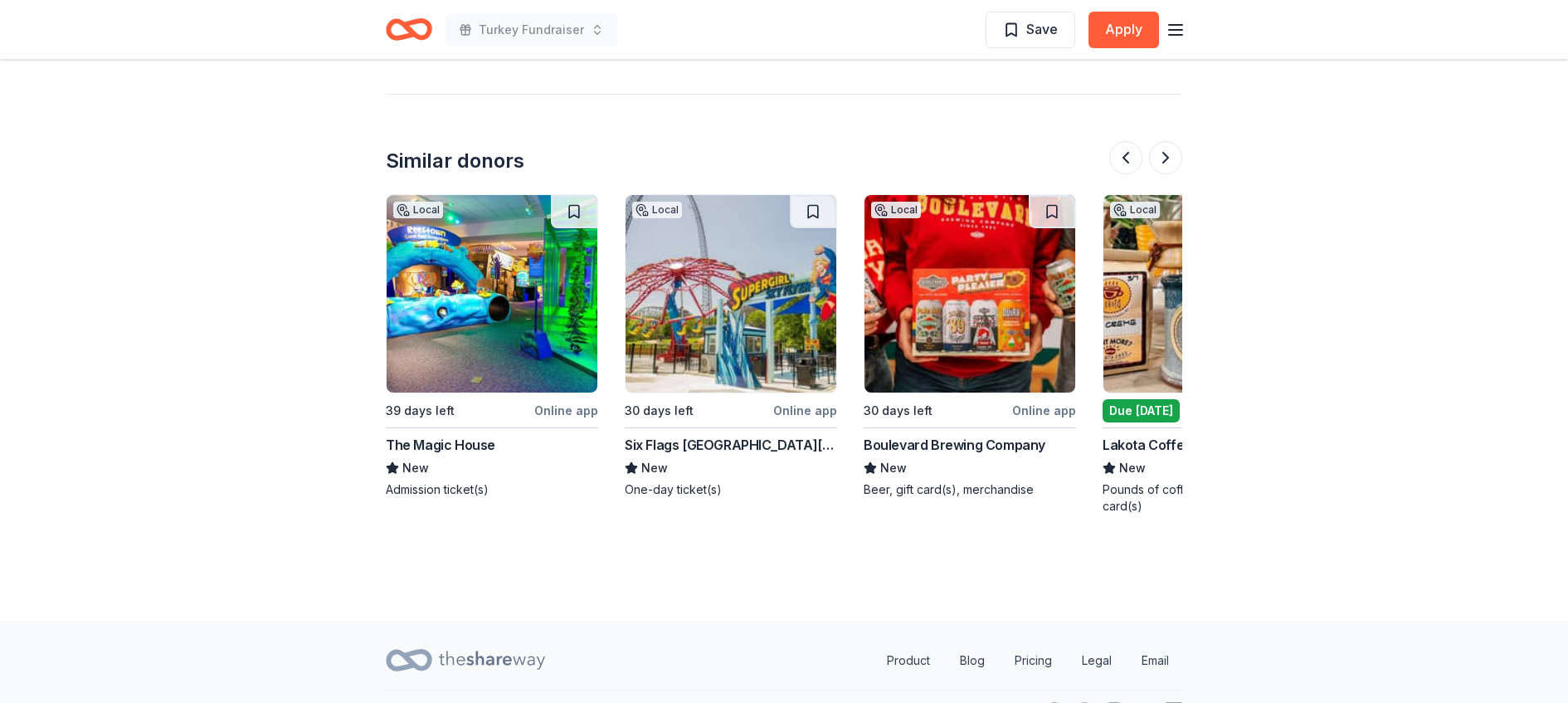
click at [477, 287] on img at bounding box center [492, 293] width 210 height 198
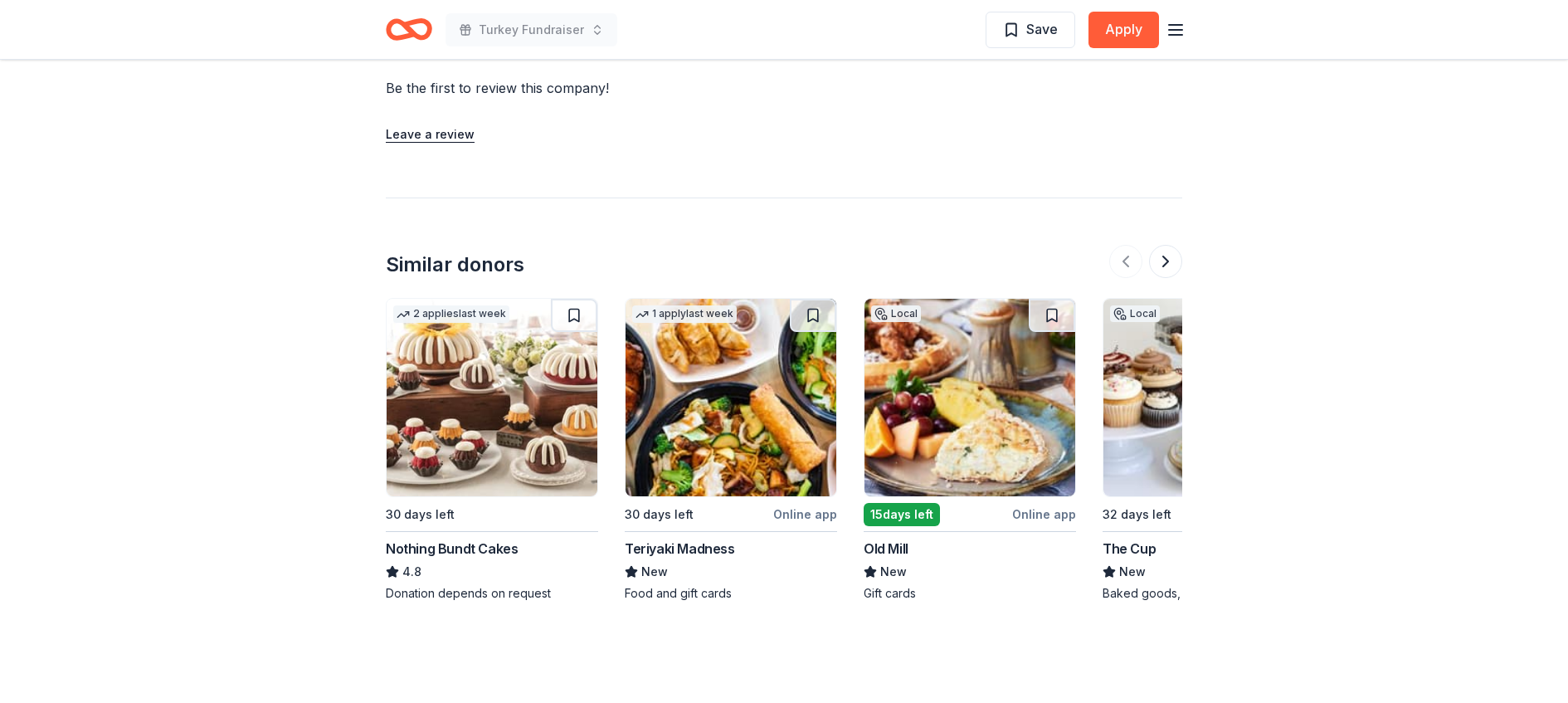
scroll to position [1753, 0]
click at [1160, 244] on button at bounding box center [1165, 260] width 33 height 33
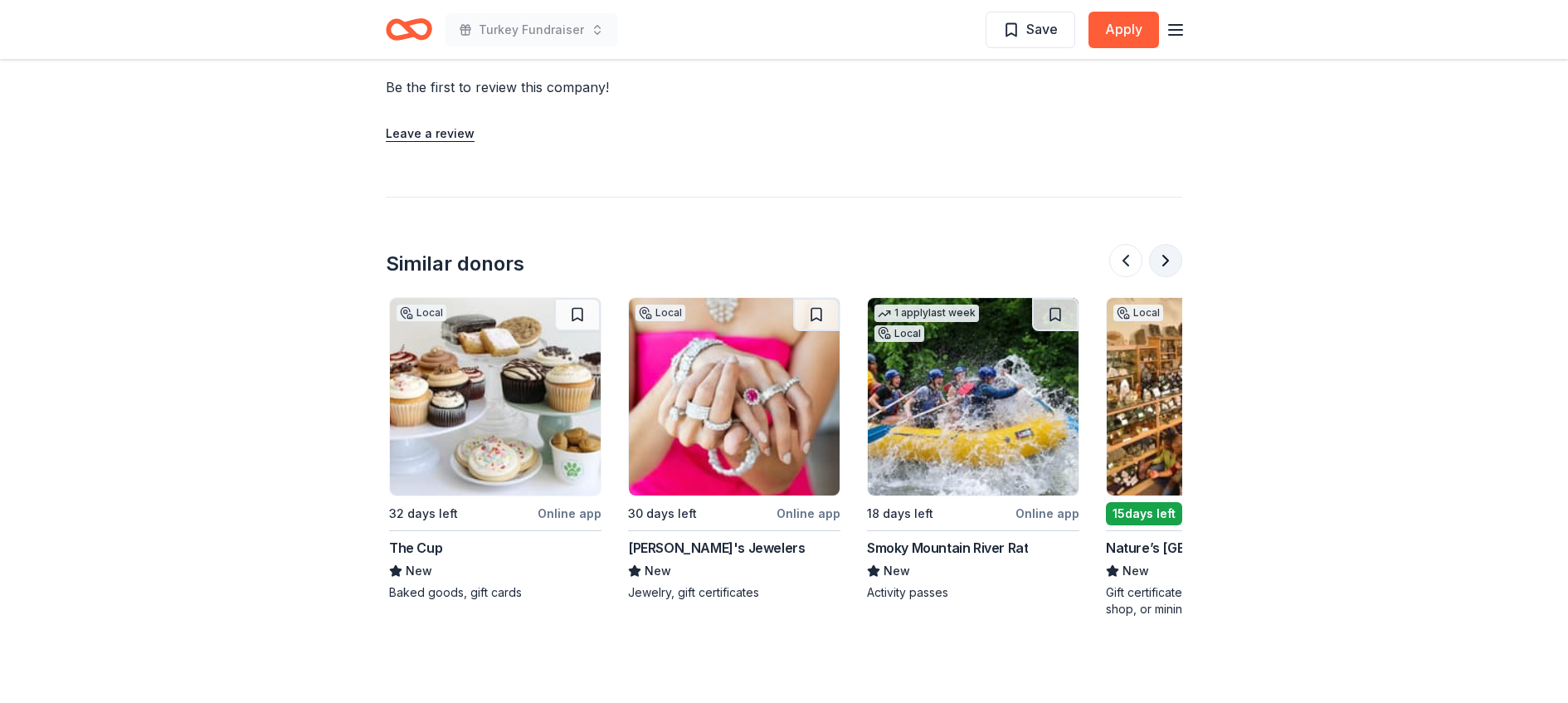
scroll to position [0, 716]
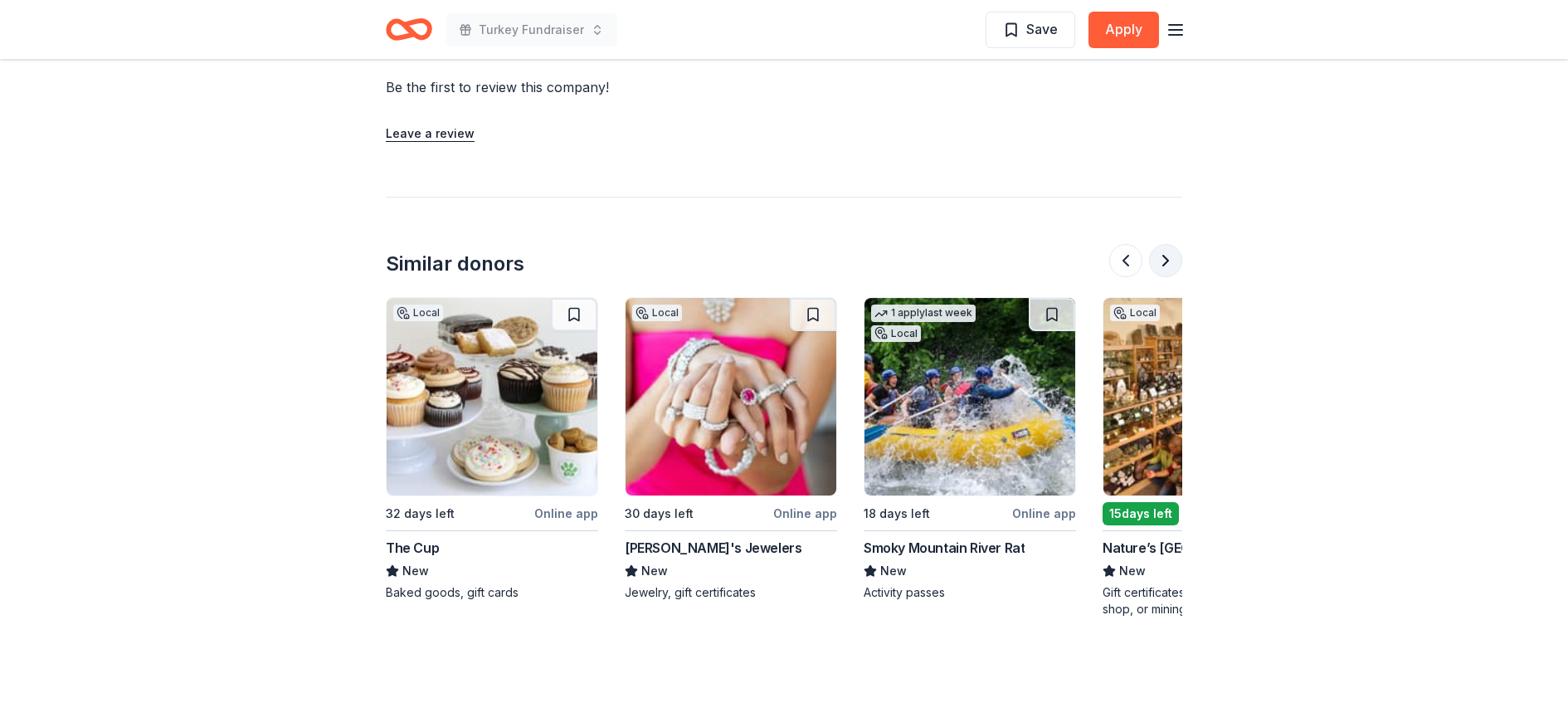
click at [1160, 244] on button at bounding box center [1165, 260] width 33 height 33
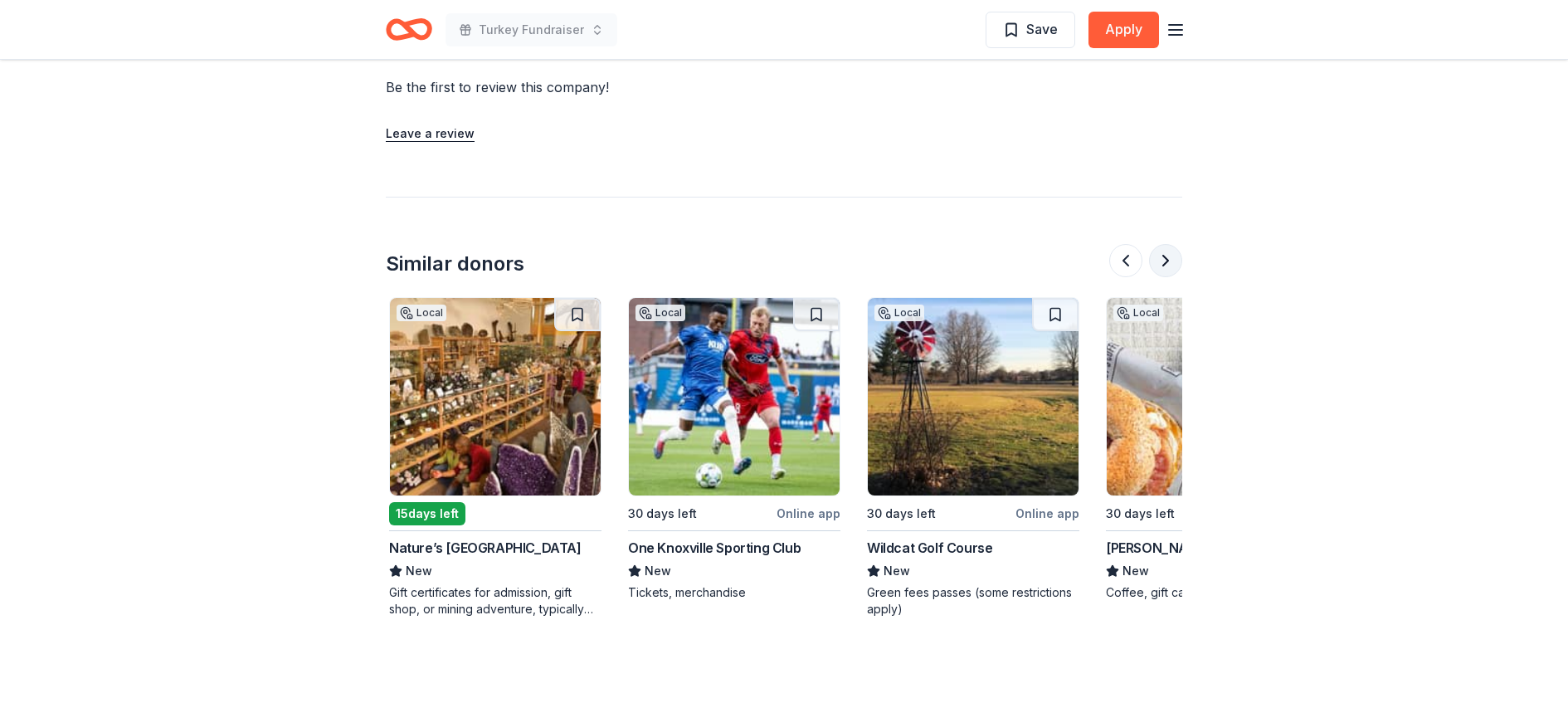
scroll to position [0, 1434]
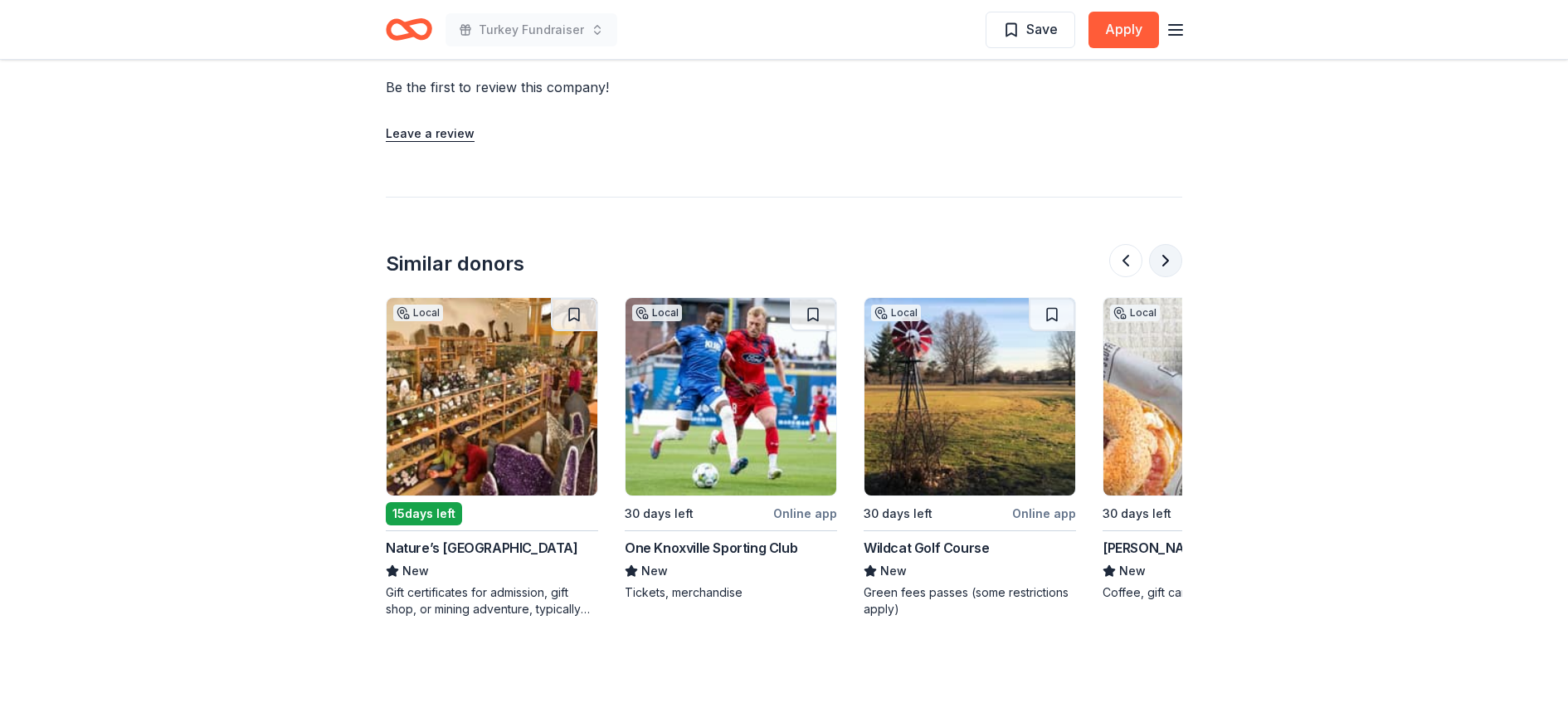
click at [1160, 244] on button at bounding box center [1165, 260] width 33 height 33
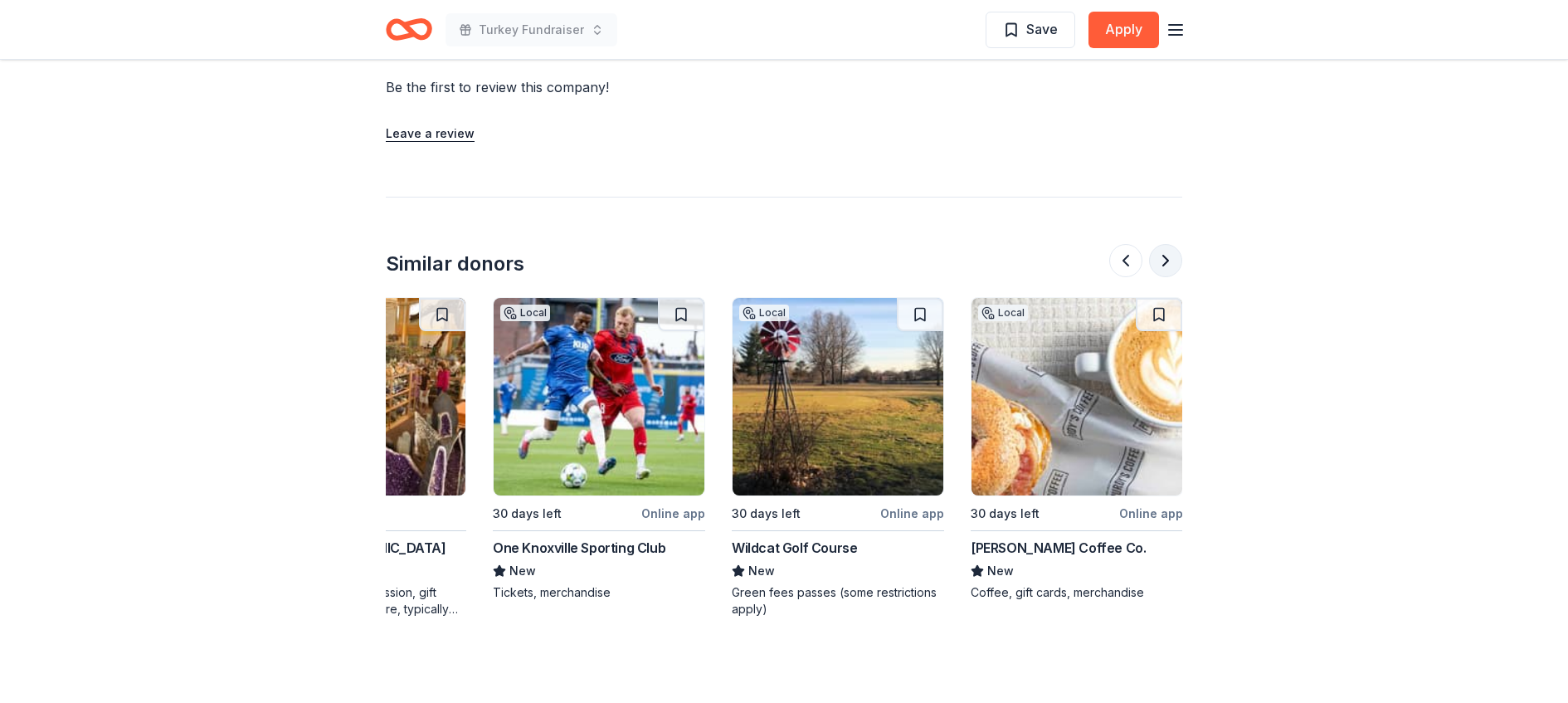
scroll to position [0, 1566]
click at [1120, 244] on button at bounding box center [1125, 260] width 33 height 33
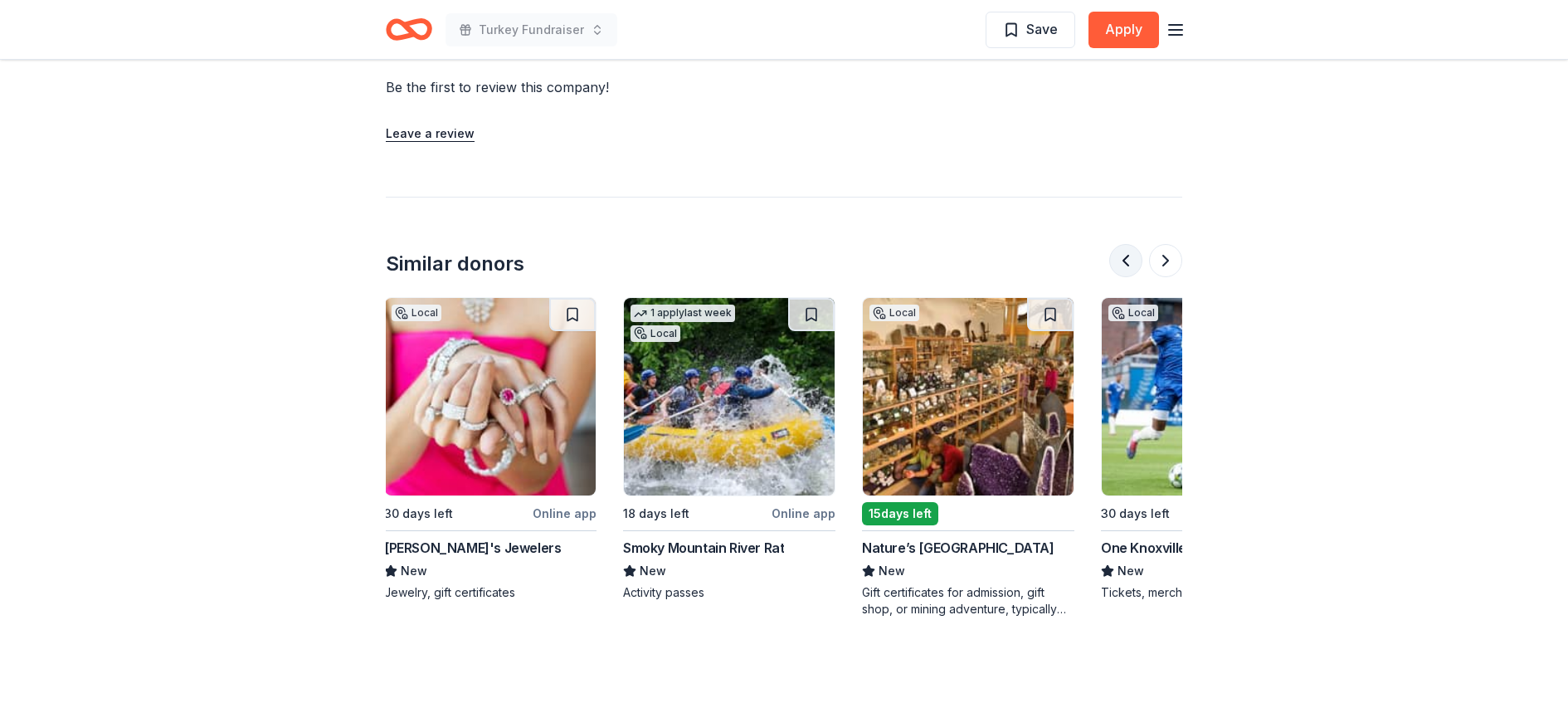
scroll to position [0, 956]
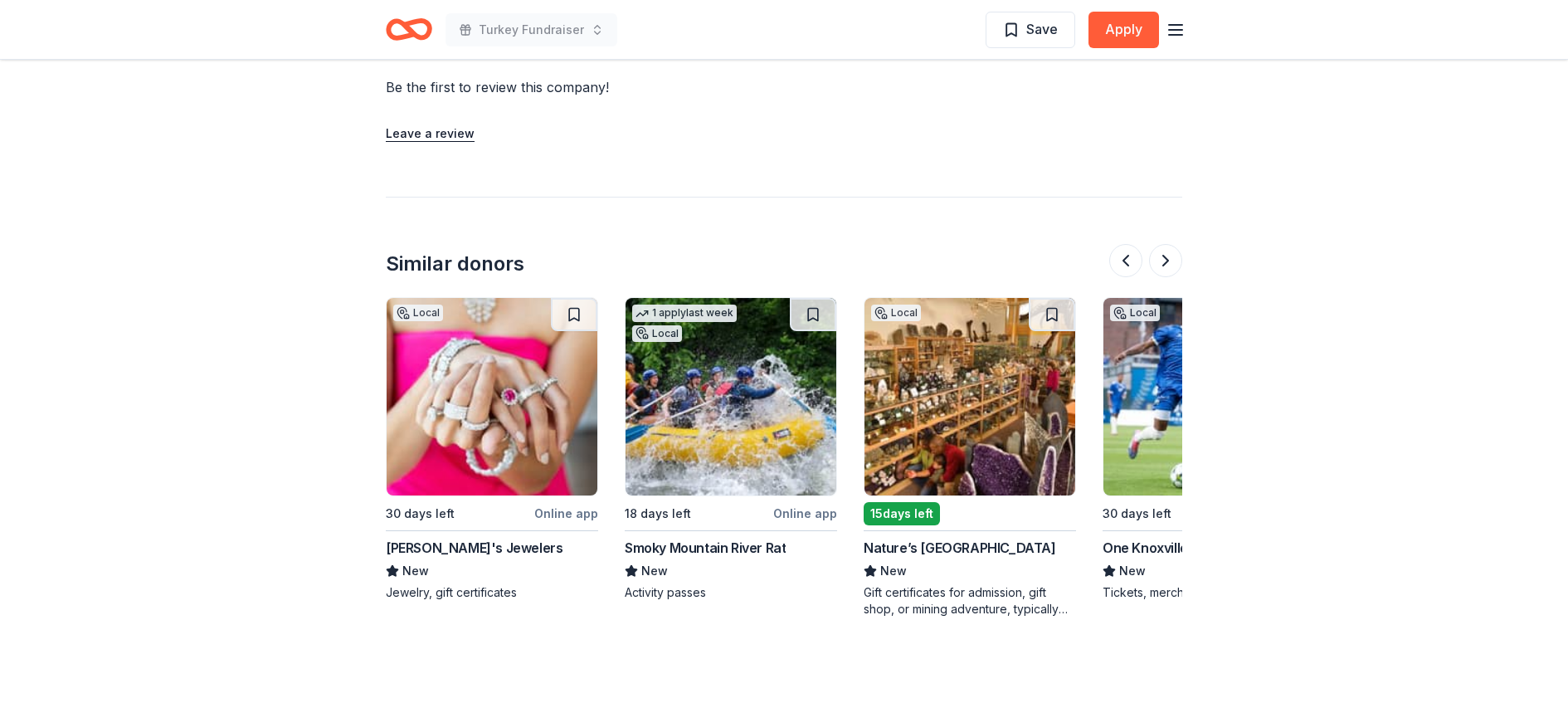
click at [516, 376] on img at bounding box center [492, 396] width 210 height 198
click at [1125, 244] on button at bounding box center [1125, 260] width 33 height 33
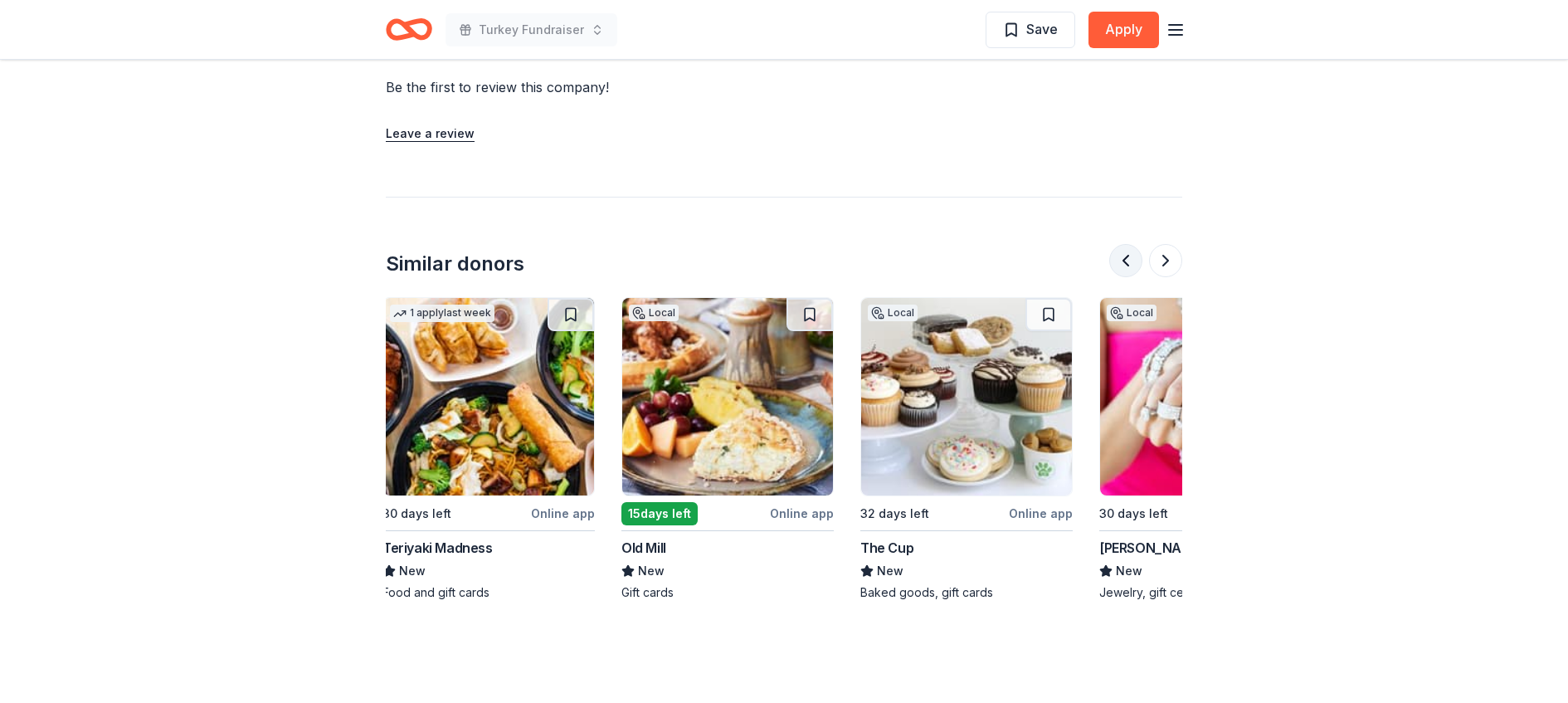
scroll to position [0, 239]
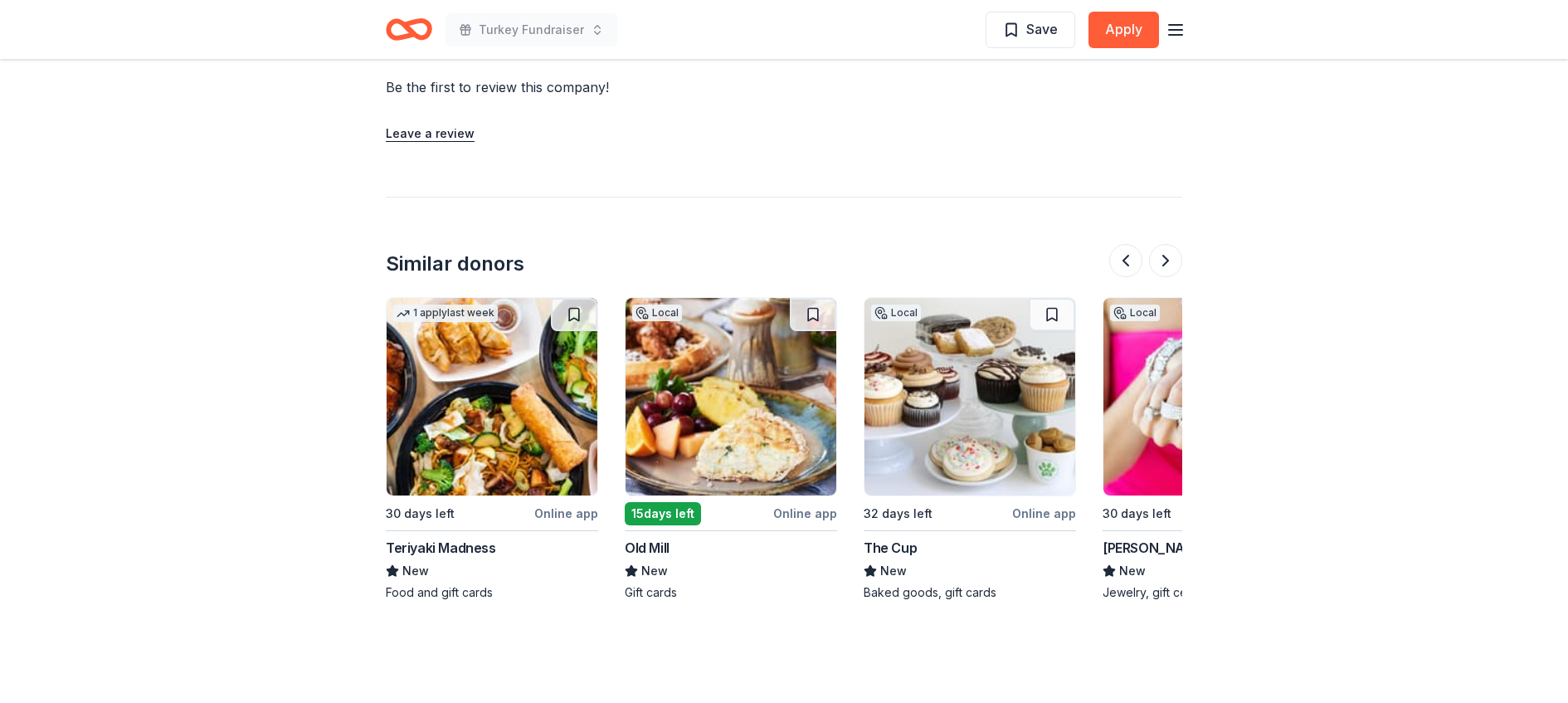
click at [716, 369] on img at bounding box center [731, 396] width 210 height 198
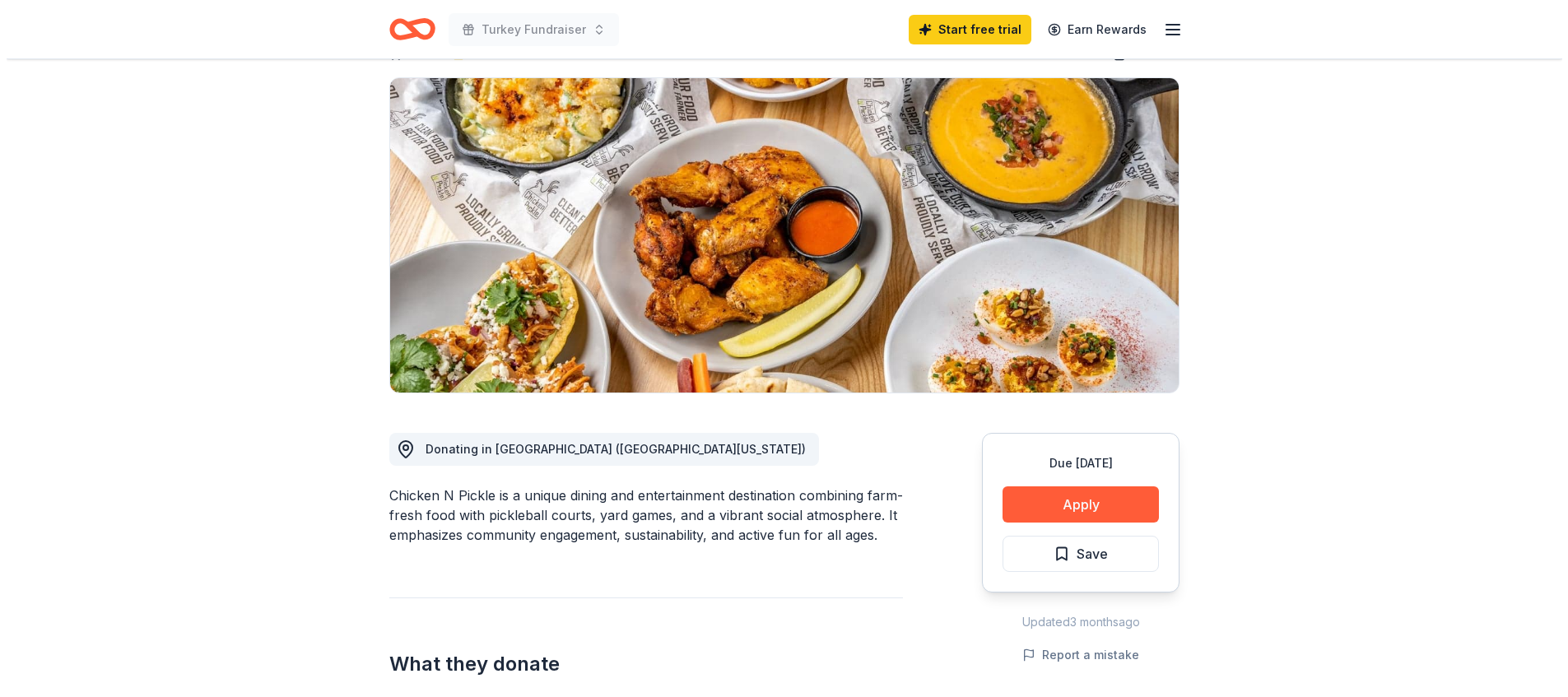
scroll to position [162, 0]
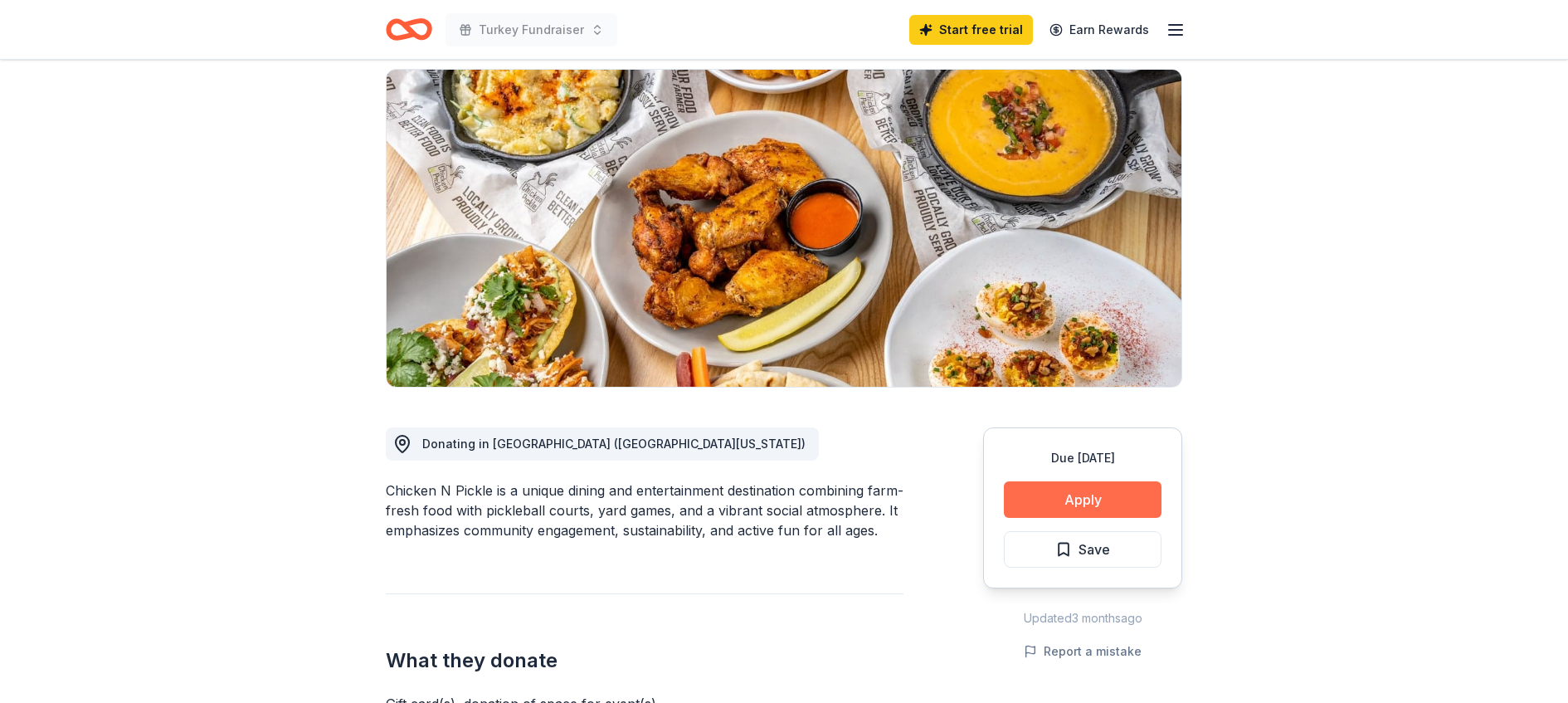
click at [1076, 481] on button "Apply" at bounding box center [1082, 499] width 157 height 37
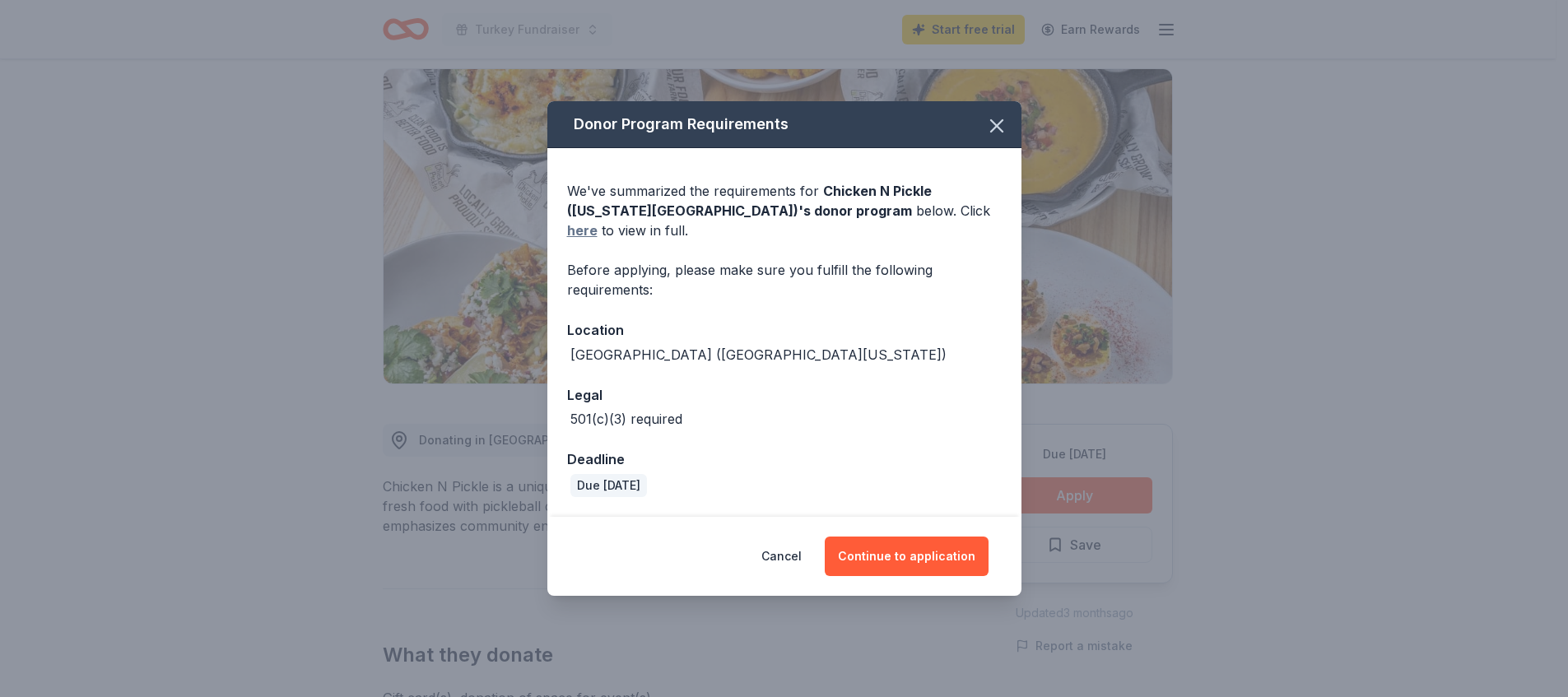
click at [597, 226] on link "here" at bounding box center [582, 230] width 31 height 20
